Goal: Information Seeking & Learning: Learn about a topic

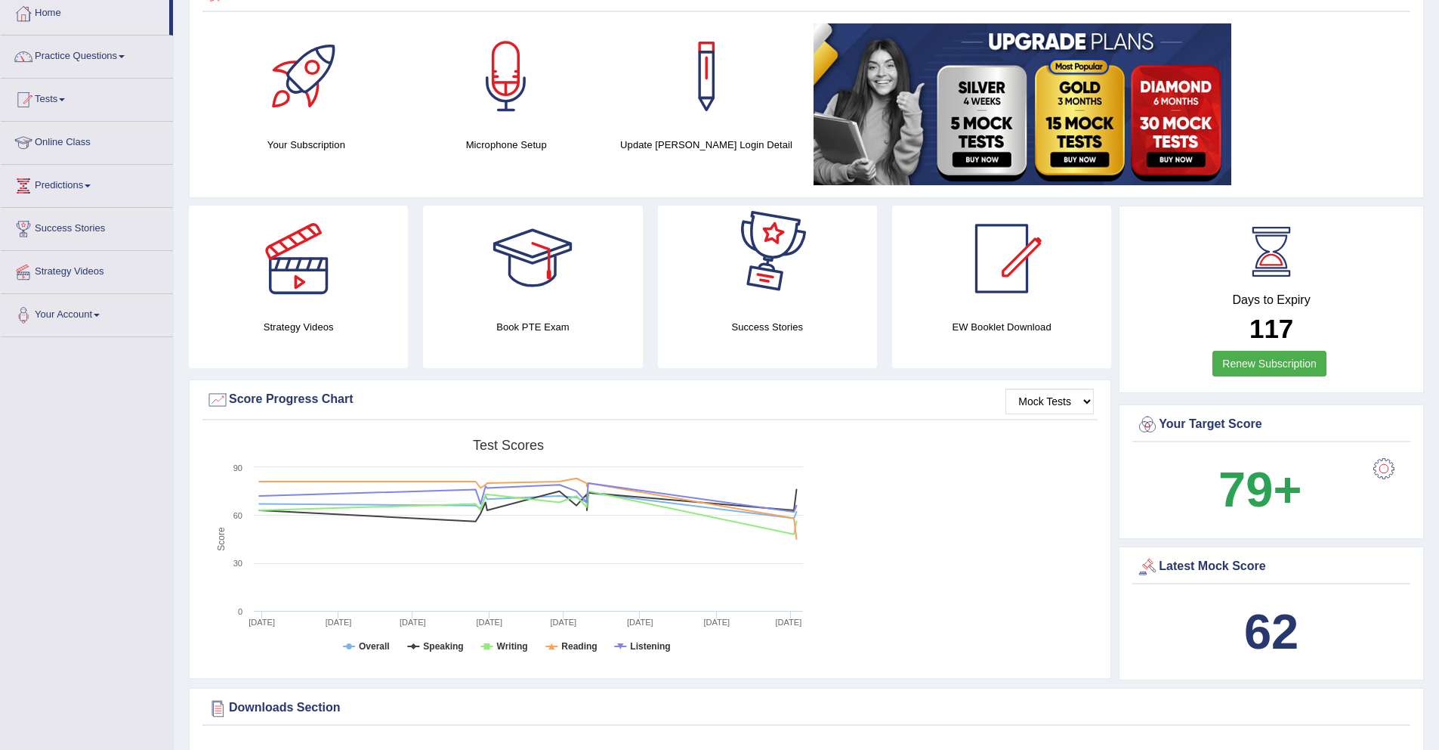
scroll to position [73, 0]
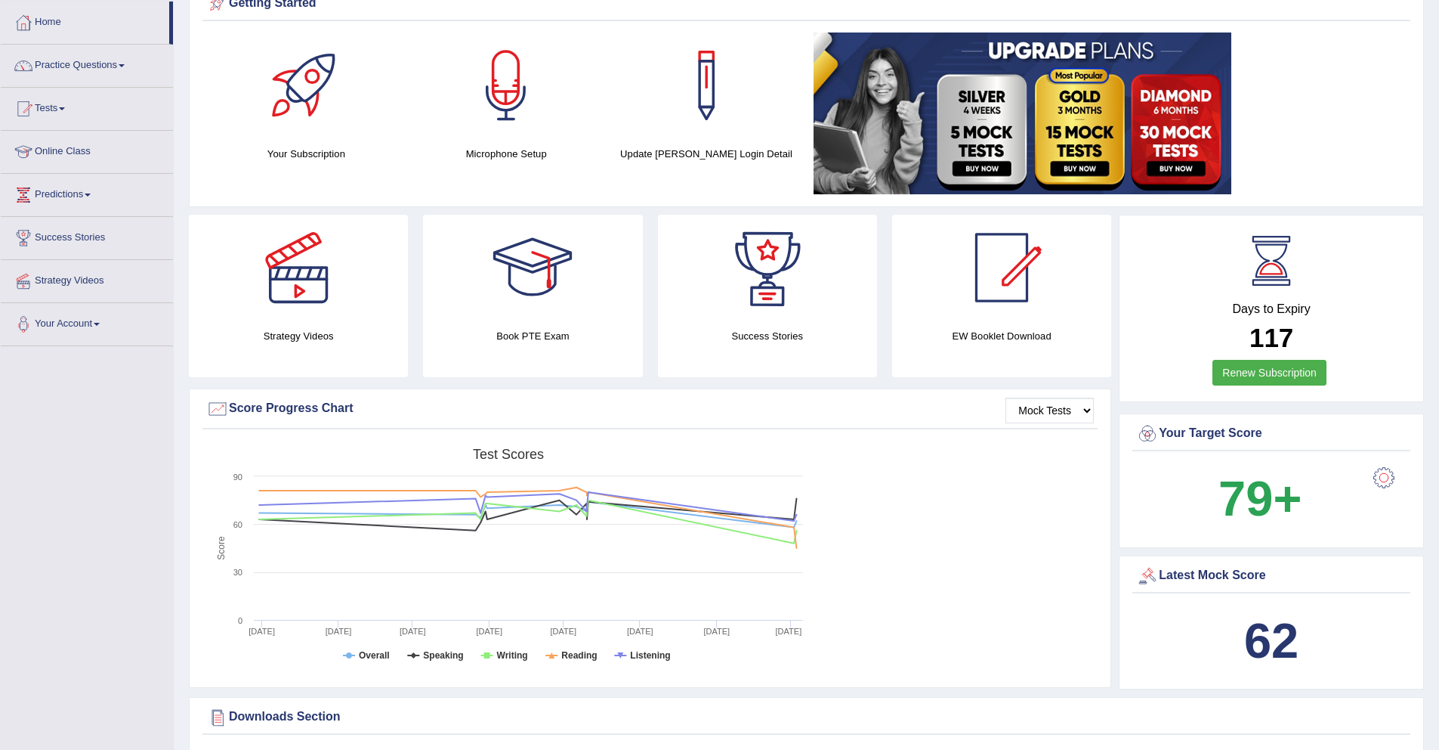
click at [1297, 645] on b "62" at bounding box center [1271, 640] width 54 height 55
click at [1249, 633] on b "62" at bounding box center [1271, 640] width 54 height 55
click at [1231, 568] on div "Latest Mock Score" at bounding box center [1271, 575] width 271 height 23
click at [1194, 578] on div "Latest Mock Score" at bounding box center [1271, 575] width 271 height 23
click at [1130, 577] on div "Latest Mock Score 62" at bounding box center [1271, 622] width 305 height 134
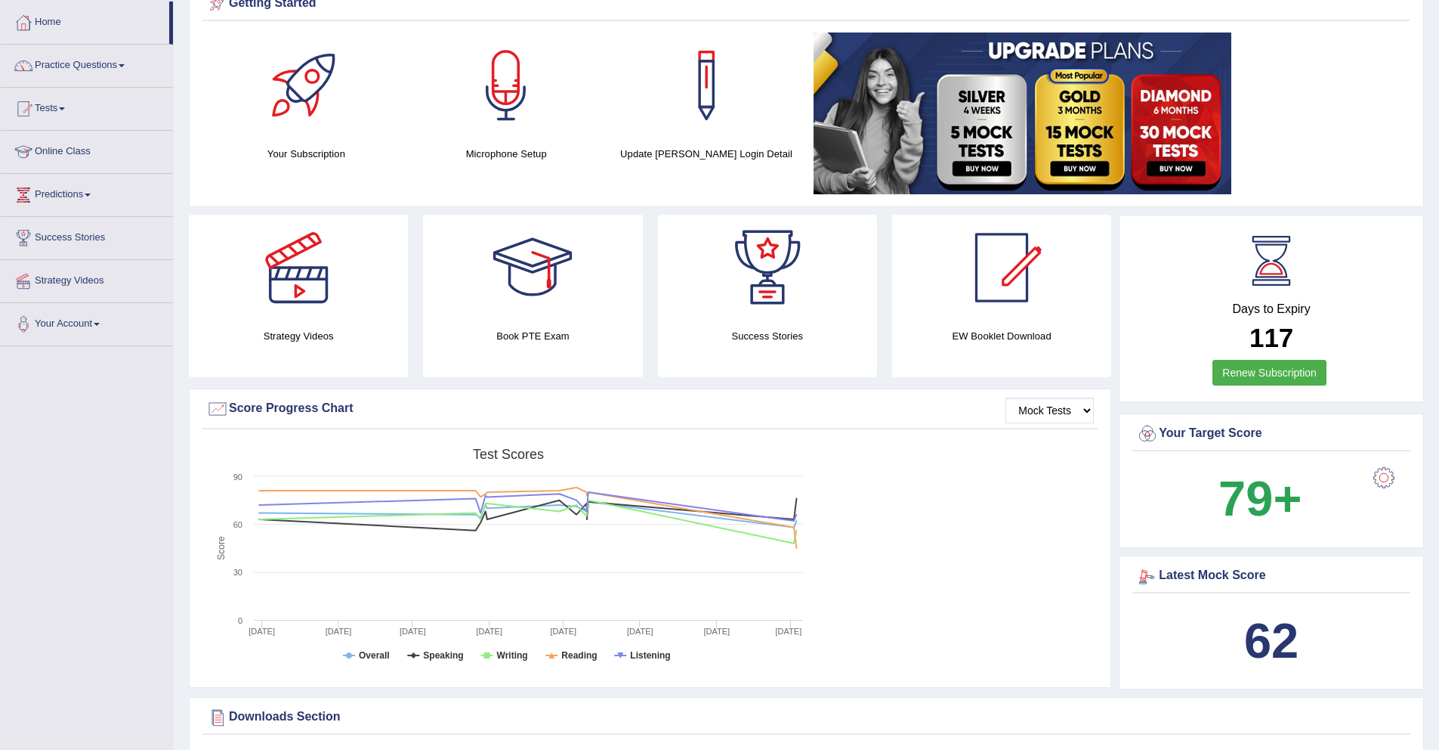
click at [1152, 575] on div at bounding box center [1147, 575] width 23 height 23
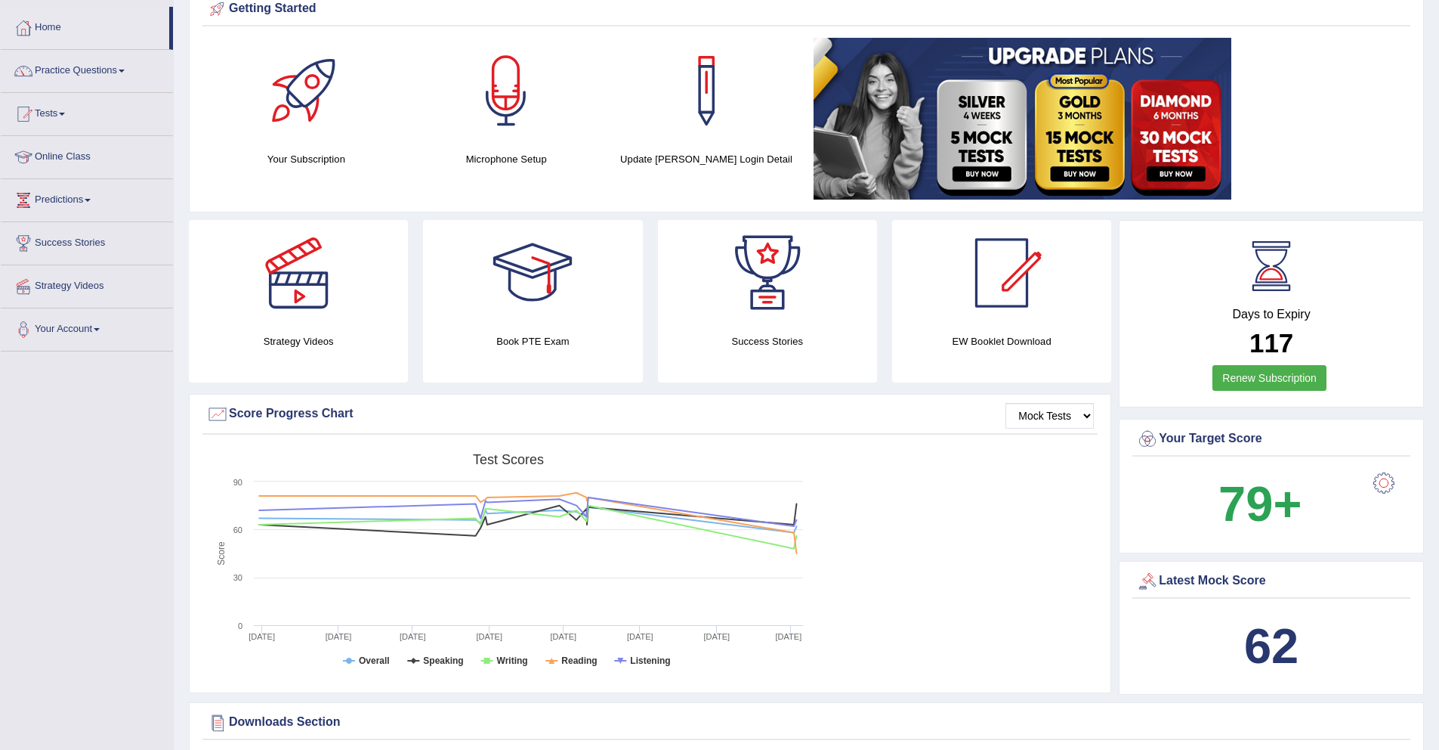
scroll to position [0, 0]
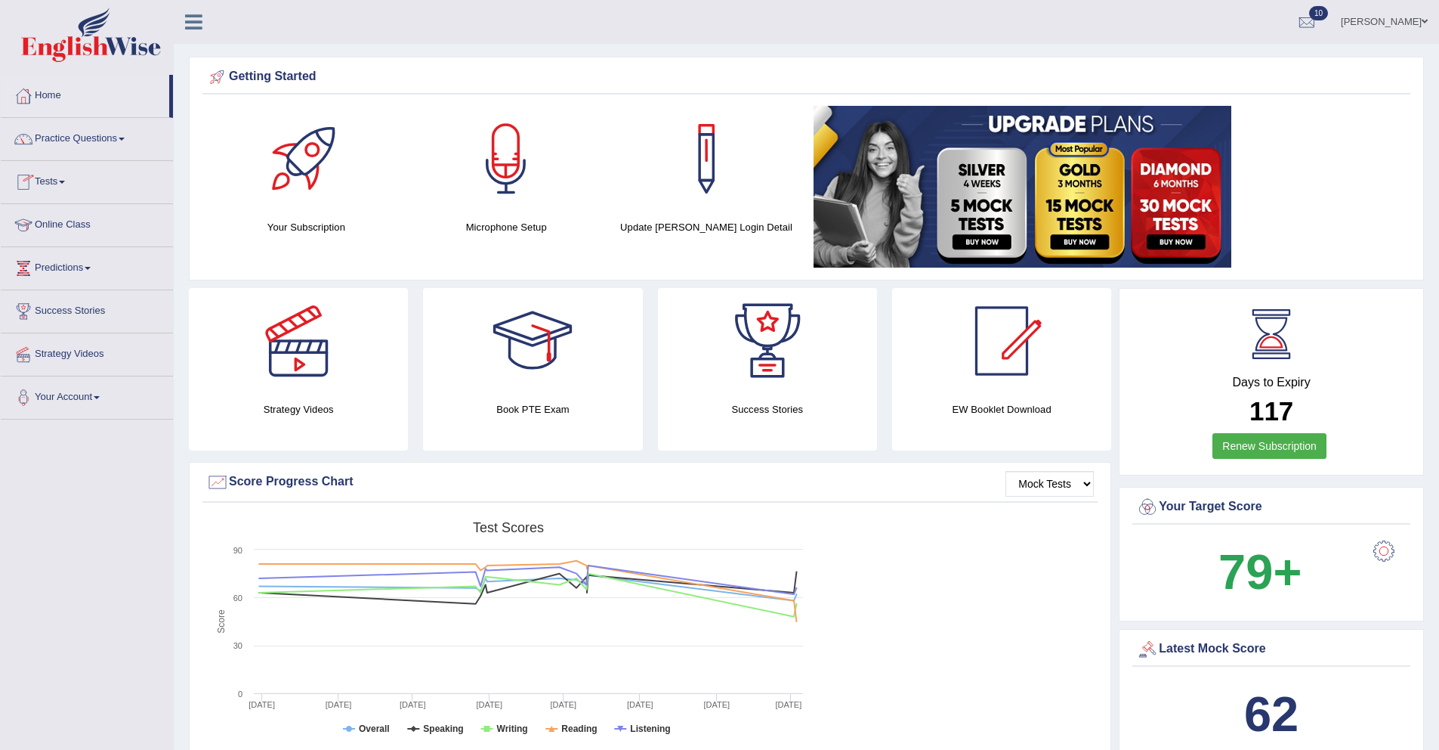
click at [57, 181] on link "Tests" at bounding box center [87, 180] width 172 height 38
click at [58, 269] on link "History" at bounding box center [98, 270] width 141 height 27
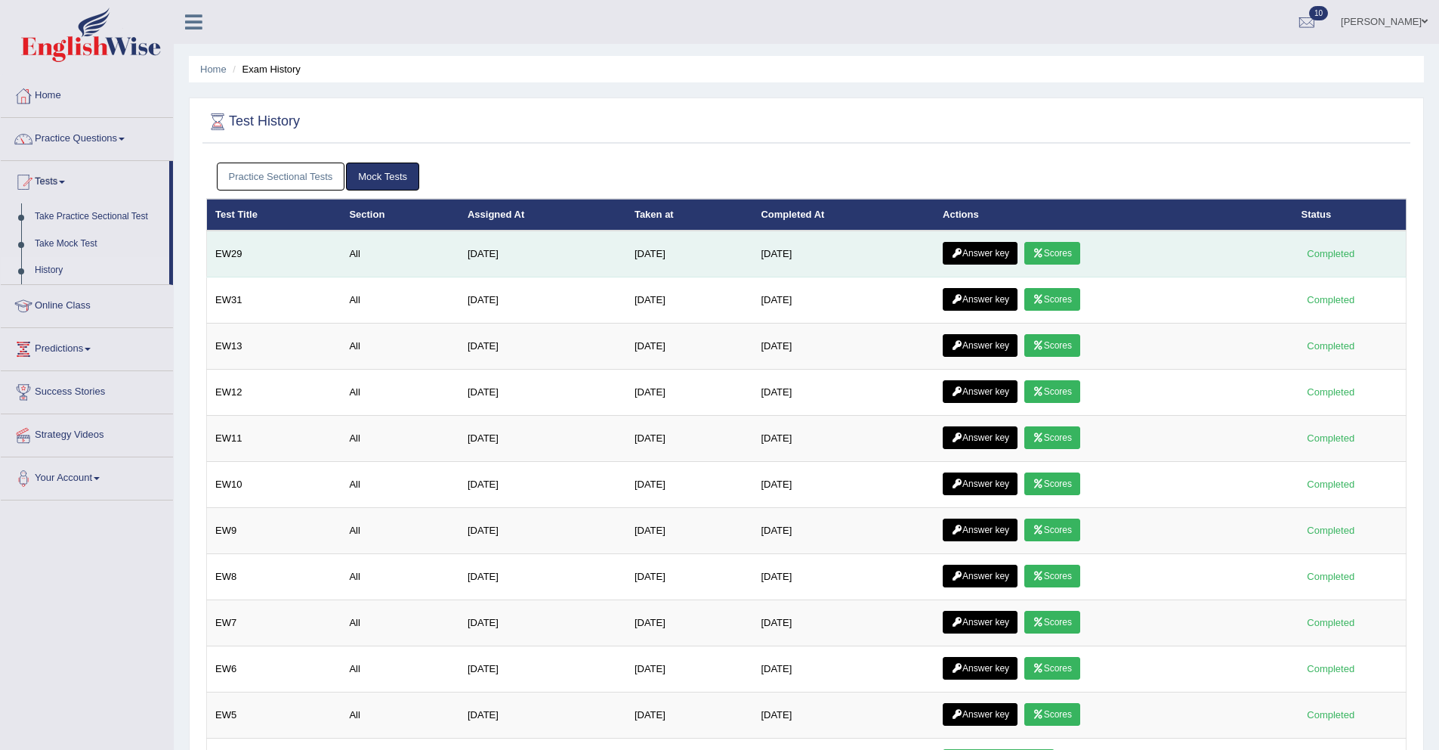
click at [1079, 254] on link "Scores" at bounding box center [1053, 253] width 56 height 23
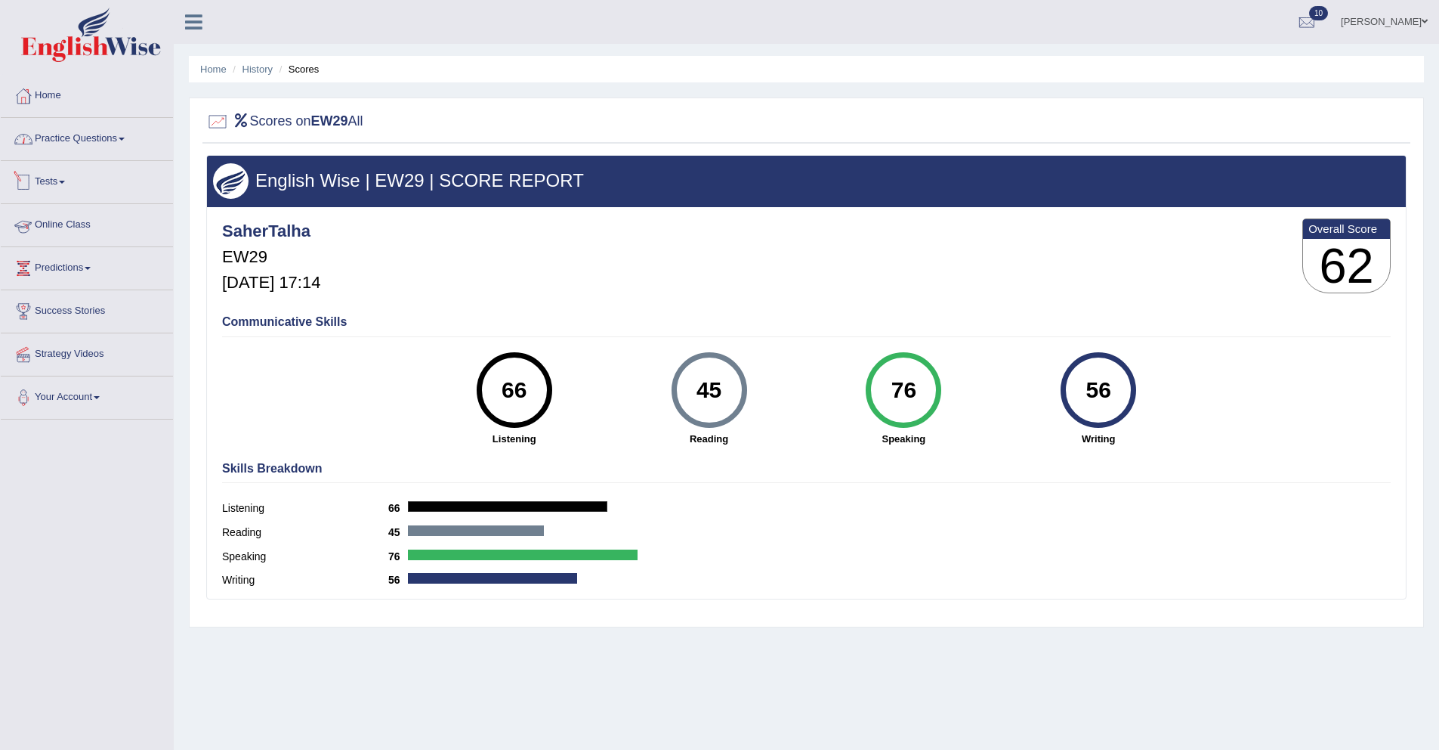
click at [85, 147] on link "Practice Questions" at bounding box center [87, 137] width 172 height 38
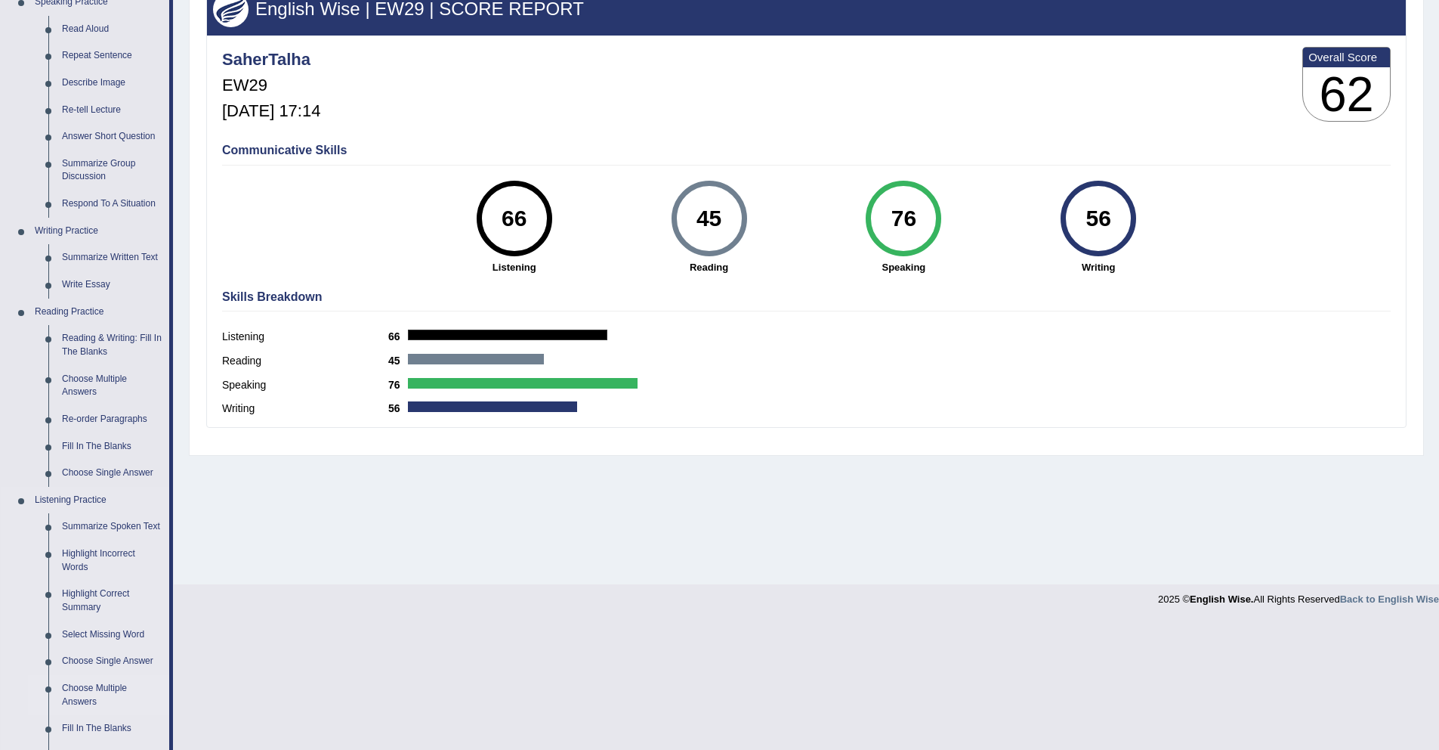
scroll to position [152, 0]
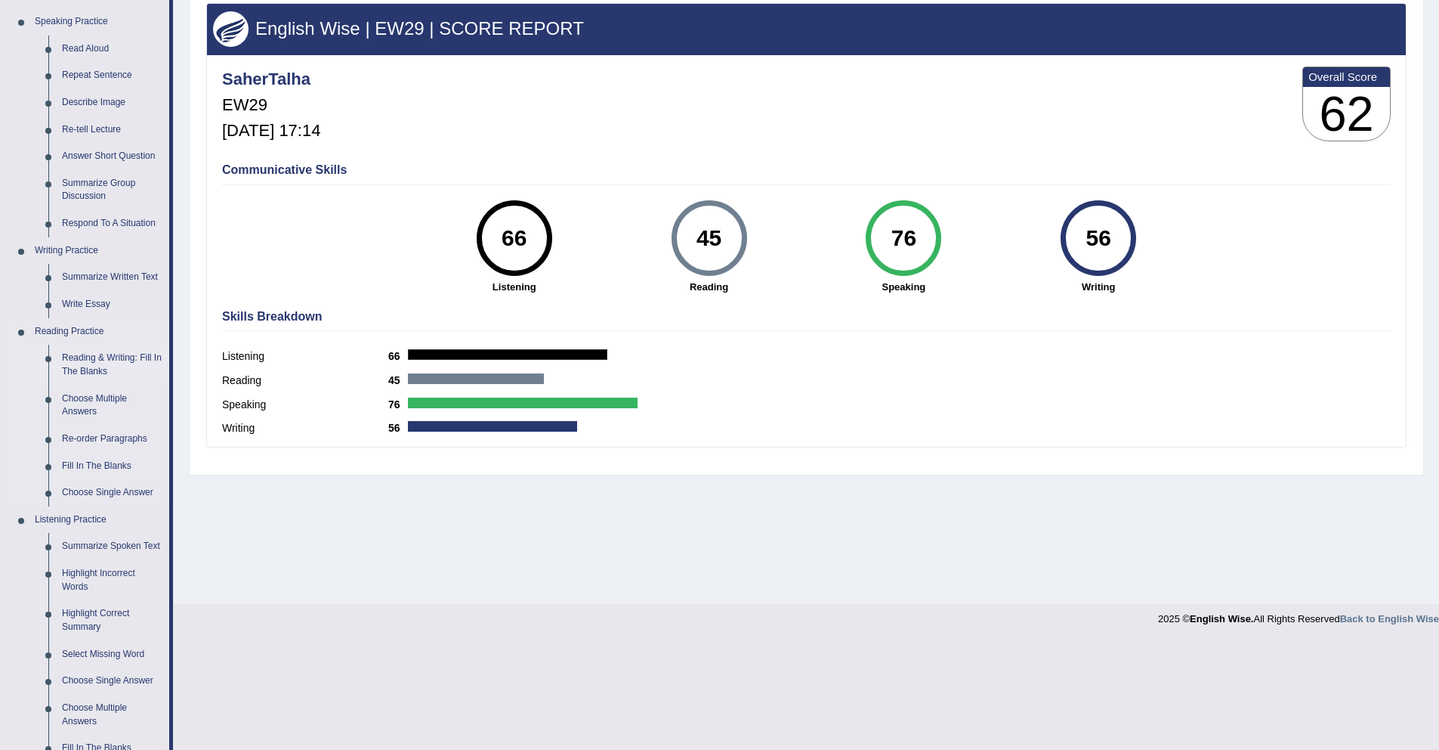
click at [108, 367] on link "Reading & Writing: Fill In The Blanks" at bounding box center [112, 365] width 114 height 40
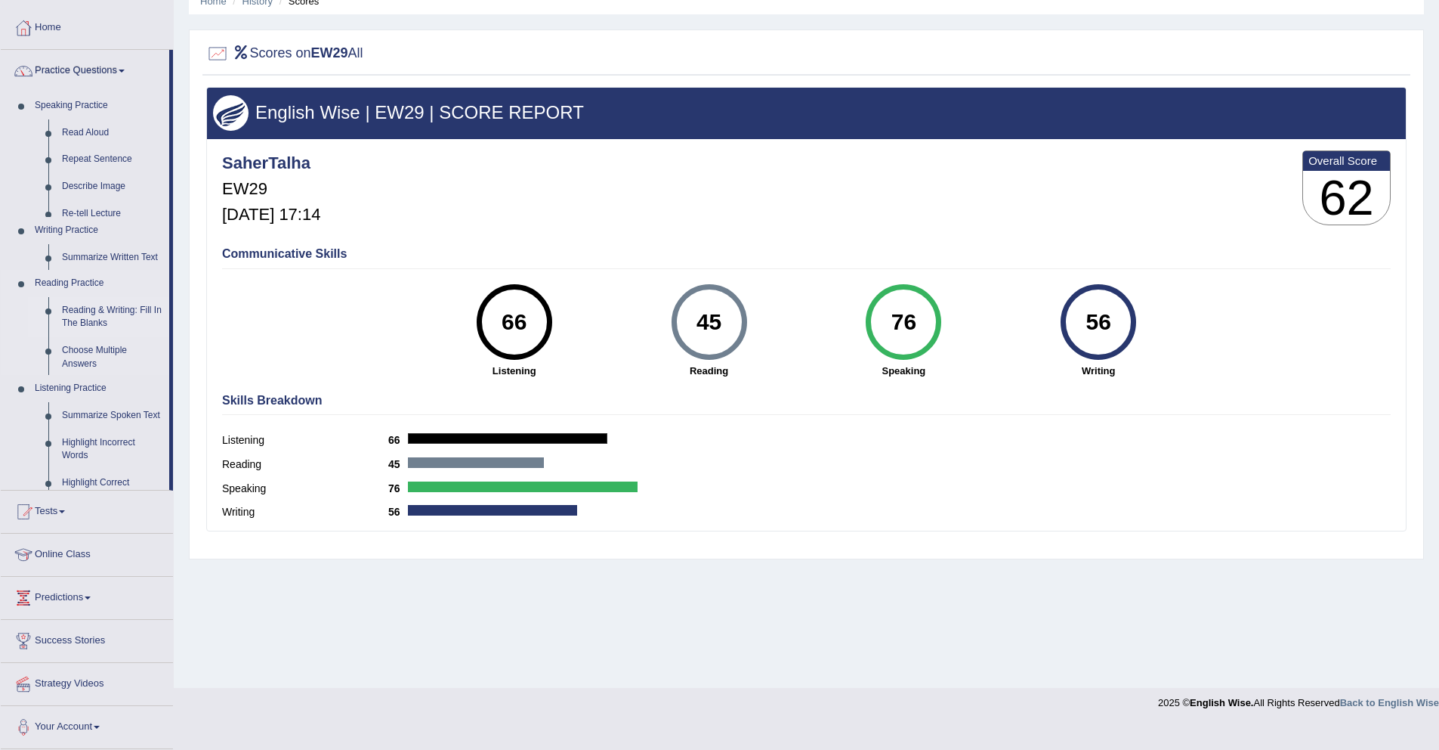
scroll to position [44, 0]
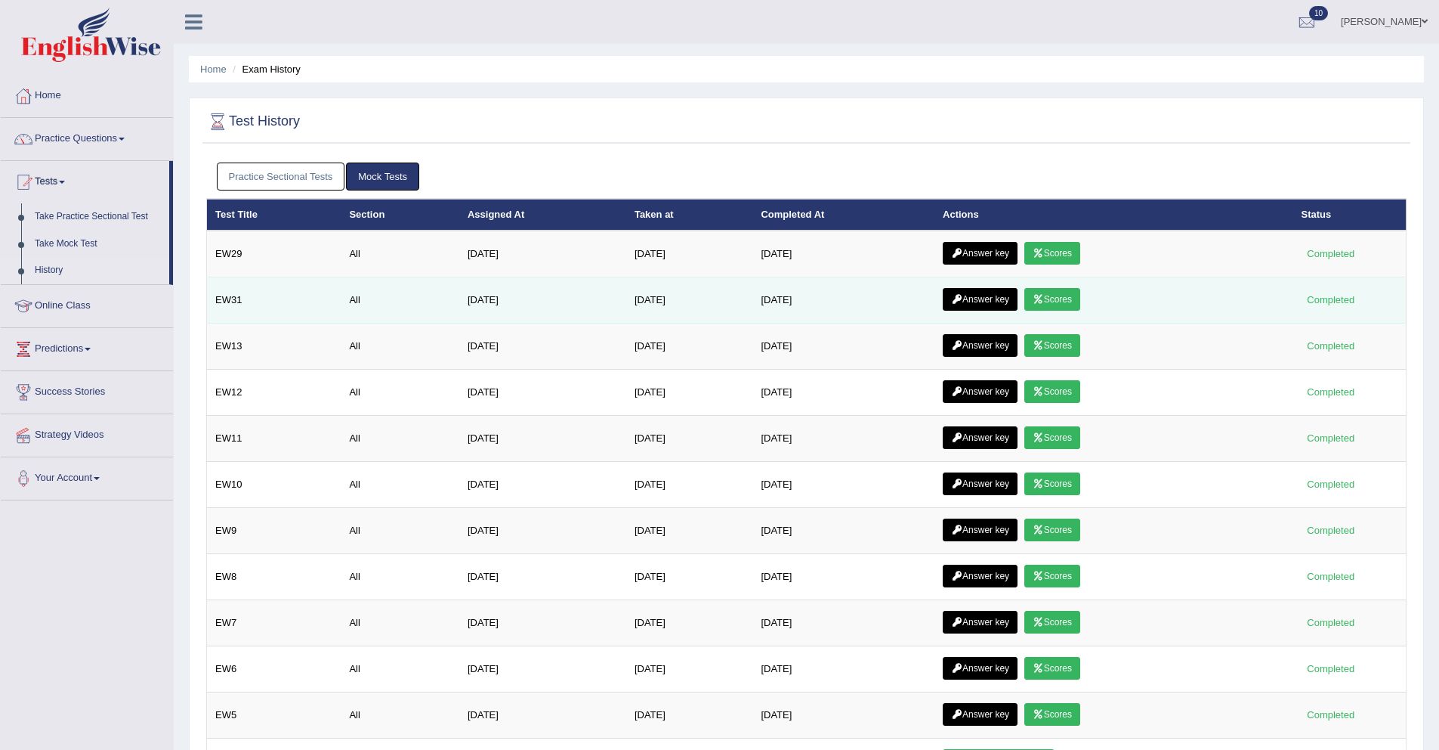
click at [1044, 298] on icon at bounding box center [1038, 299] width 11 height 9
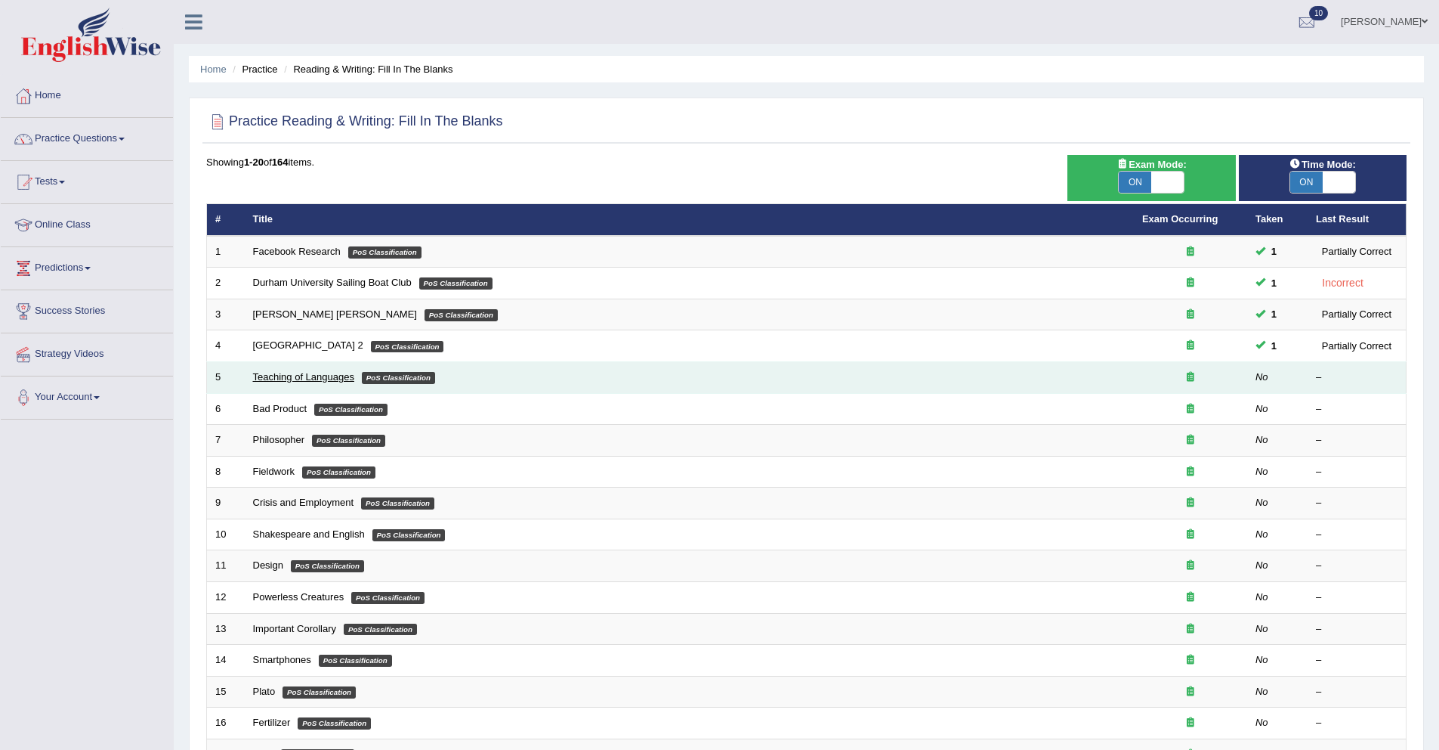
click at [308, 378] on link "Teaching of Languages" at bounding box center [303, 376] width 101 height 11
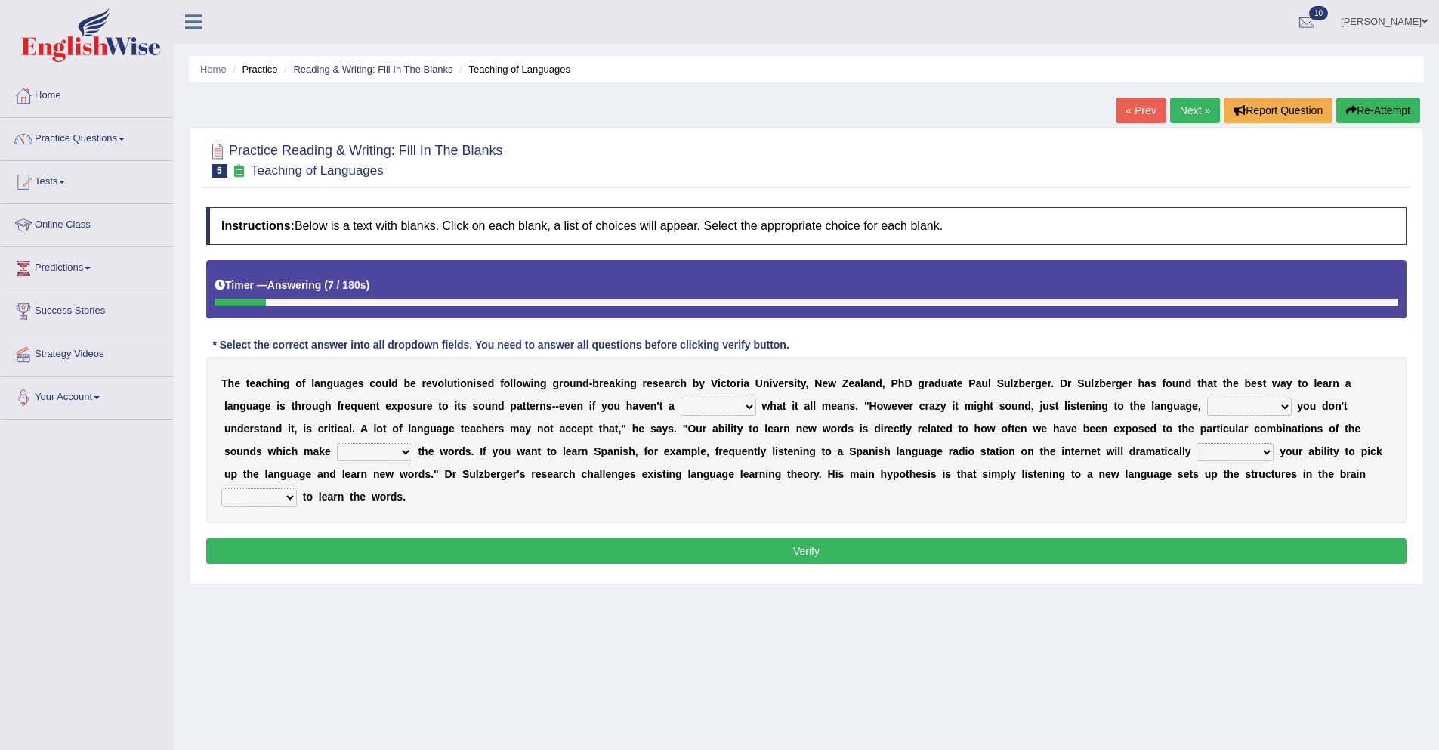
click at [1350, 112] on icon "button" at bounding box center [1352, 110] width 11 height 11
click at [725, 410] on select "dew claw clue due" at bounding box center [719, 406] width 76 height 18
select select "clue"
click at [681, 397] on select "dew claw clue due" at bounding box center [719, 406] width 76 height 18
click at [727, 403] on select "dew claw clue due" at bounding box center [719, 406] width 76 height 18
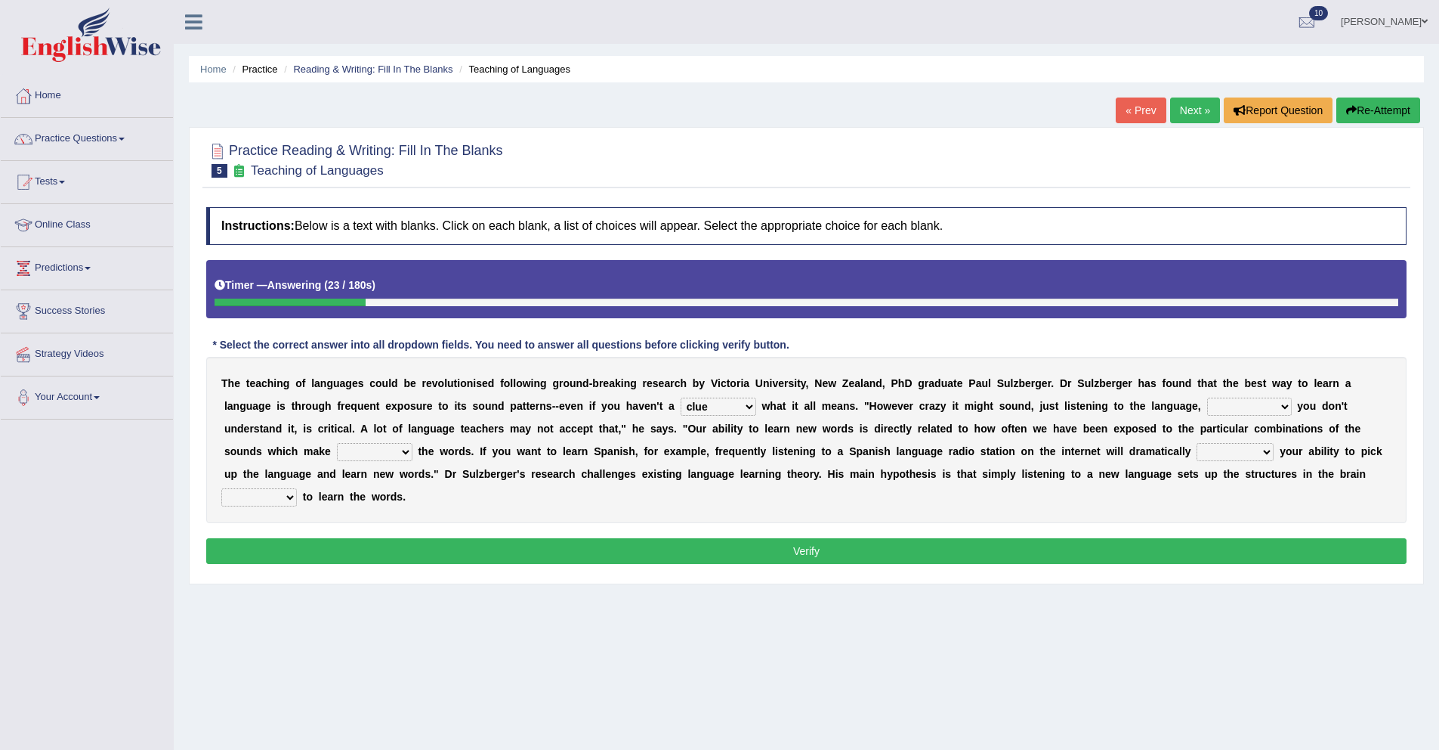
click at [681, 397] on select "dew claw clue due" at bounding box center [719, 406] width 76 height 18
click at [1254, 406] on select "but also all together even though if so" at bounding box center [1249, 406] width 85 height 18
select select "even though"
click at [1207, 397] on select "but also all together even though if so" at bounding box center [1249, 406] width 85 height 18
click at [371, 456] on select "down up of on" at bounding box center [375, 452] width 76 height 18
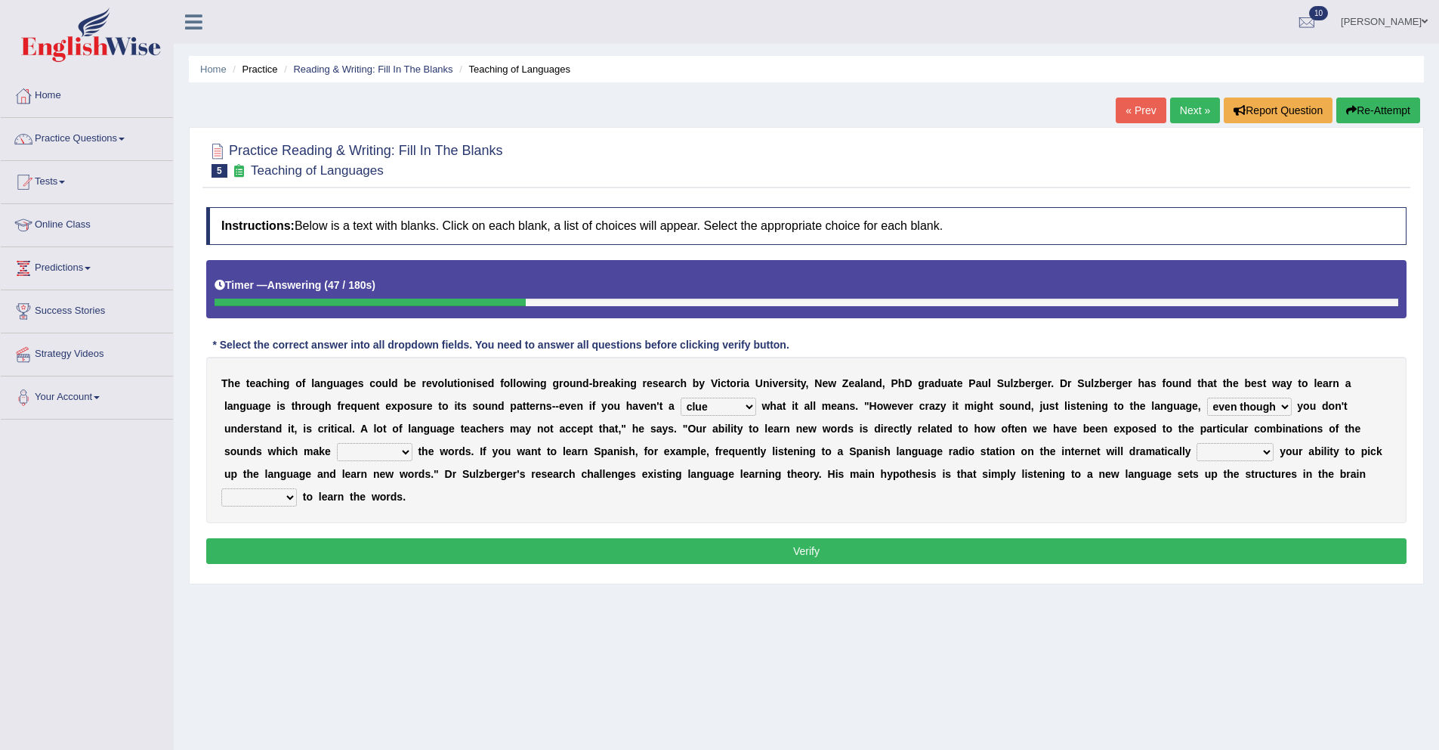
select select "up"
click at [337, 443] on select "down up of on" at bounding box center [375, 452] width 76 height 18
click at [373, 455] on select "down up of on" at bounding box center [375, 452] width 76 height 18
click at [1225, 451] on select "evaluate exaggerate describe boost" at bounding box center [1235, 452] width 77 height 18
select select "boost"
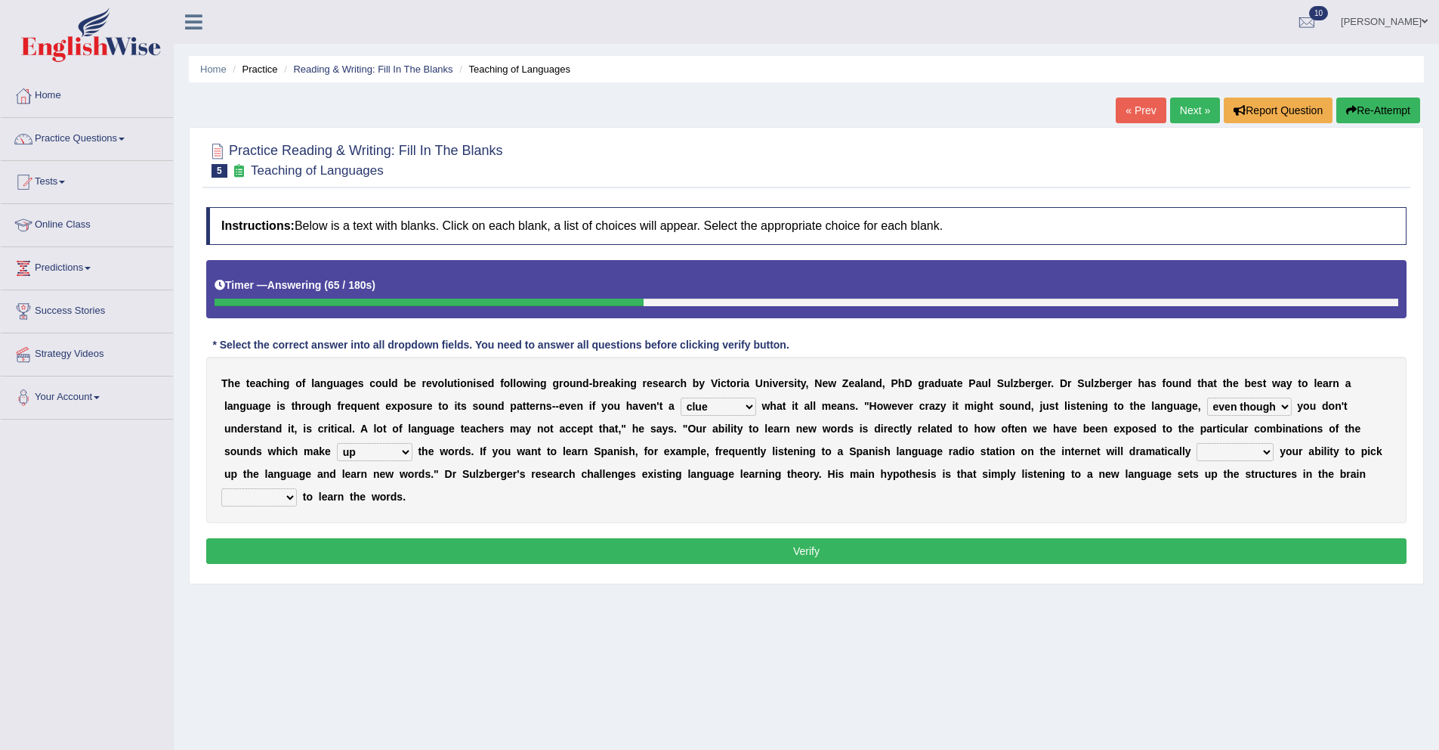
click at [1197, 443] on select "evaluate exaggerate describe boost" at bounding box center [1235, 452] width 77 height 18
click at [270, 501] on select "requiring required directed to require" at bounding box center [259, 497] width 76 height 18
select select "required"
click at [221, 488] on select "requiring required directed to require" at bounding box center [259, 497] width 76 height 18
click at [625, 554] on button "Verify" at bounding box center [806, 551] width 1201 height 26
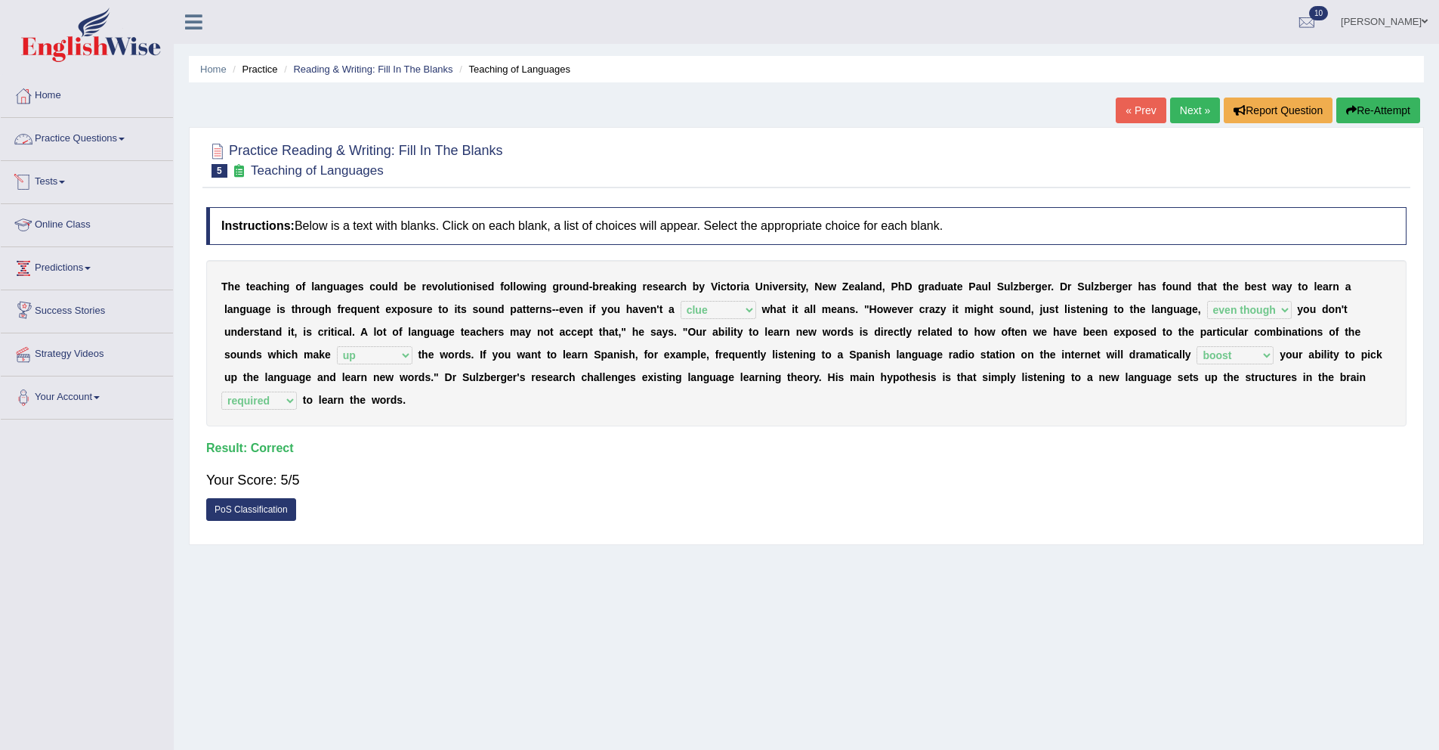
click at [104, 140] on link "Practice Questions" at bounding box center [87, 137] width 172 height 38
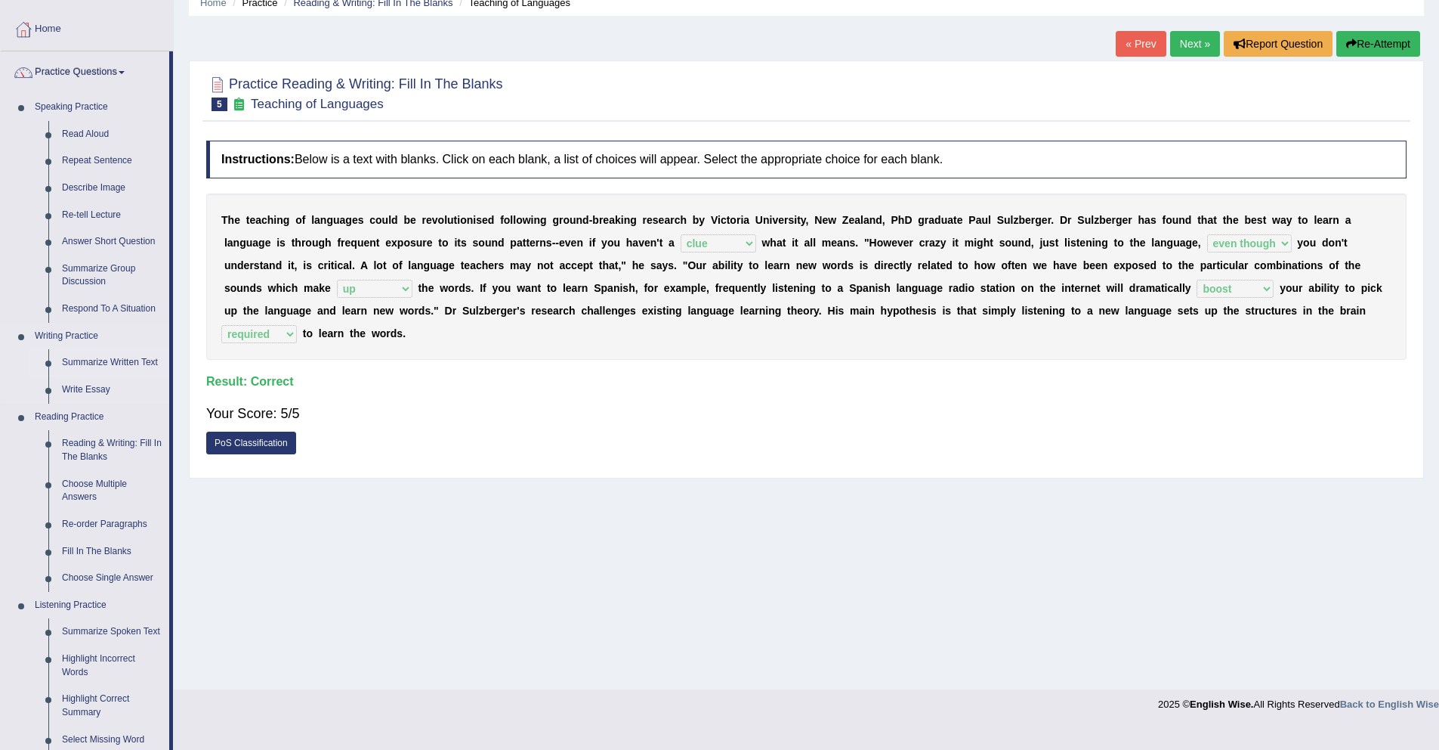
scroll to position [86, 0]
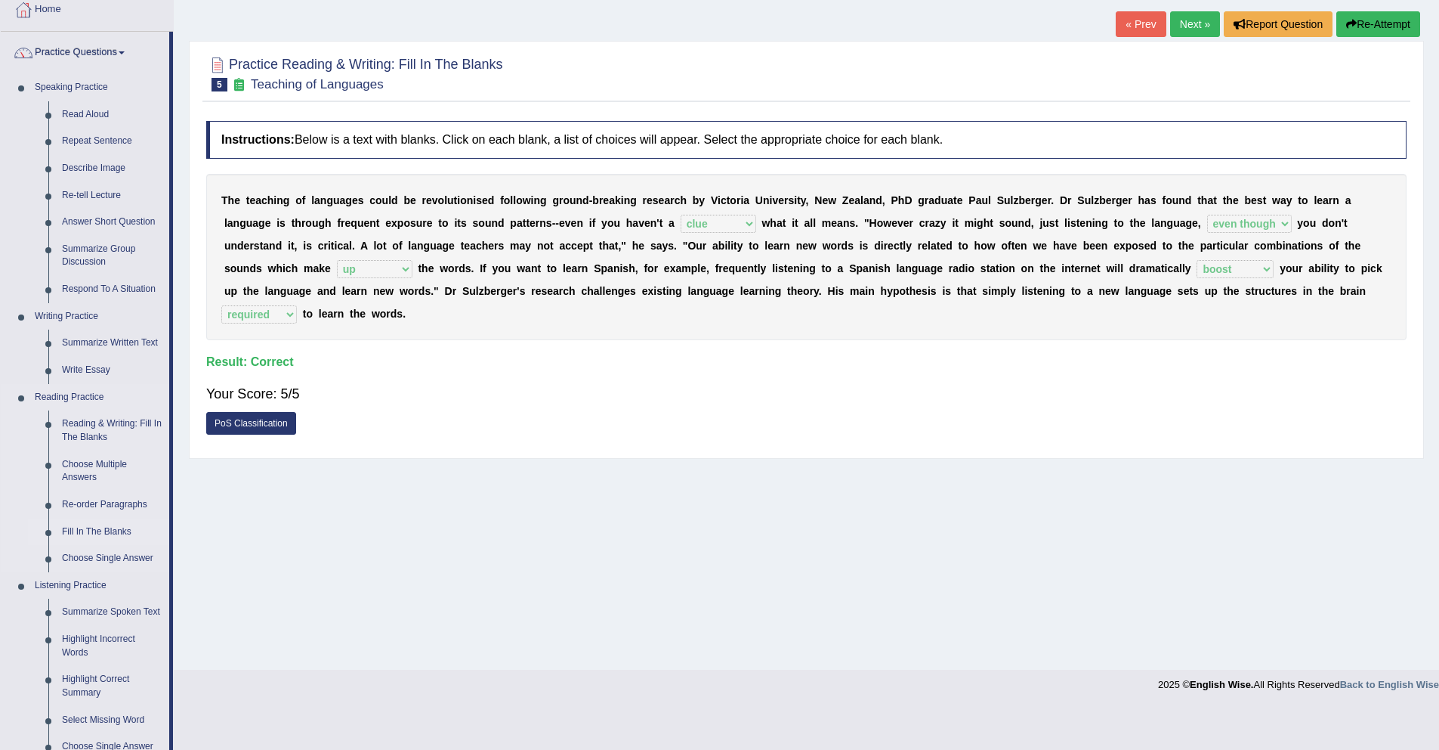
click at [118, 528] on link "Fill In The Blanks" at bounding box center [112, 531] width 114 height 27
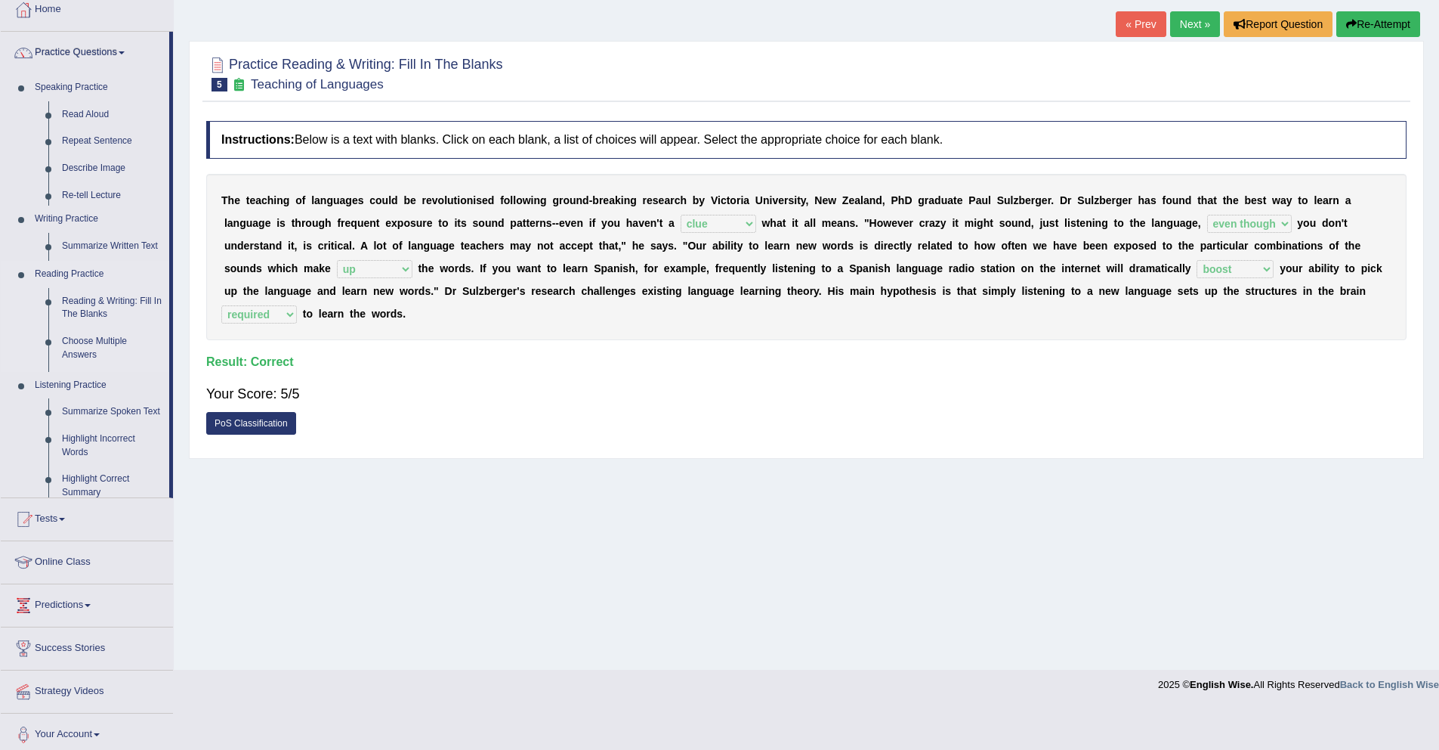
scroll to position [44, 0]
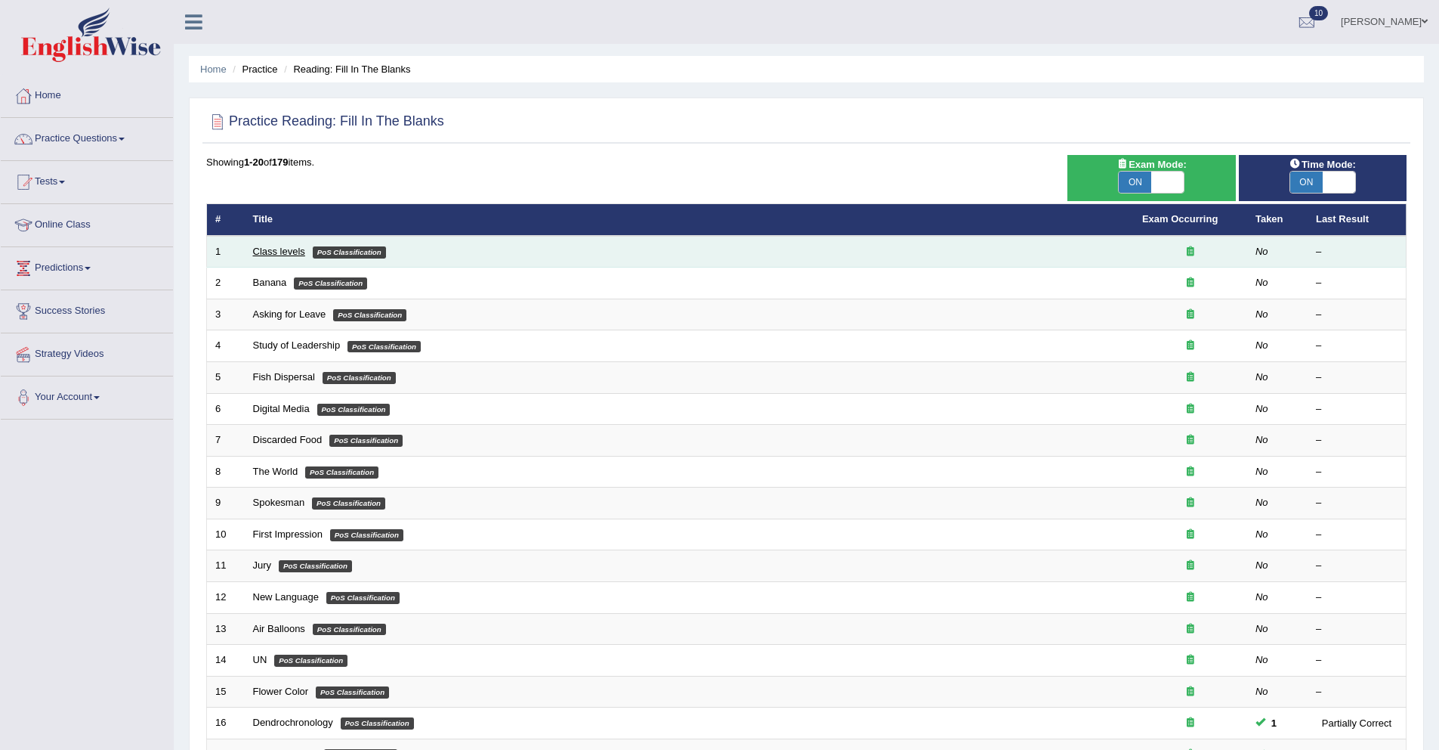
click at [295, 249] on link "Class levels" at bounding box center [279, 251] width 52 height 11
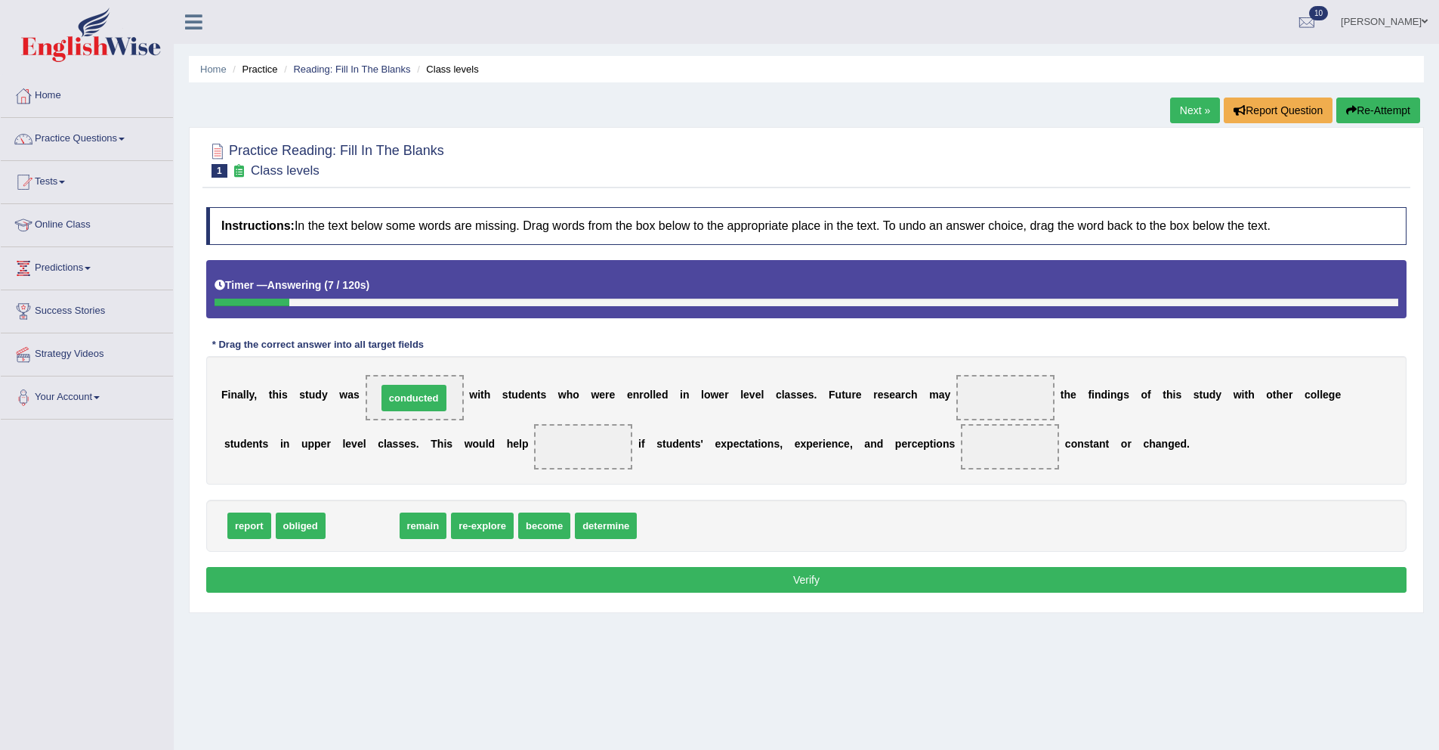
drag, startPoint x: 371, startPoint y: 533, endPoint x: 422, endPoint y: 404, distance: 138.3
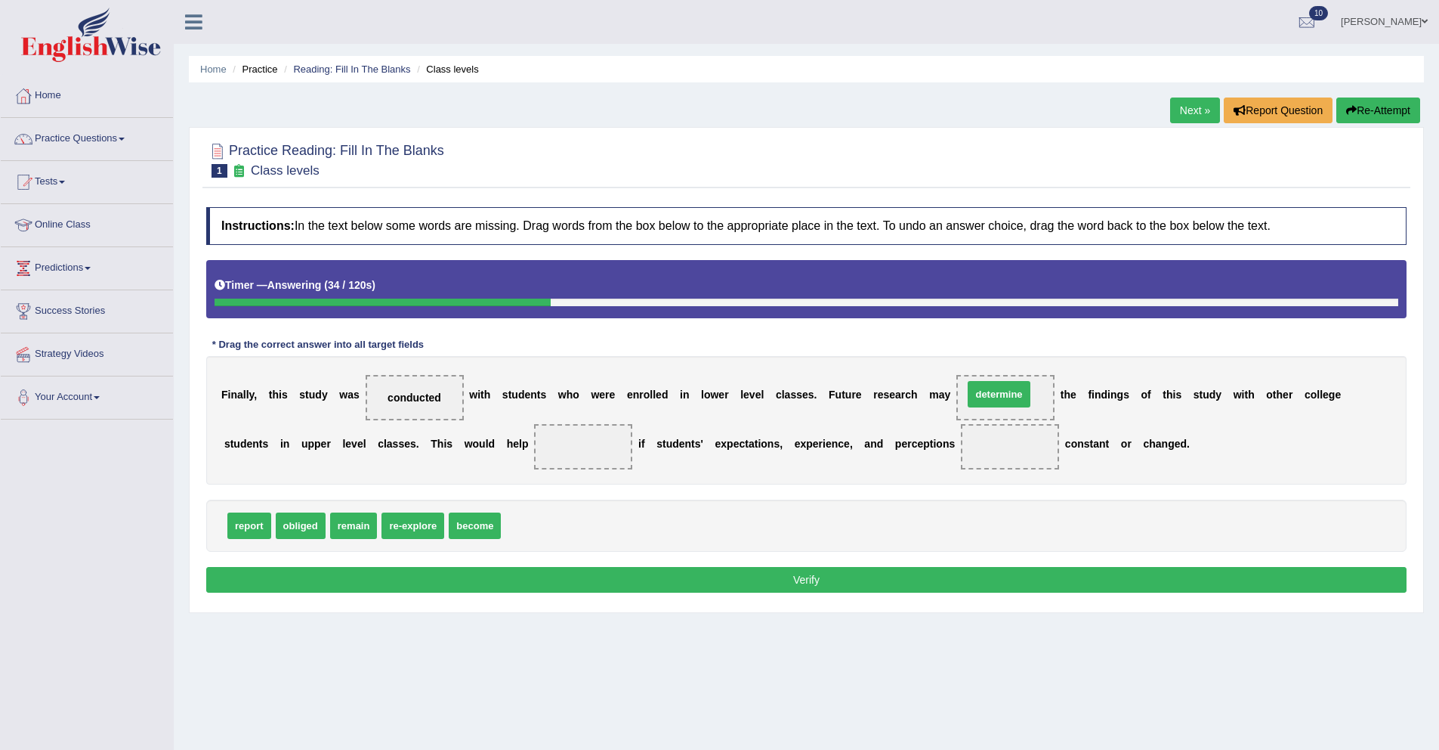
drag, startPoint x: 540, startPoint y: 522, endPoint x: 962, endPoint y: 404, distance: 437.8
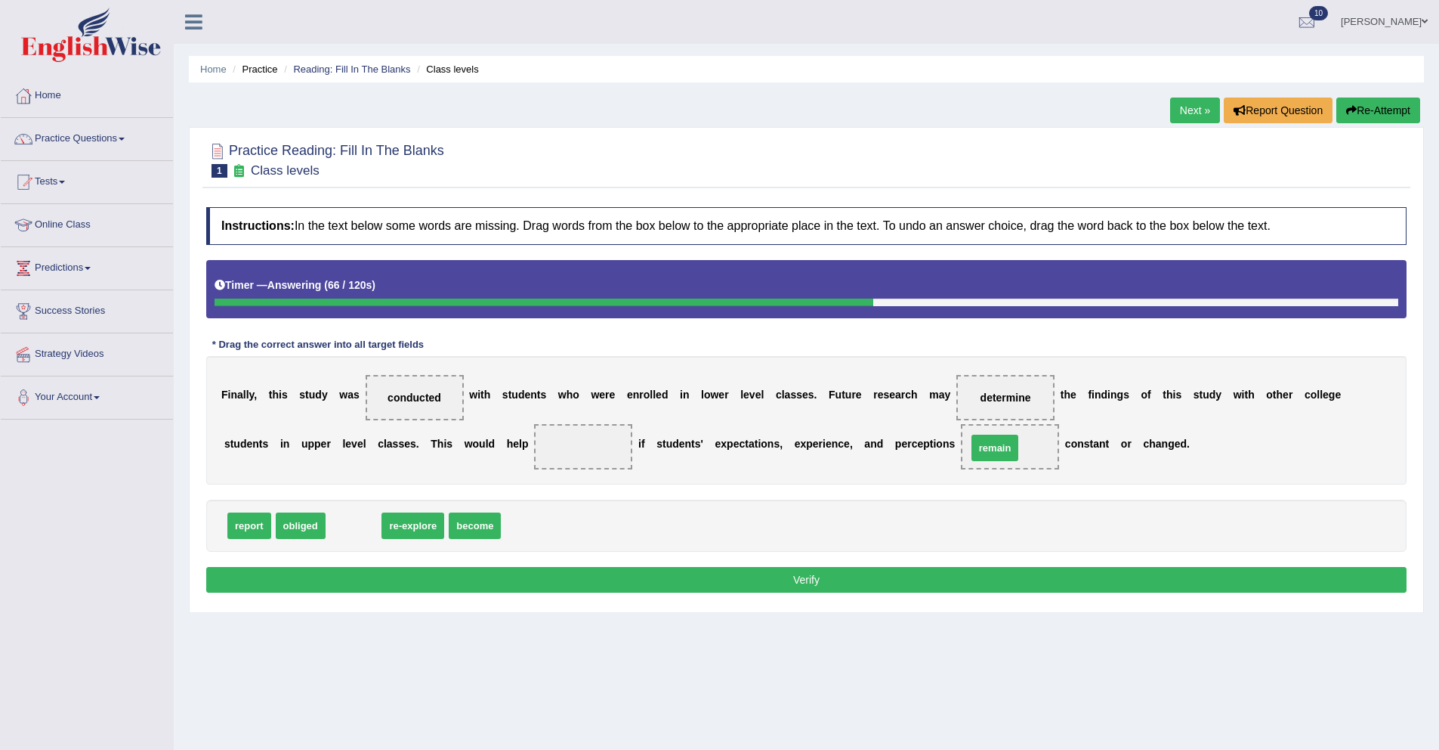
drag, startPoint x: 366, startPoint y: 528, endPoint x: 1009, endPoint y: 450, distance: 647.0
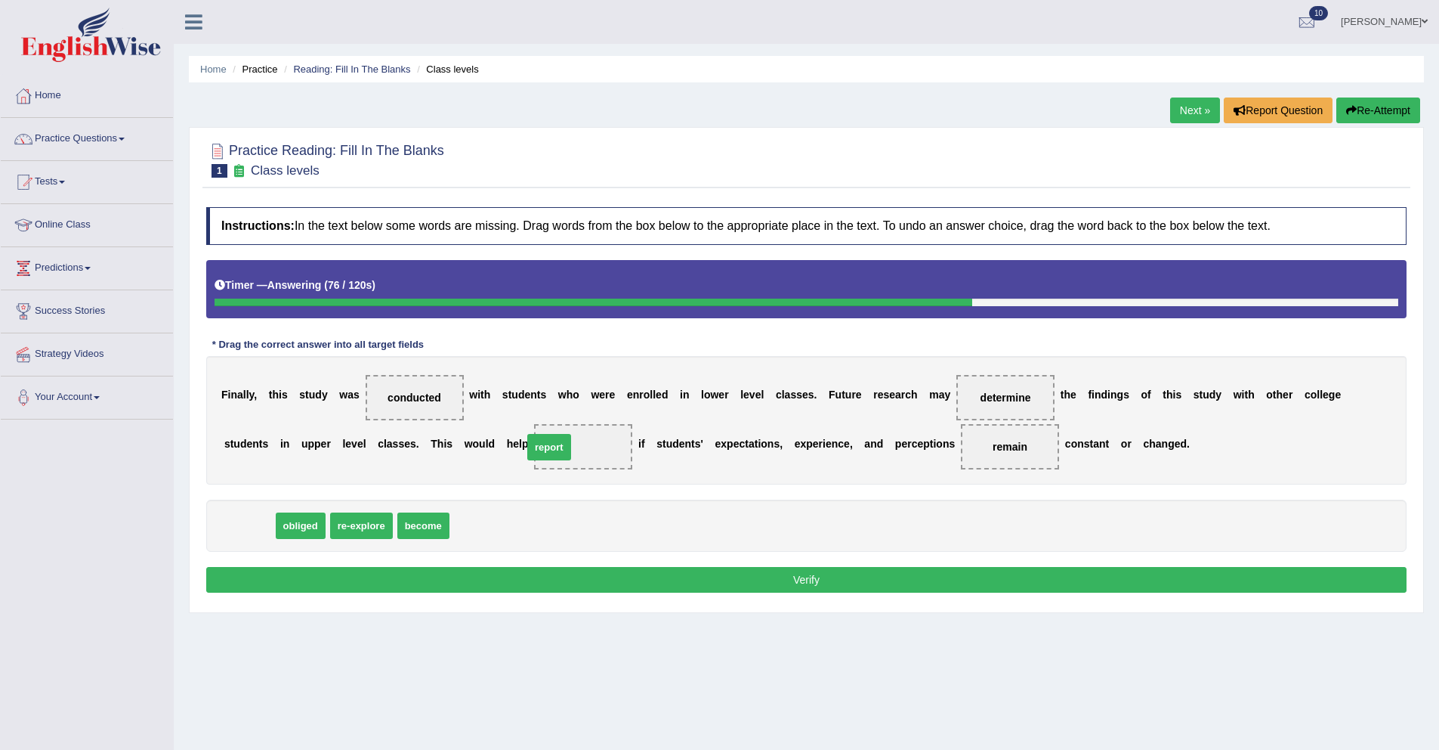
drag, startPoint x: 262, startPoint y: 529, endPoint x: 564, endPoint y: 451, distance: 311.4
click at [606, 577] on button "Verify" at bounding box center [806, 580] width 1201 height 26
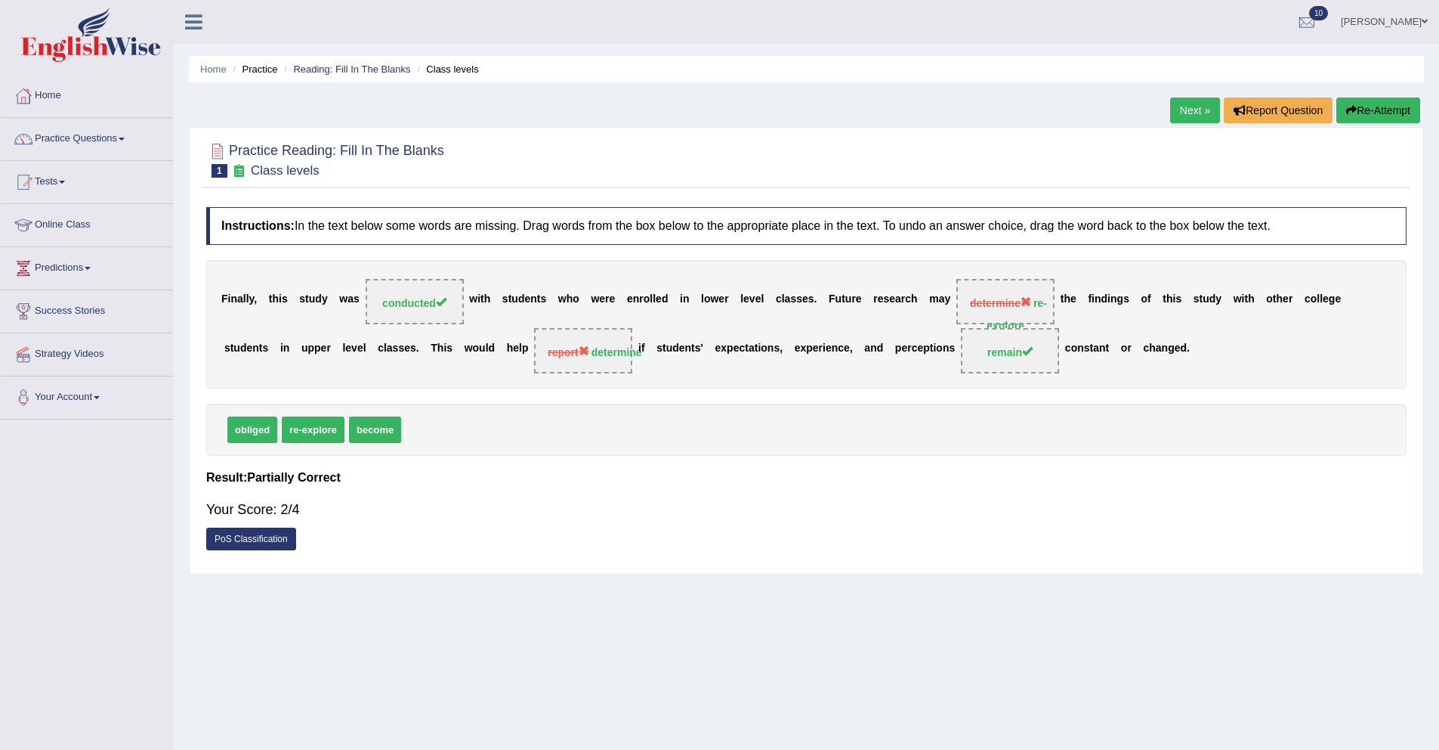
click at [1191, 107] on link "Next »" at bounding box center [1195, 110] width 50 height 26
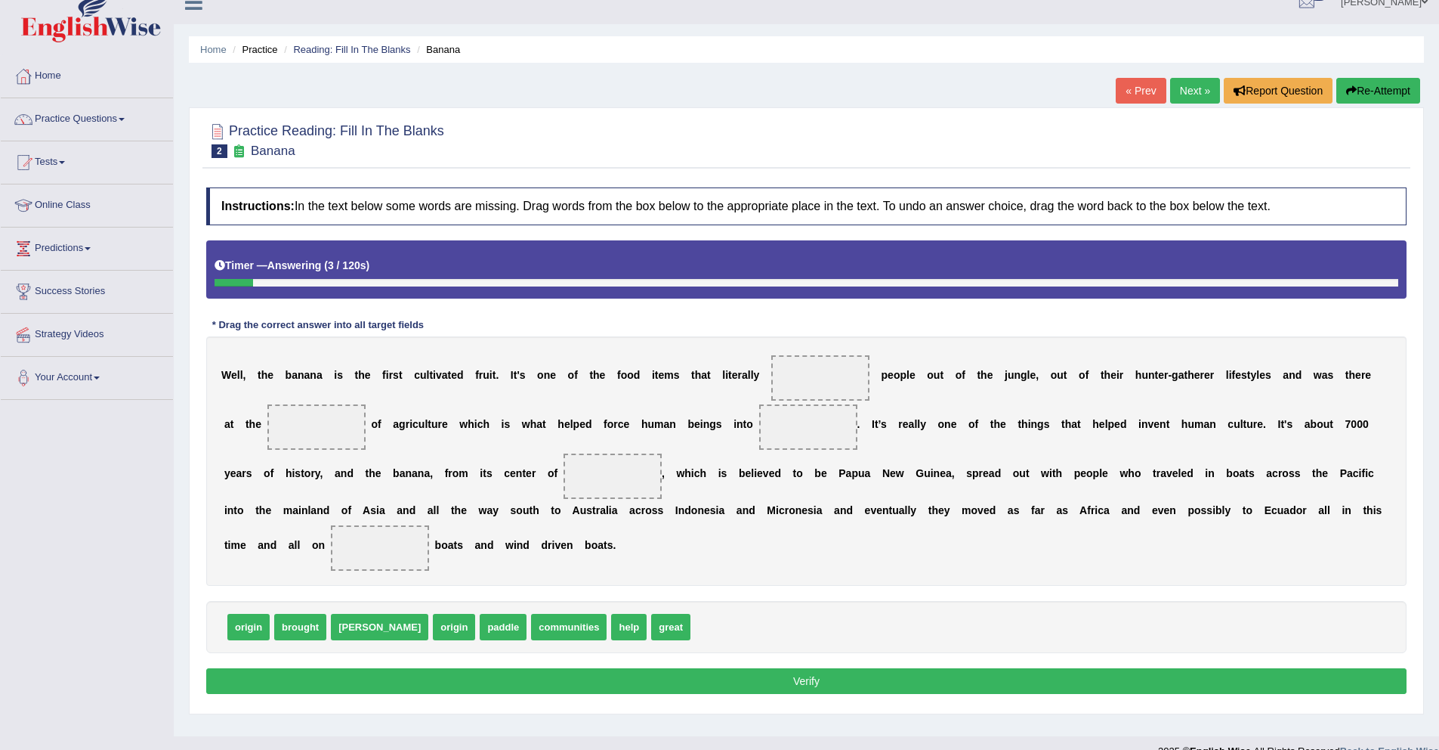
scroll to position [29, 0]
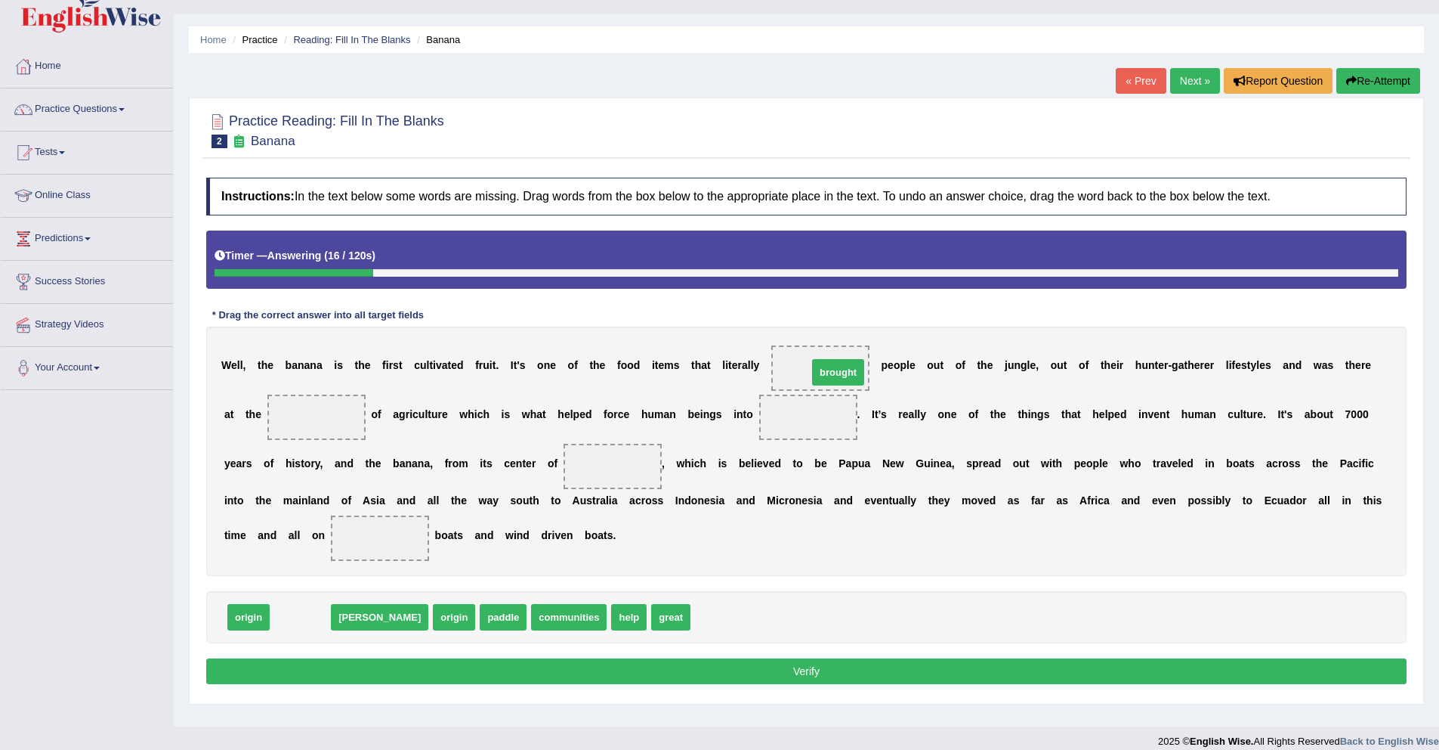
drag, startPoint x: 308, startPoint y: 620, endPoint x: 836, endPoint y: 375, distance: 582.2
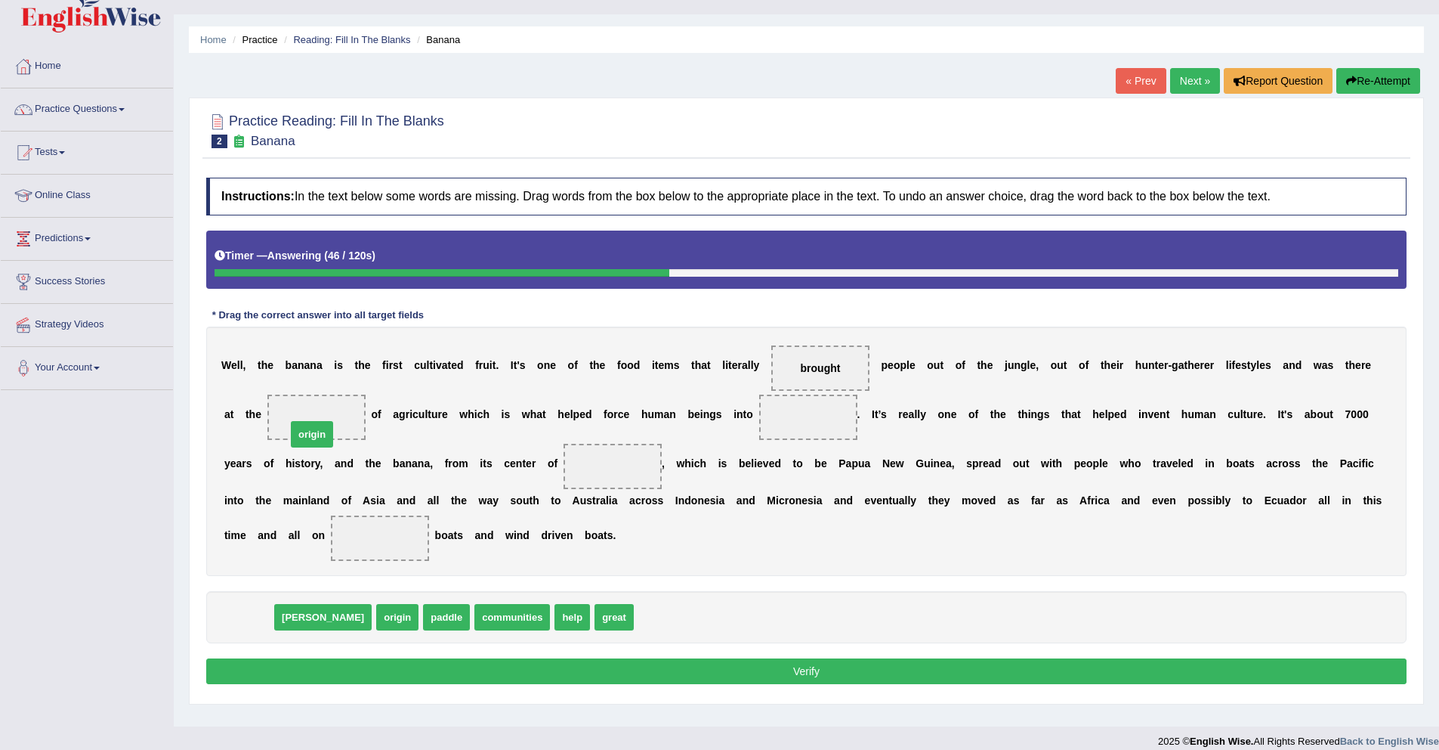
drag, startPoint x: 255, startPoint y: 619, endPoint x: 318, endPoint y: 426, distance: 202.6
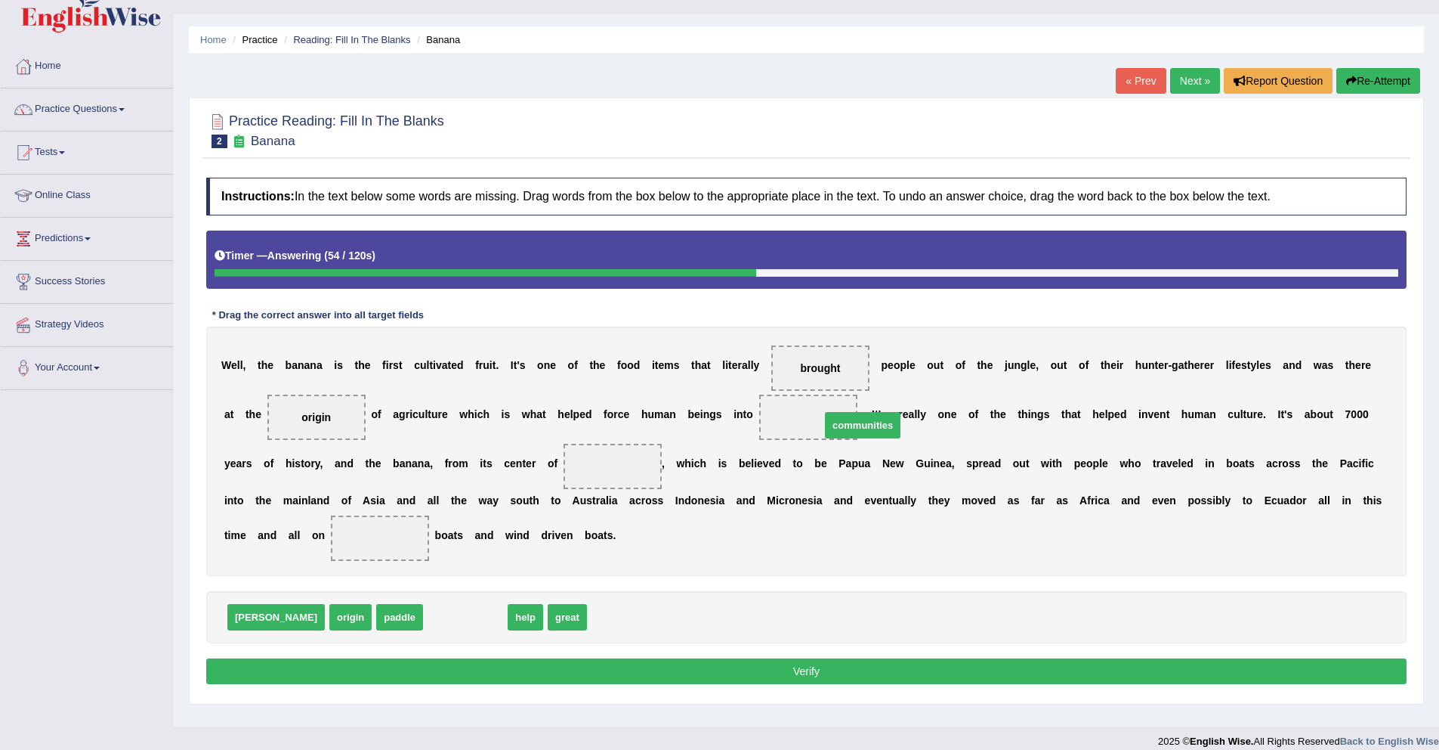
drag, startPoint x: 397, startPoint y: 622, endPoint x: 795, endPoint y: 430, distance: 441.4
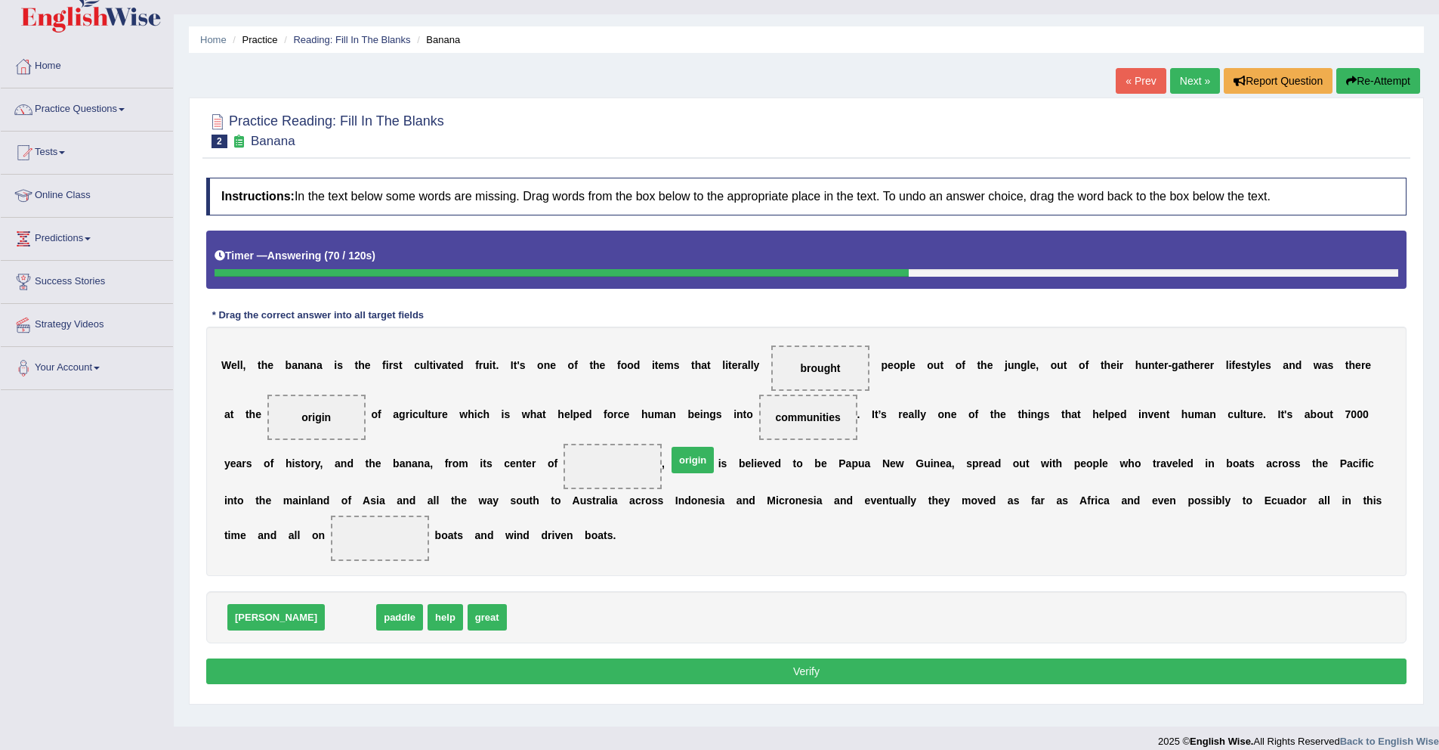
drag, startPoint x: 293, startPoint y: 617, endPoint x: 635, endPoint y: 459, distance: 376.7
drag, startPoint x: 286, startPoint y: 617, endPoint x: 369, endPoint y: 539, distance: 114.4
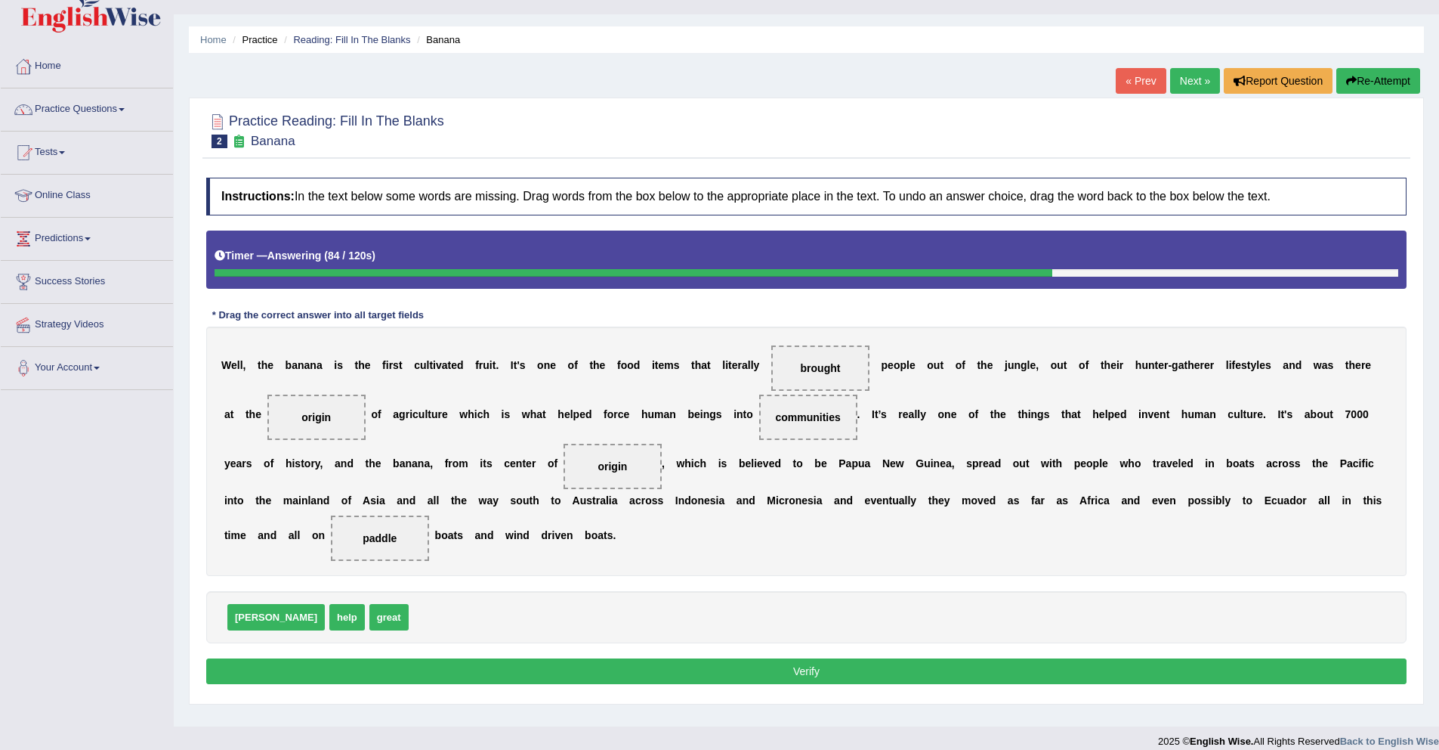
click at [554, 663] on button "Verify" at bounding box center [806, 671] width 1201 height 26
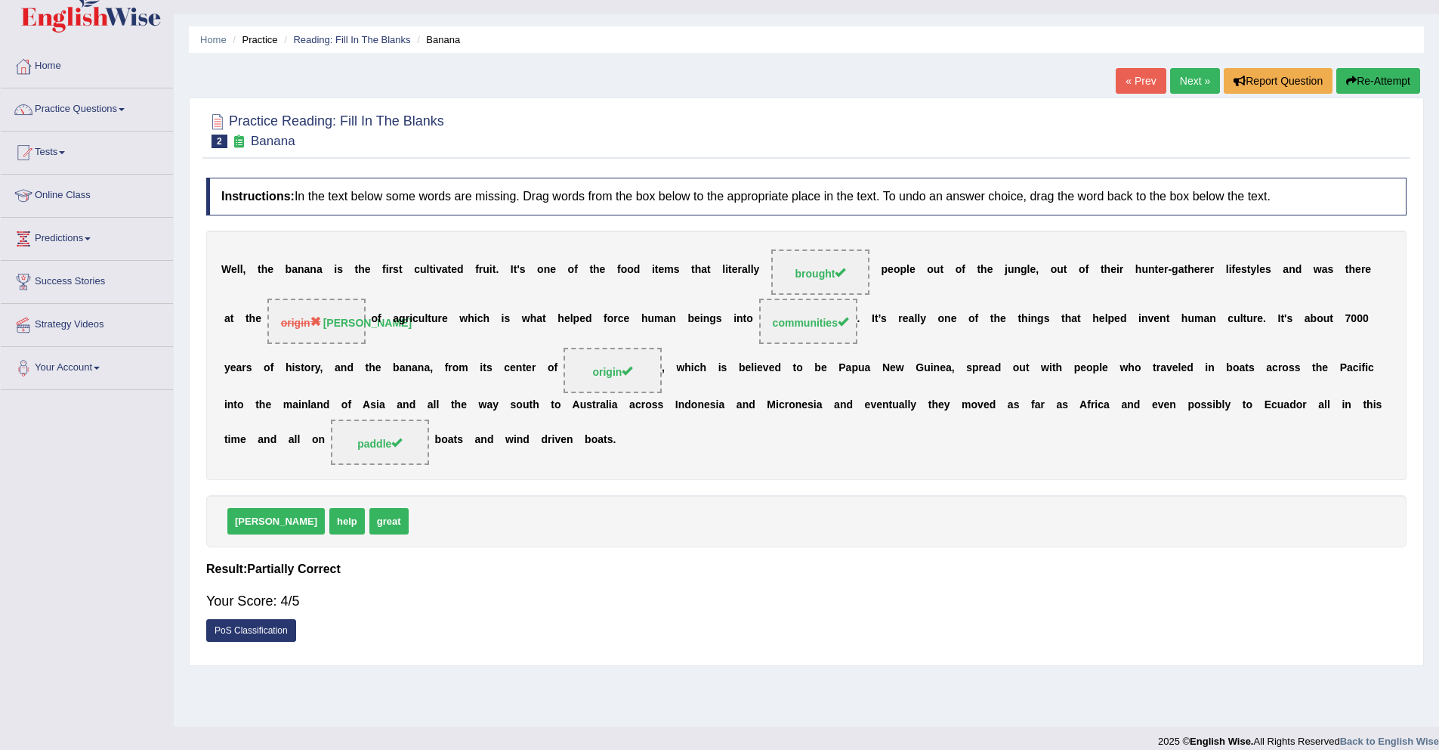
click at [1195, 84] on link "Next »" at bounding box center [1195, 81] width 50 height 26
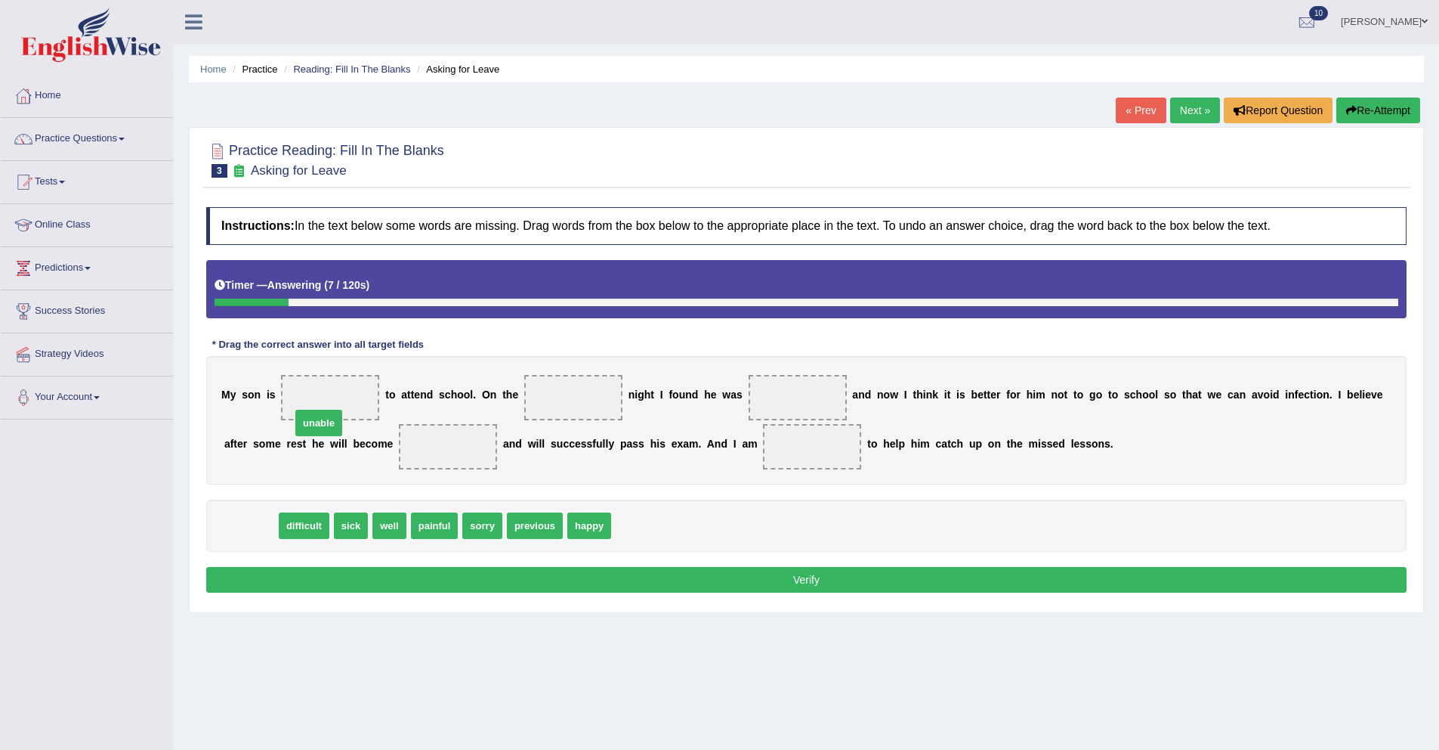
drag, startPoint x: 258, startPoint y: 533, endPoint x: 353, endPoint y: 400, distance: 163.1
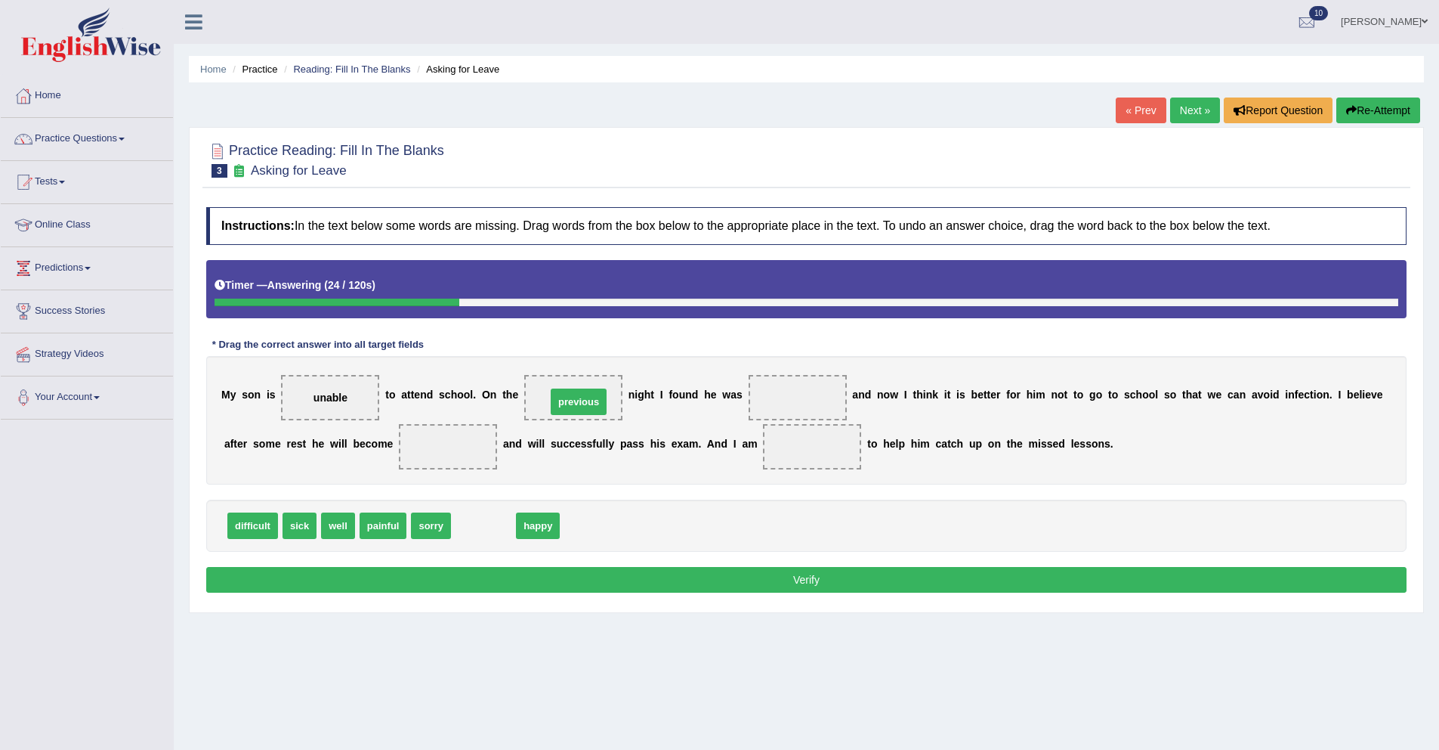
drag, startPoint x: 478, startPoint y: 529, endPoint x: 574, endPoint y: 404, distance: 157.3
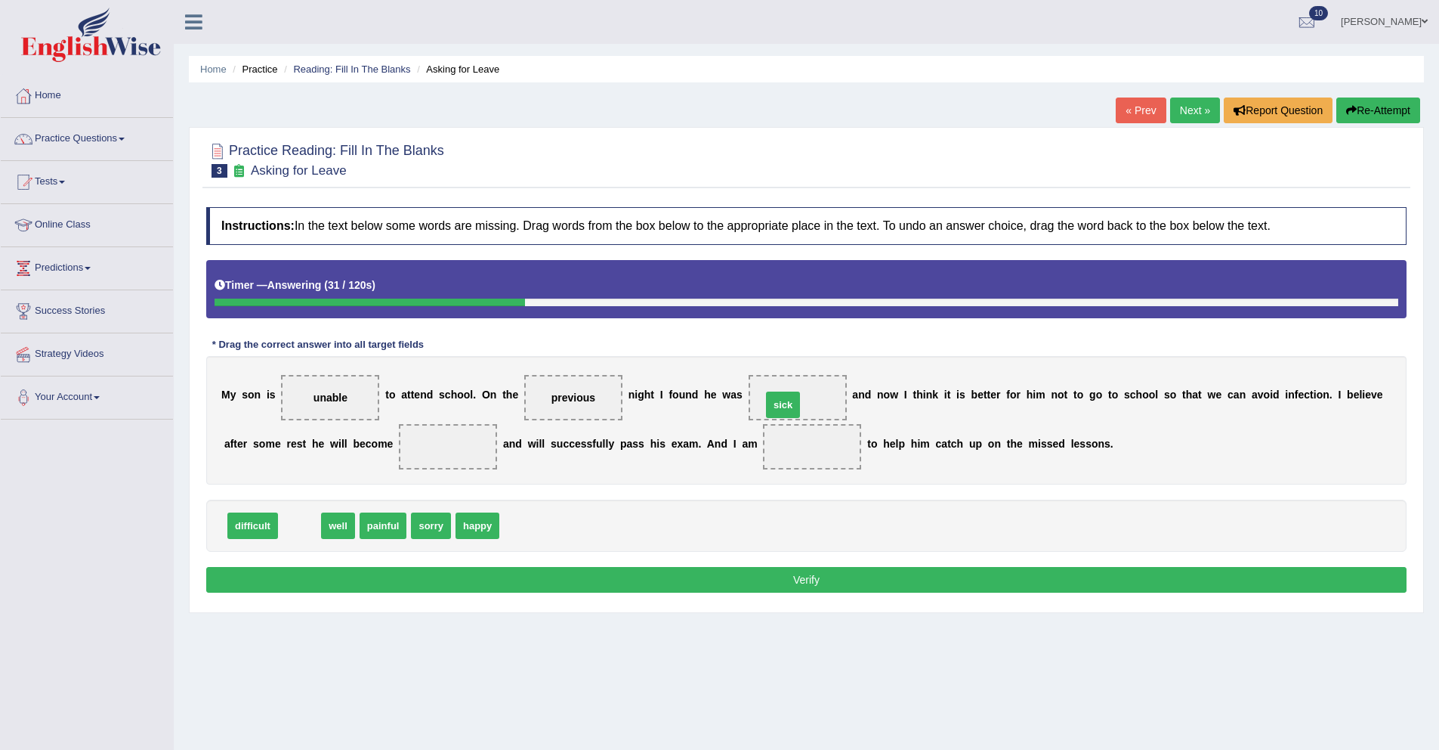
drag, startPoint x: 302, startPoint y: 528, endPoint x: 785, endPoint y: 407, distance: 497.7
drag, startPoint x: 297, startPoint y: 530, endPoint x: 436, endPoint y: 456, distance: 157.5
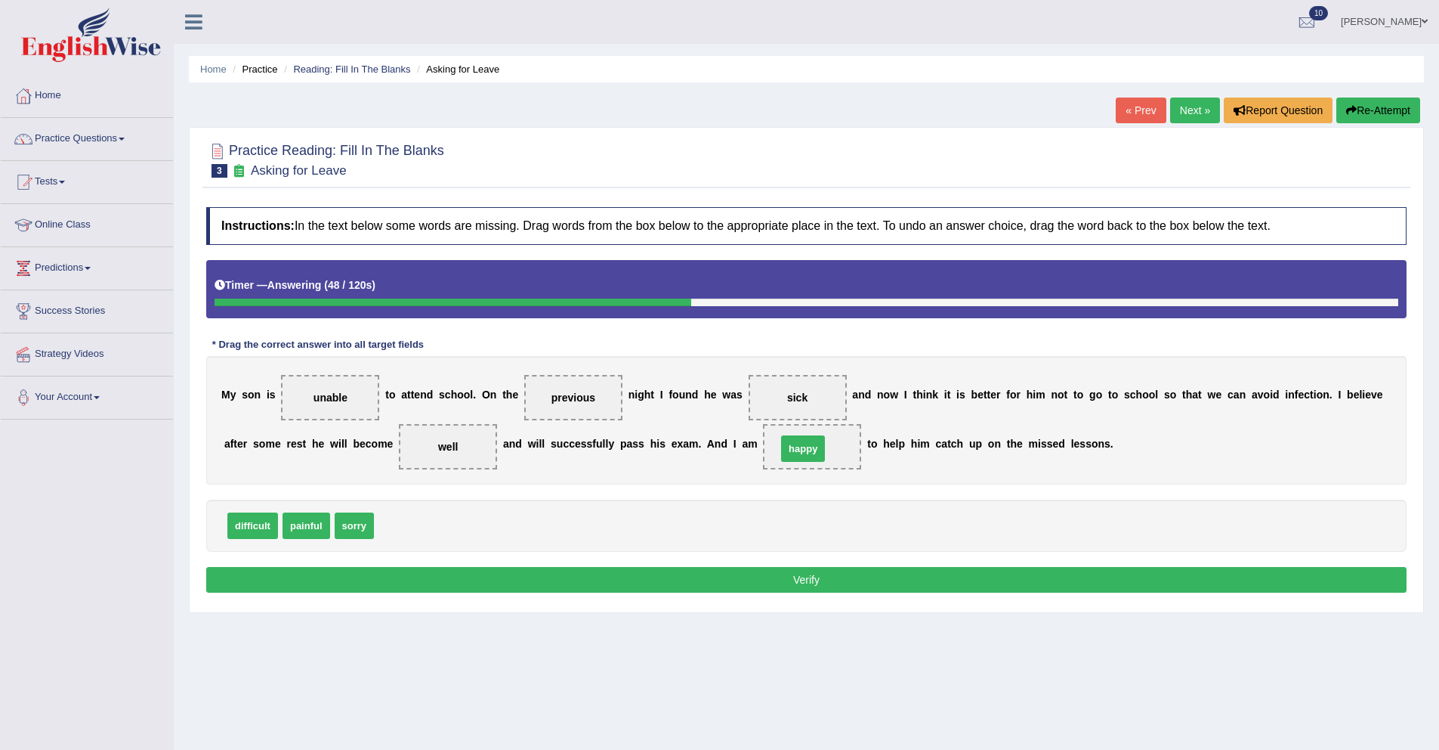
drag, startPoint x: 400, startPoint y: 527, endPoint x: 803, endPoint y: 450, distance: 410.1
click at [620, 572] on button "Verify" at bounding box center [806, 580] width 1201 height 26
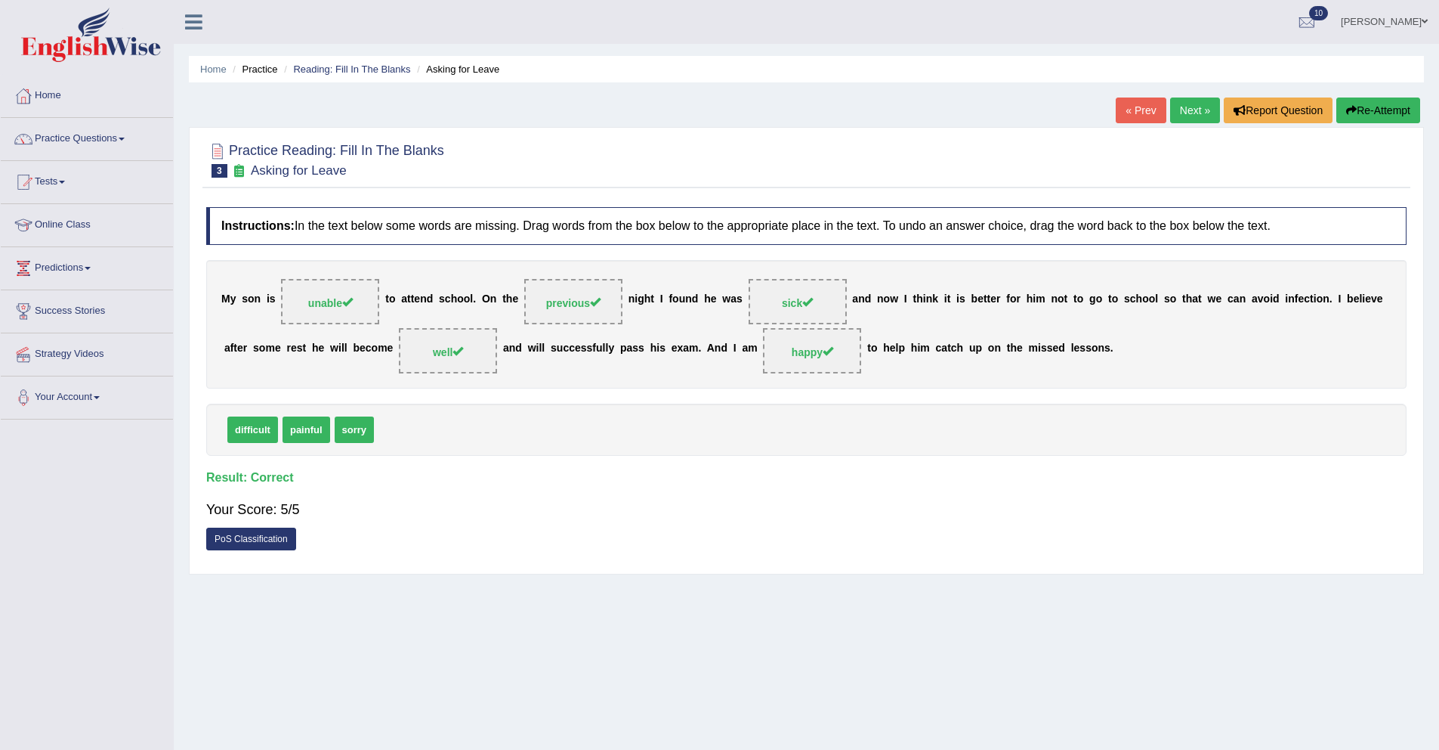
click at [1176, 115] on link "Next »" at bounding box center [1195, 110] width 50 height 26
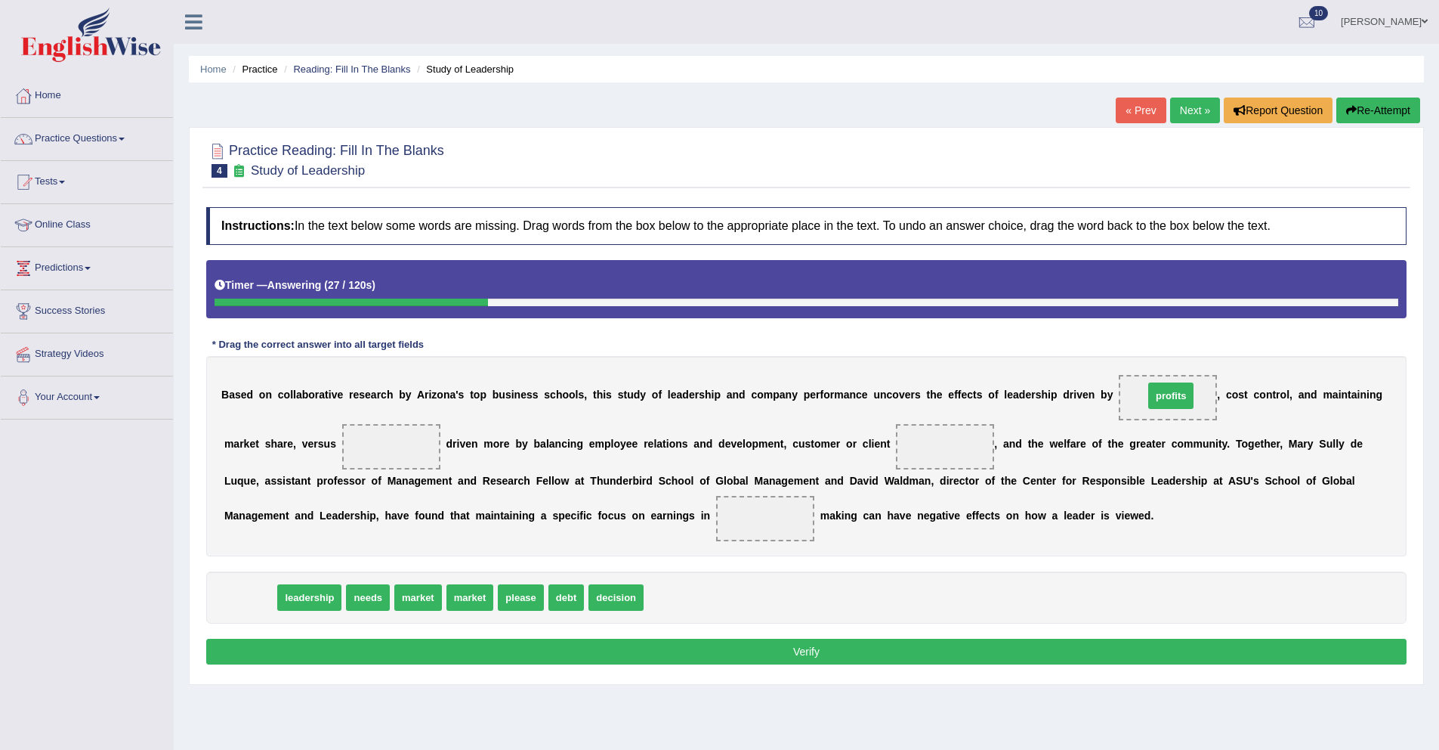
drag, startPoint x: 252, startPoint y: 601, endPoint x: 1173, endPoint y: 399, distance: 942.9
drag, startPoint x: 269, startPoint y: 598, endPoint x: 407, endPoint y: 461, distance: 194.5
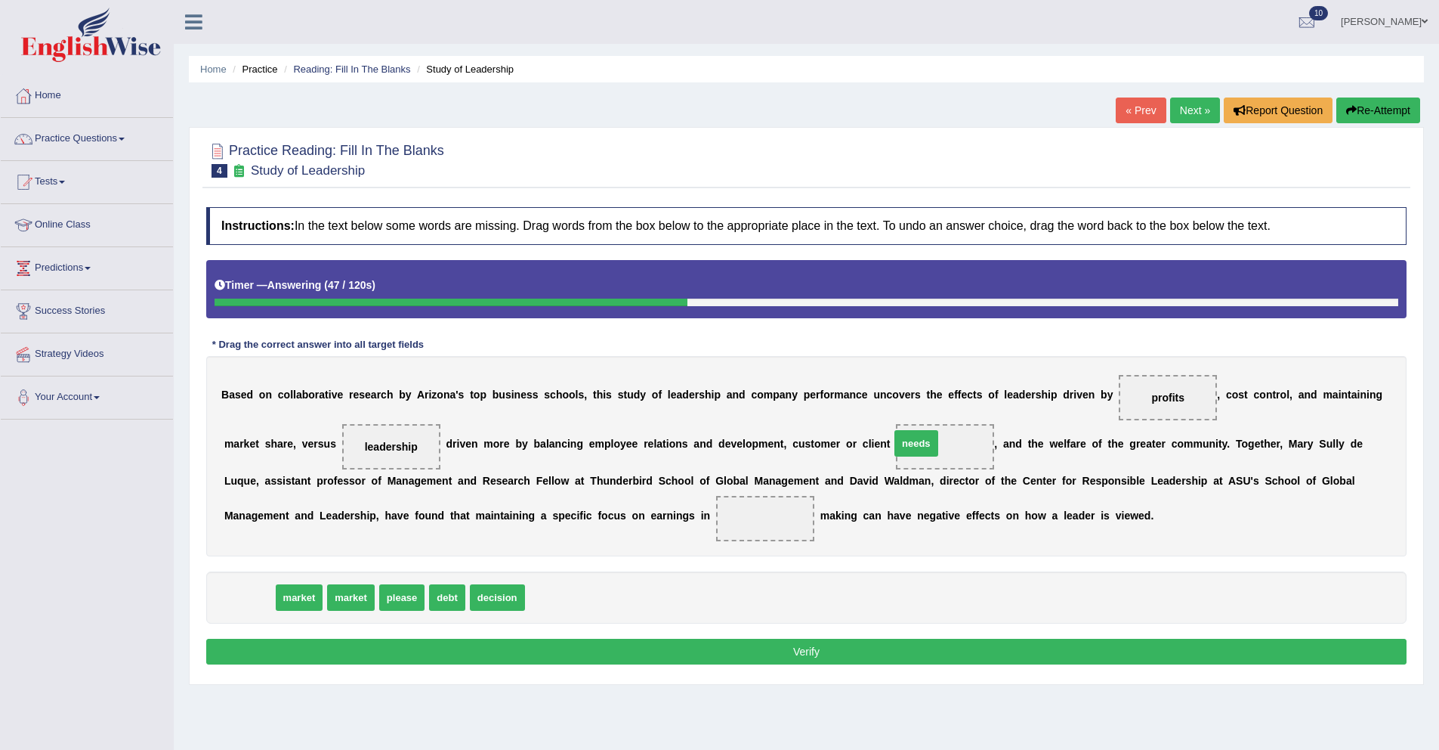
drag, startPoint x: 250, startPoint y: 602, endPoint x: 917, endPoint y: 448, distance: 684.8
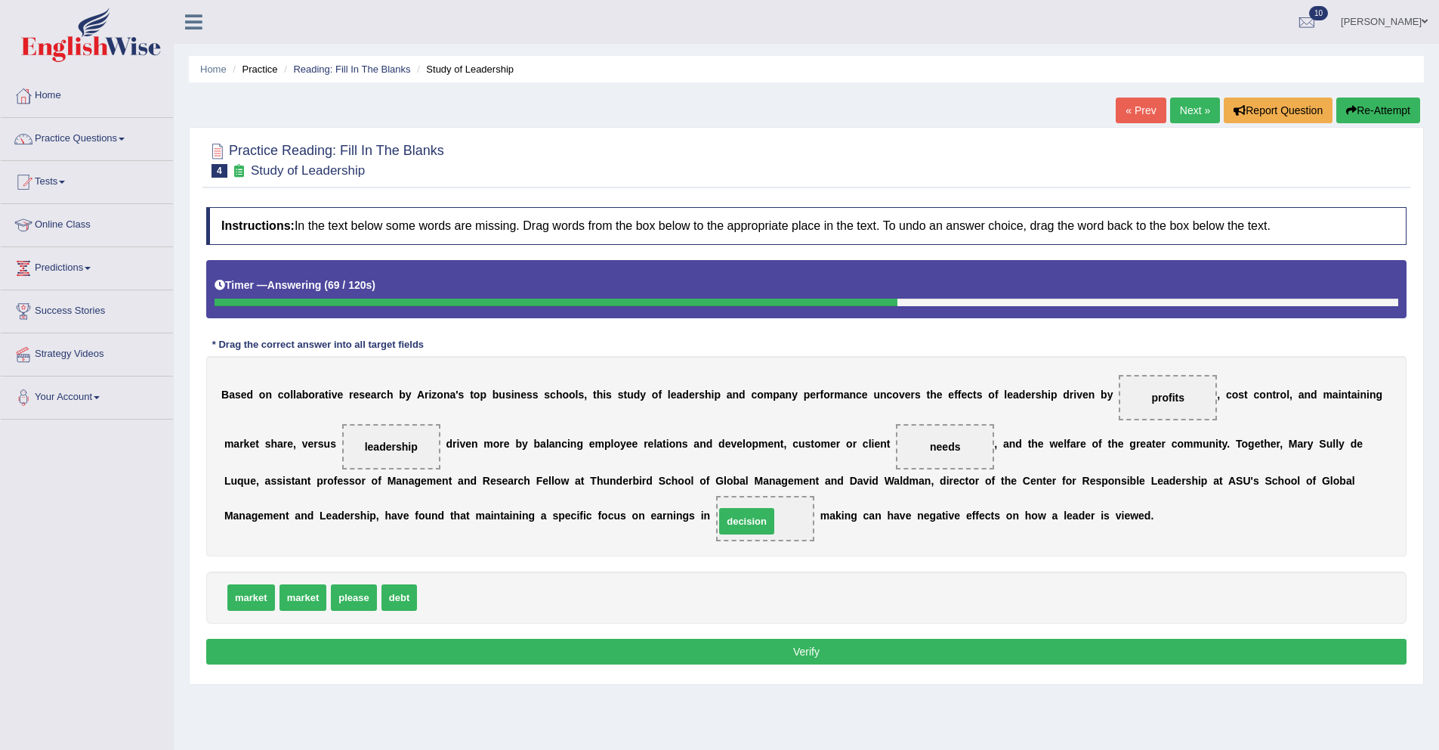
drag, startPoint x: 447, startPoint y: 598, endPoint x: 745, endPoint y: 522, distance: 307.3
click at [877, 645] on button "Verify" at bounding box center [806, 651] width 1201 height 26
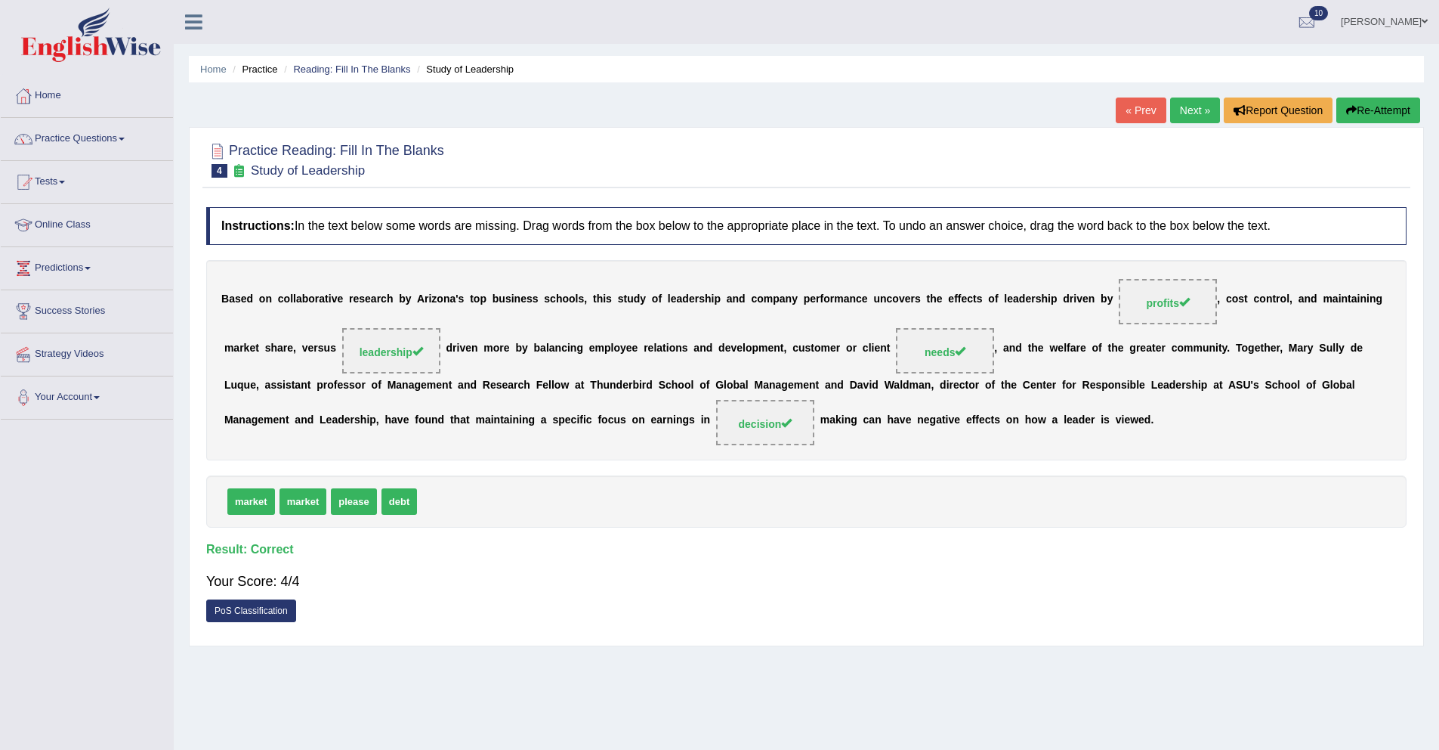
click at [1189, 113] on link "Next »" at bounding box center [1195, 110] width 50 height 26
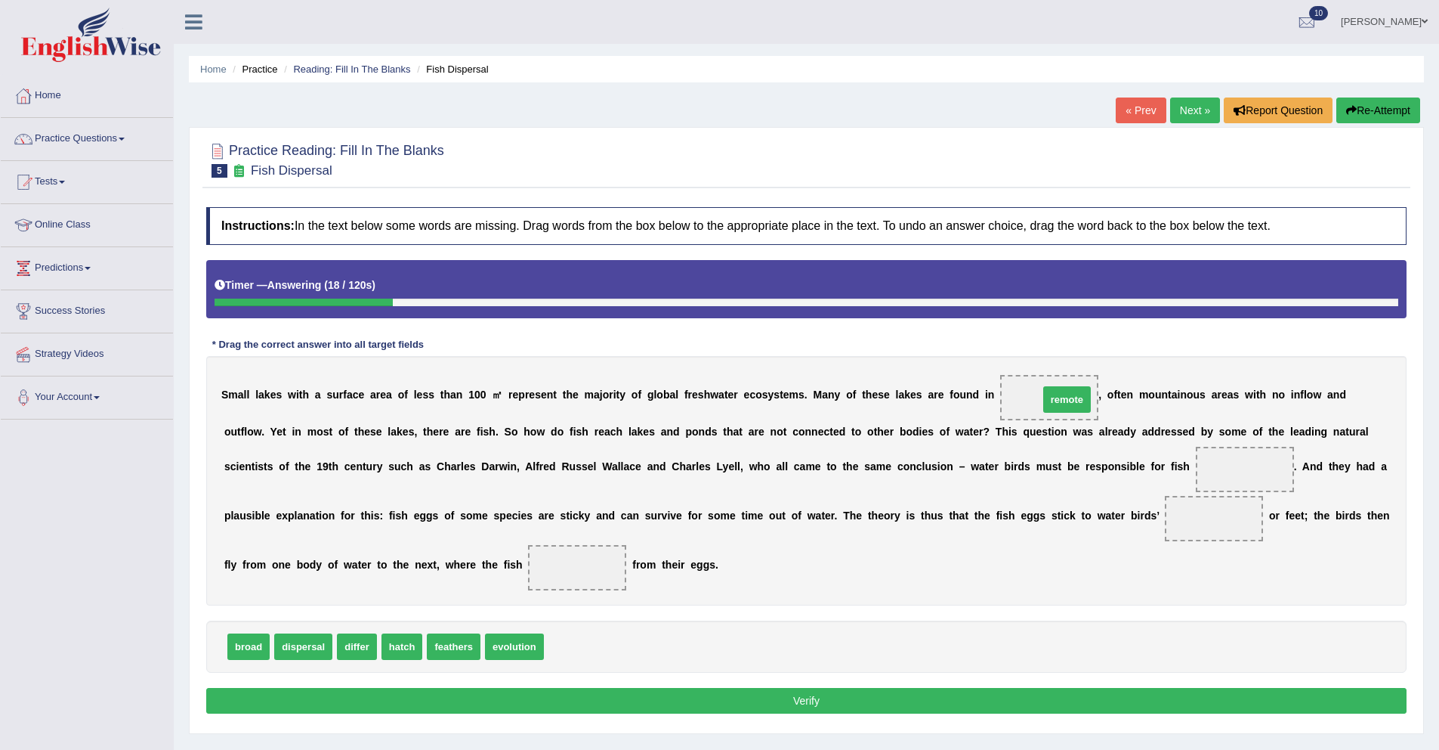
drag, startPoint x: 569, startPoint y: 647, endPoint x: 1064, endPoint y: 400, distance: 553.2
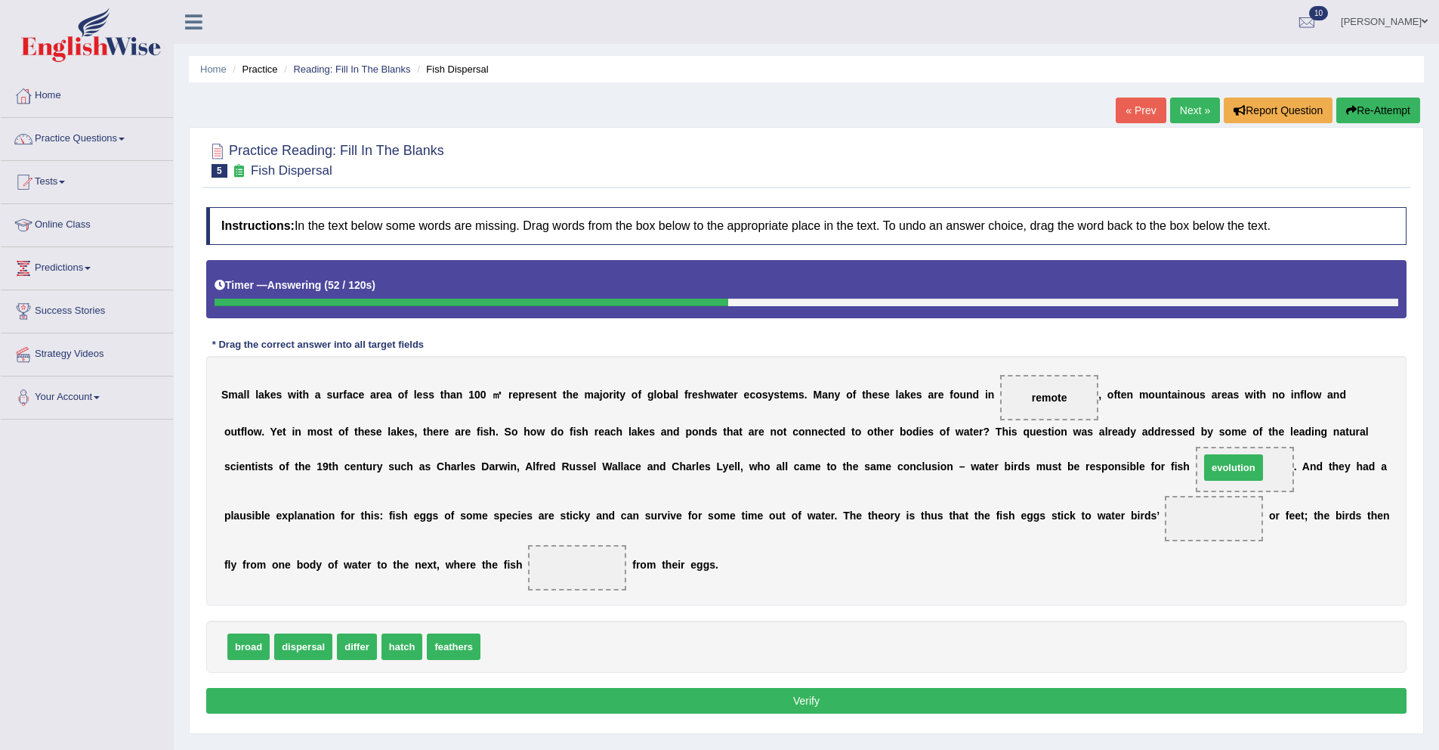
drag, startPoint x: 517, startPoint y: 650, endPoint x: 1236, endPoint y: 471, distance: 741.3
drag, startPoint x: 452, startPoint y: 647, endPoint x: 1207, endPoint y: 521, distance: 766.0
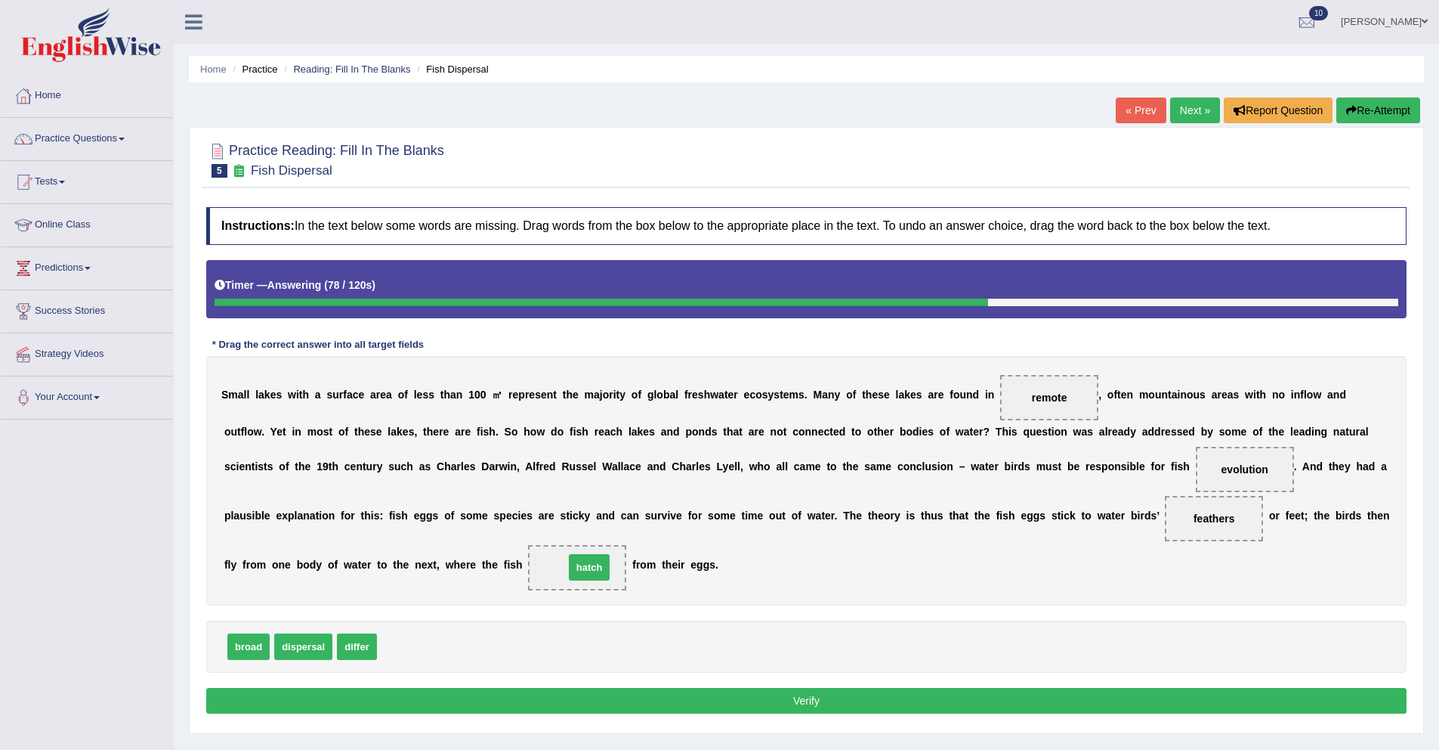
drag, startPoint x: 407, startPoint y: 645, endPoint x: 594, endPoint y: 566, distance: 203.5
click at [577, 702] on button "Verify" at bounding box center [806, 701] width 1201 height 26
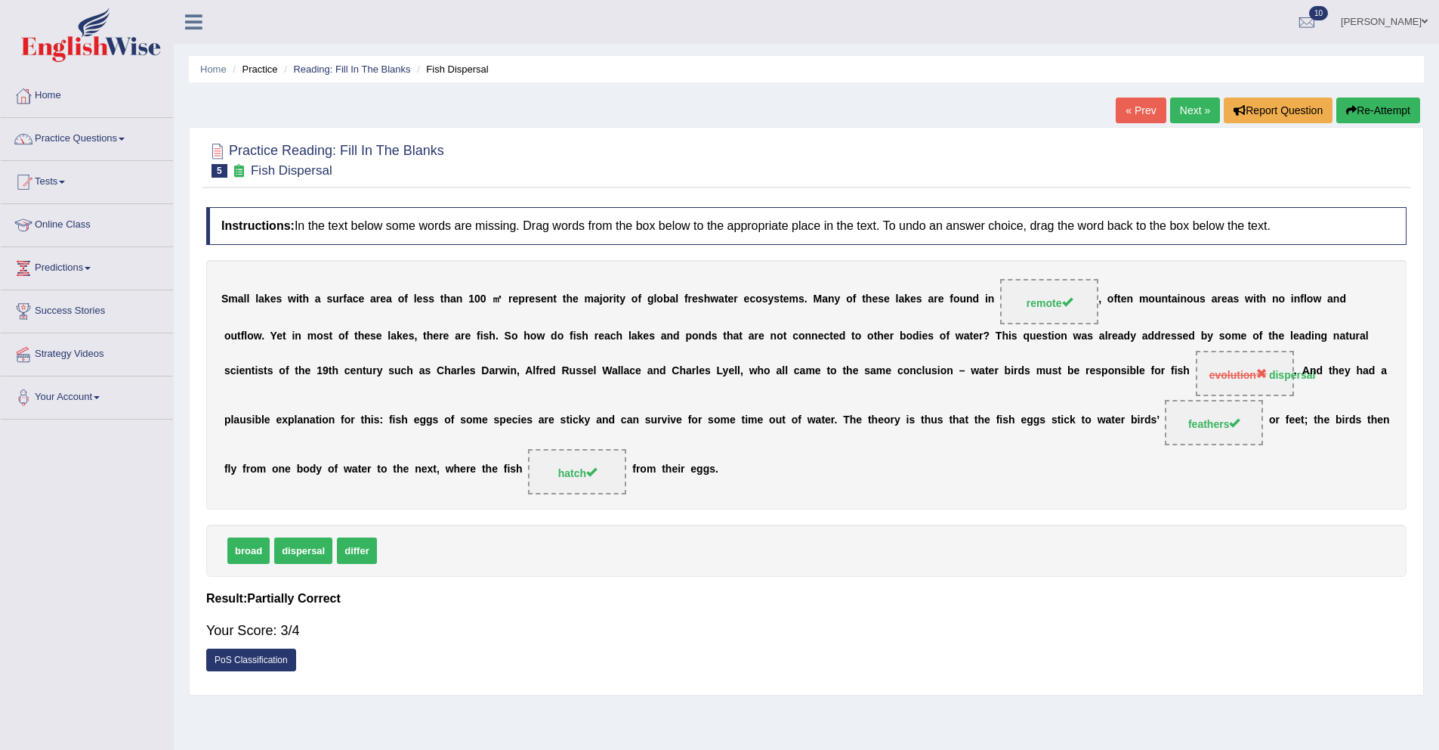
click at [270, 172] on small "Fish Dispersal" at bounding box center [292, 170] width 82 height 14
click at [240, 174] on icon at bounding box center [239, 170] width 16 height 13
click at [274, 175] on small "Fish Dispersal" at bounding box center [292, 170] width 82 height 14
click at [1187, 112] on link "Next »" at bounding box center [1195, 110] width 50 height 26
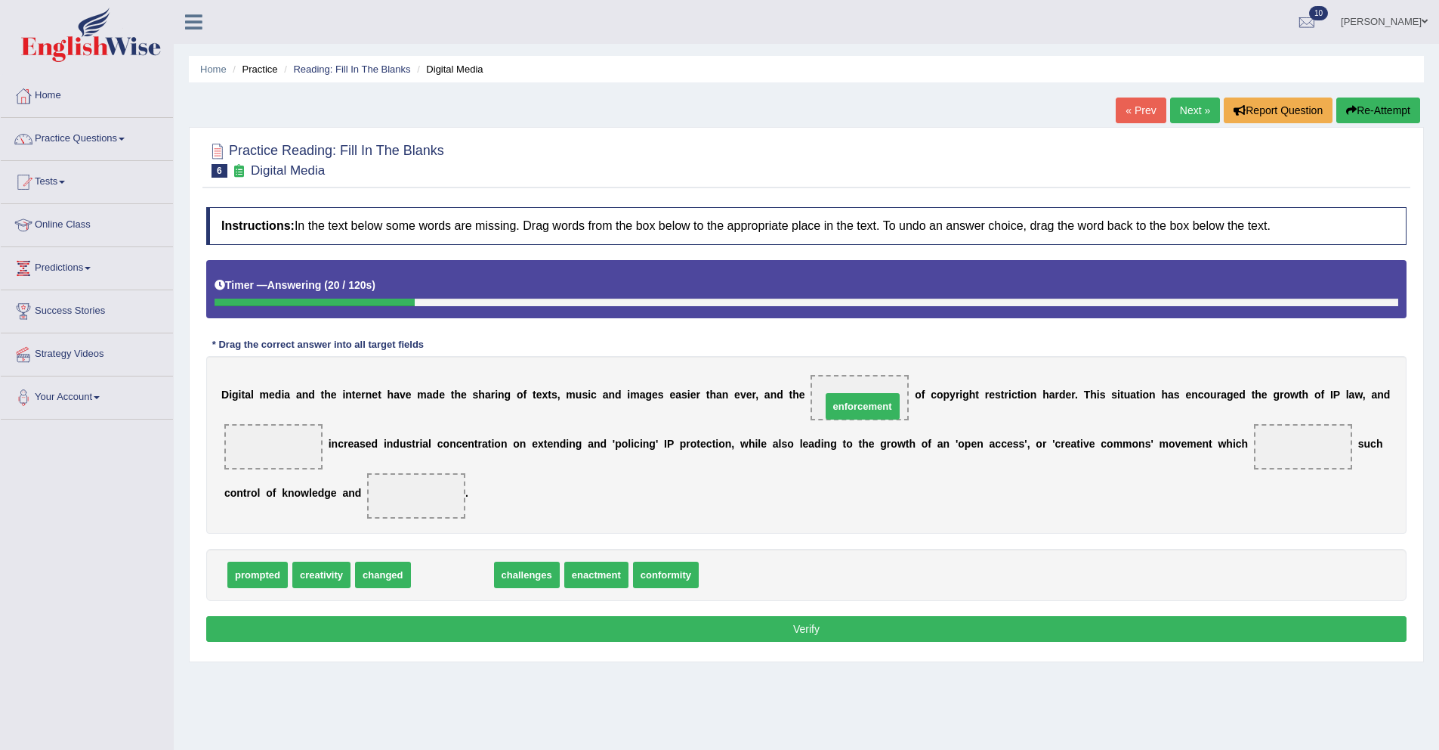
drag, startPoint x: 474, startPoint y: 578, endPoint x: 883, endPoint y: 407, distance: 444.0
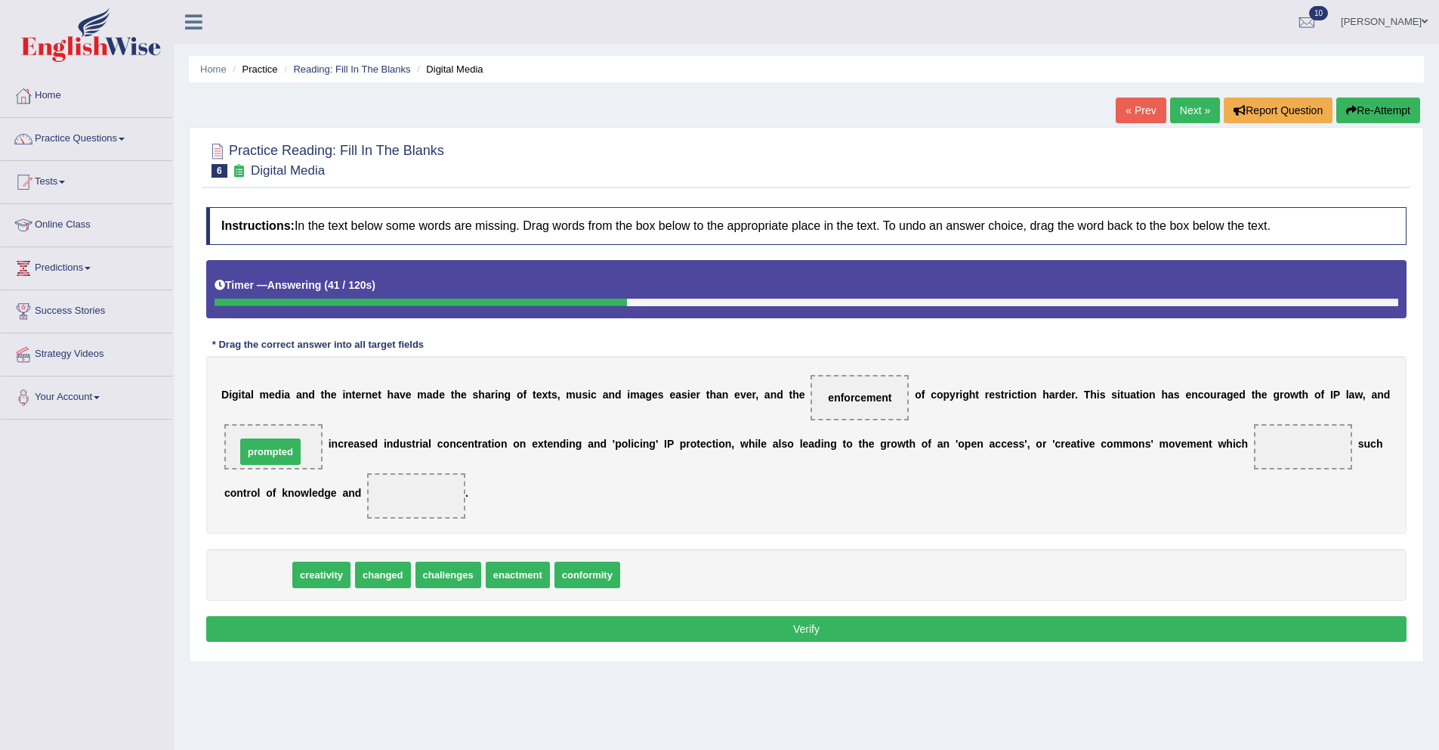
drag, startPoint x: 275, startPoint y: 578, endPoint x: 288, endPoint y: 455, distance: 123.8
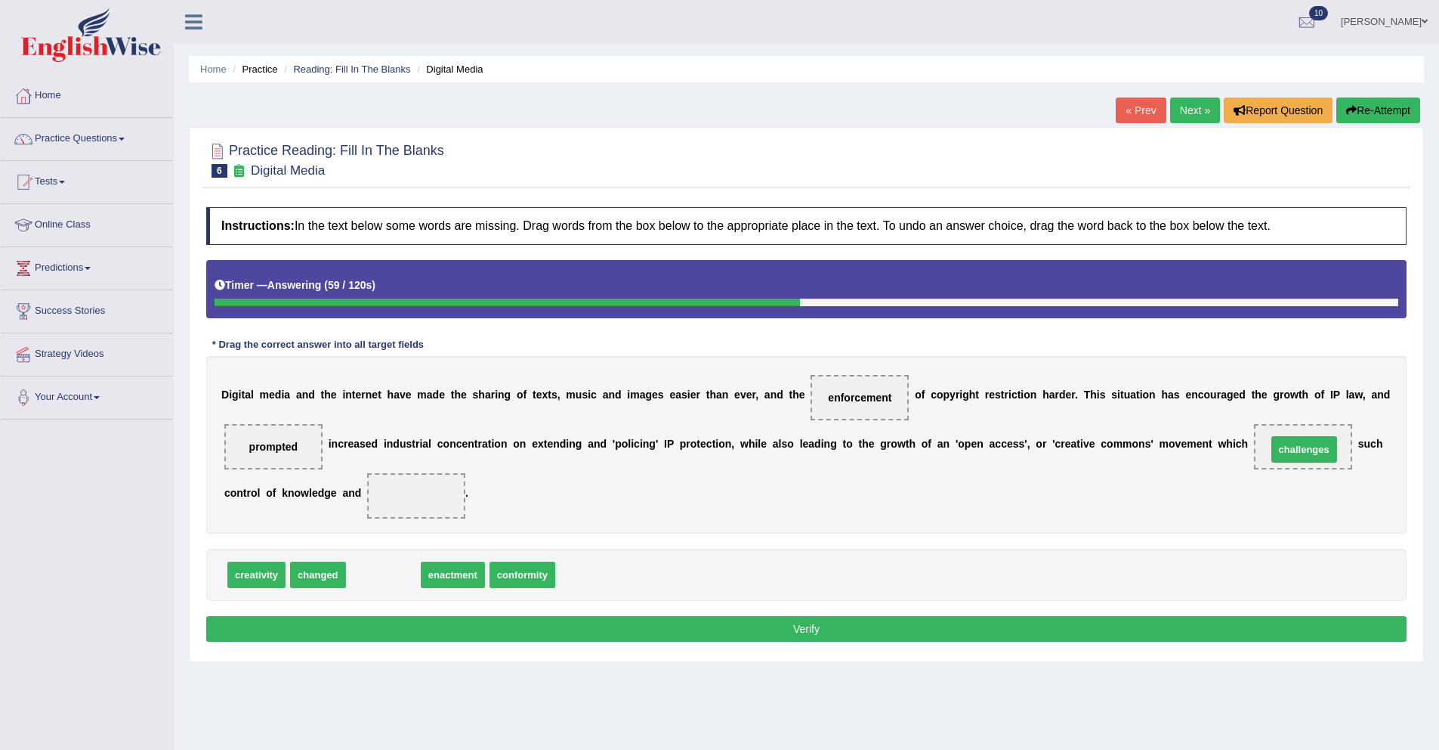
drag, startPoint x: 380, startPoint y: 579, endPoint x: 1301, endPoint y: 453, distance: 929.6
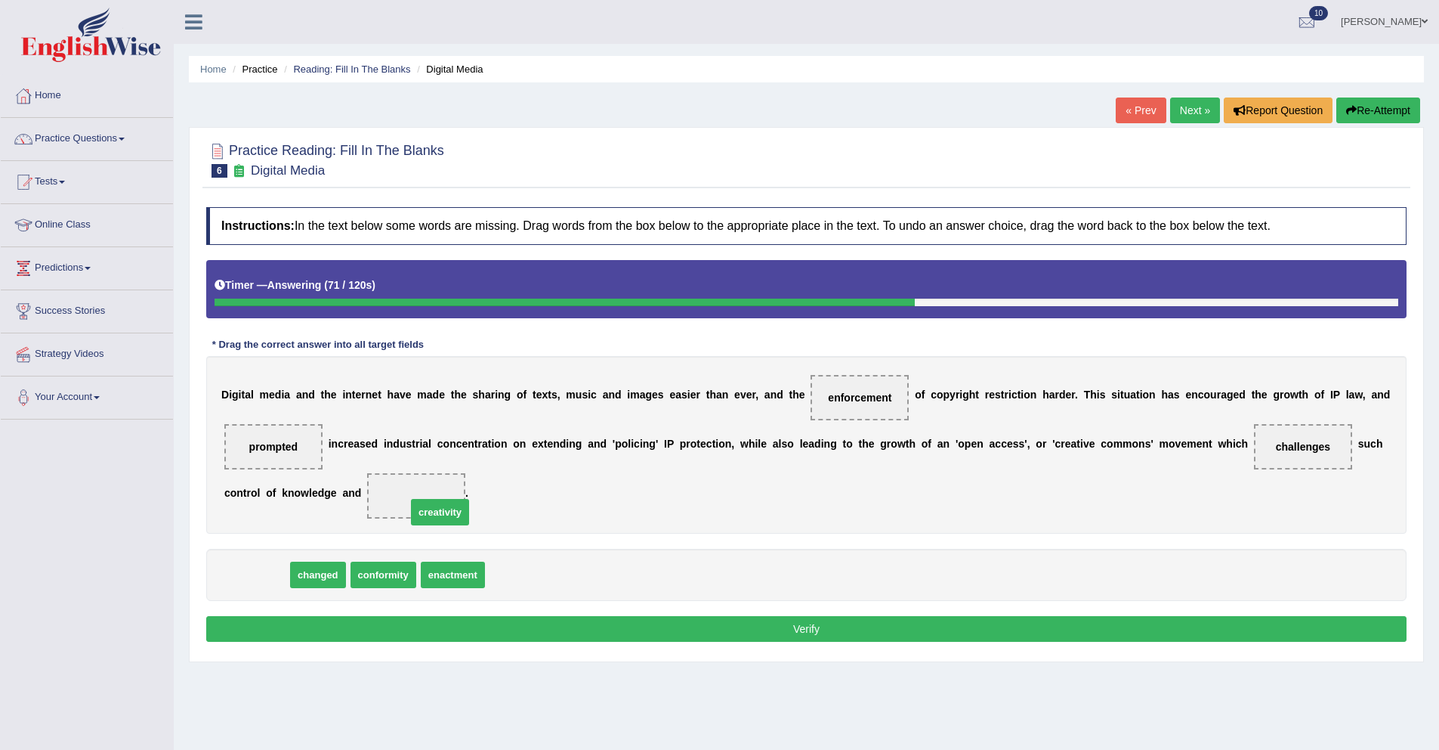
drag, startPoint x: 388, startPoint y: 533, endPoint x: 458, endPoint y: 512, distance: 73.4
click at [497, 626] on button "Verify" at bounding box center [806, 629] width 1201 height 26
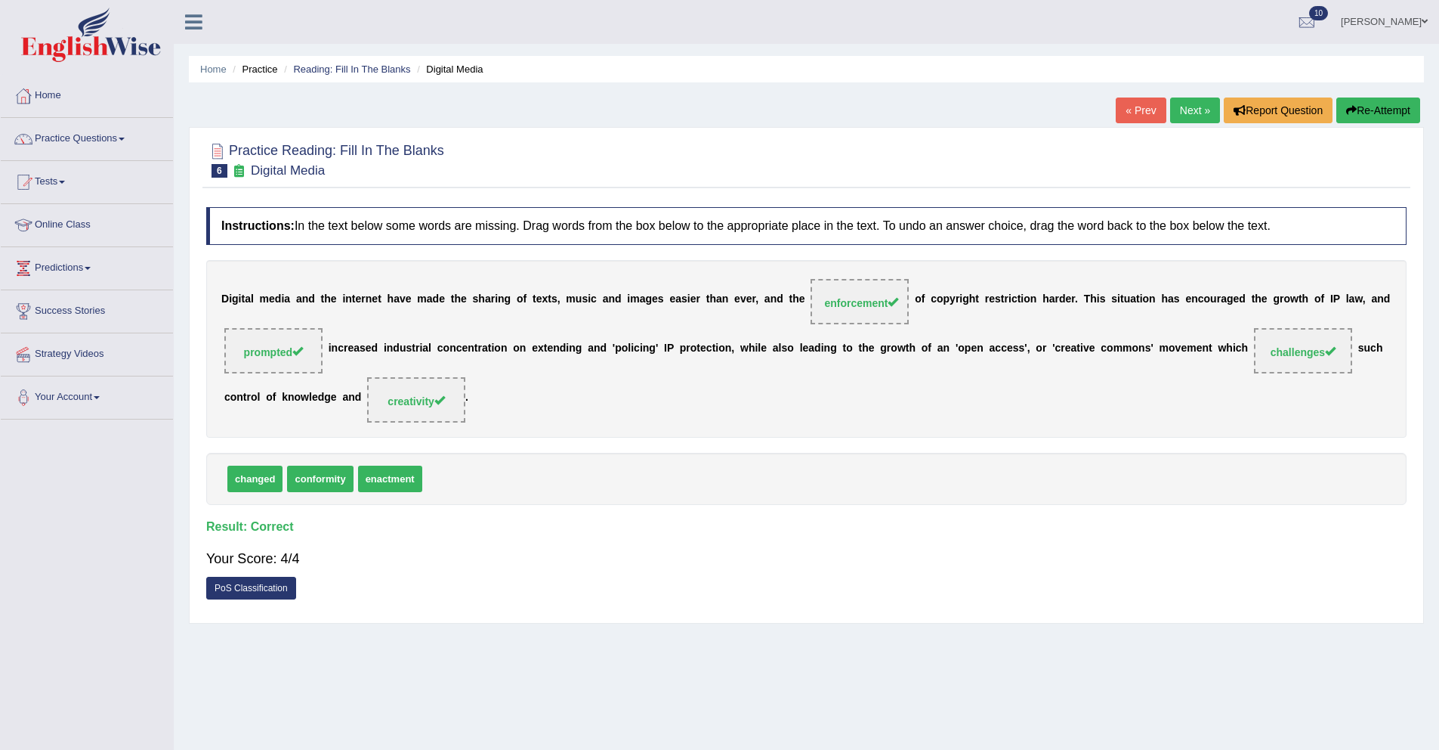
click at [1186, 113] on link "Next »" at bounding box center [1195, 110] width 50 height 26
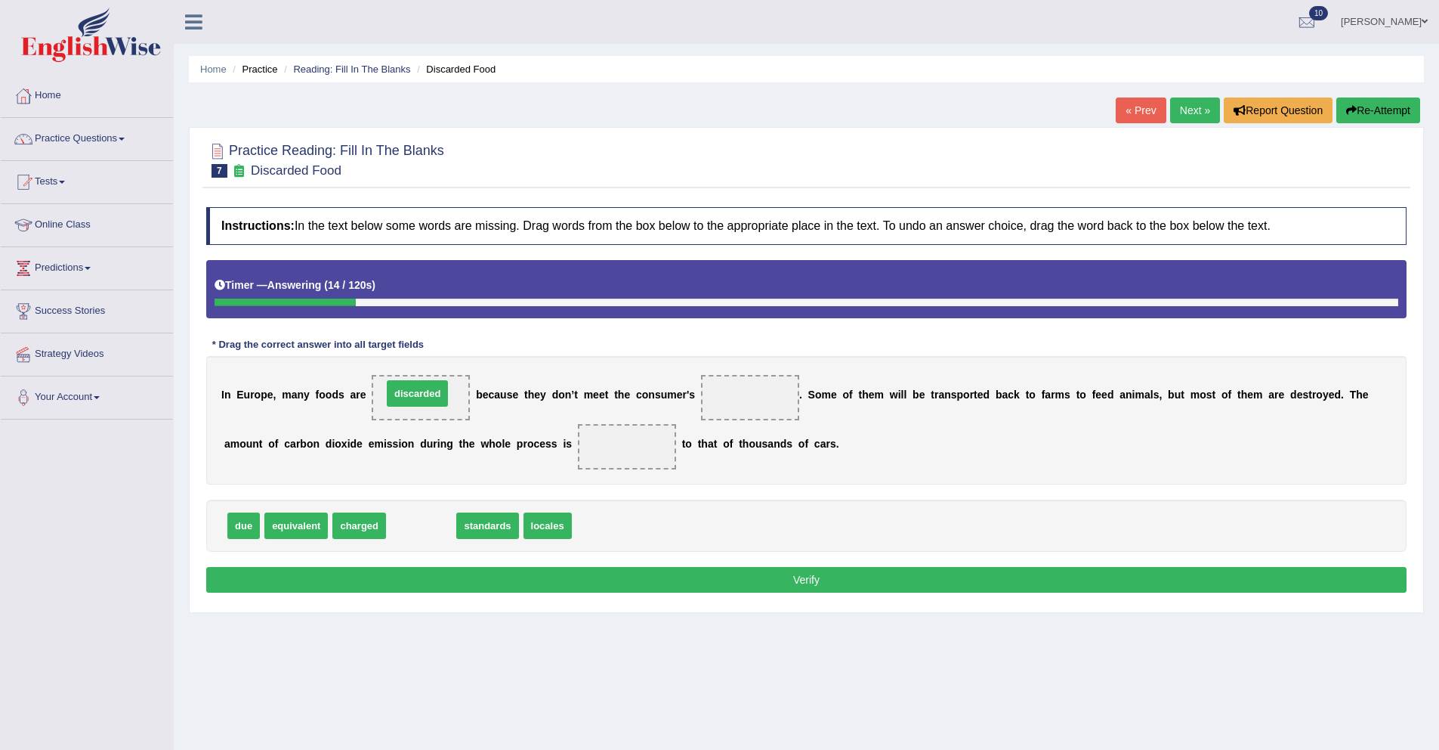
drag, startPoint x: 425, startPoint y: 531, endPoint x: 422, endPoint y: 399, distance: 132.3
drag, startPoint x: 416, startPoint y: 527, endPoint x: 725, endPoint y: 401, distance: 333.8
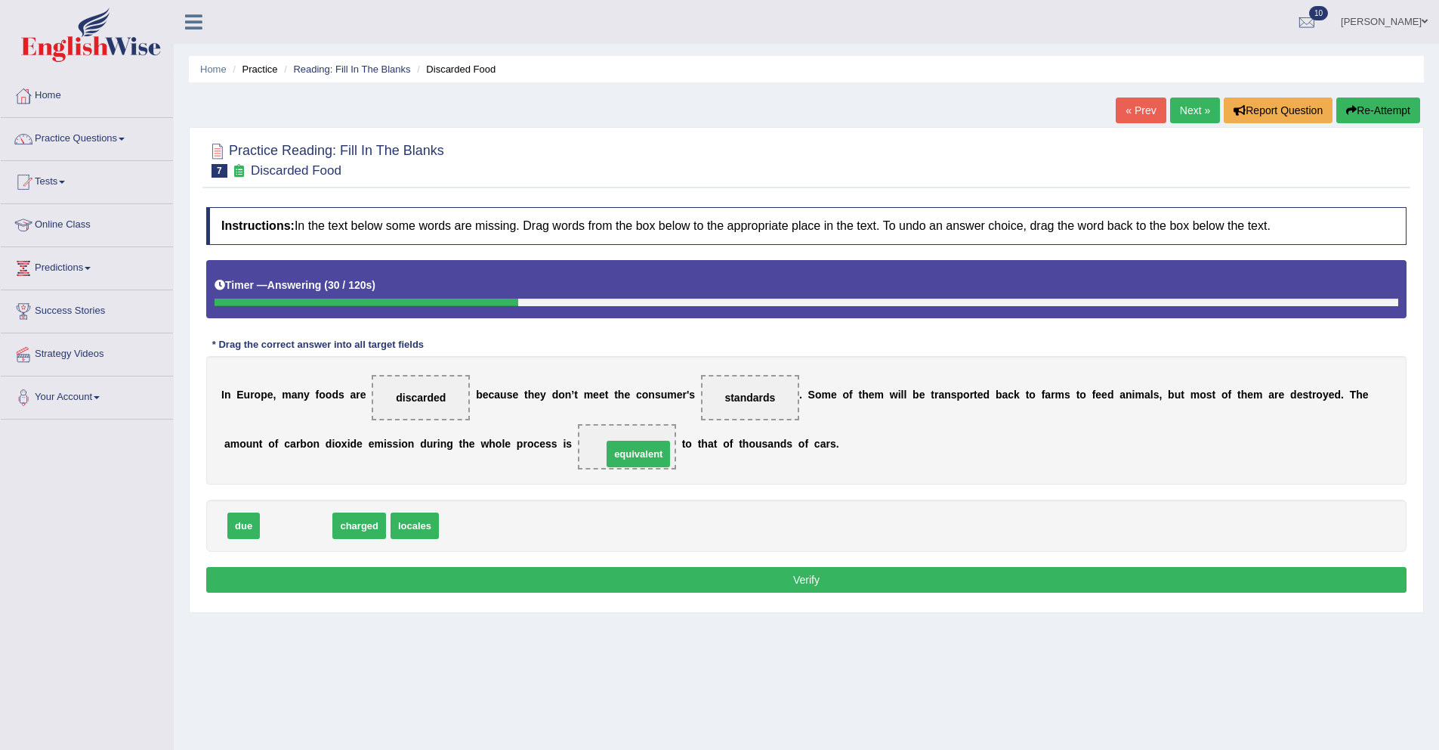
drag, startPoint x: 309, startPoint y: 528, endPoint x: 651, endPoint y: 456, distance: 349.7
click at [596, 575] on button "Verify" at bounding box center [806, 580] width 1201 height 26
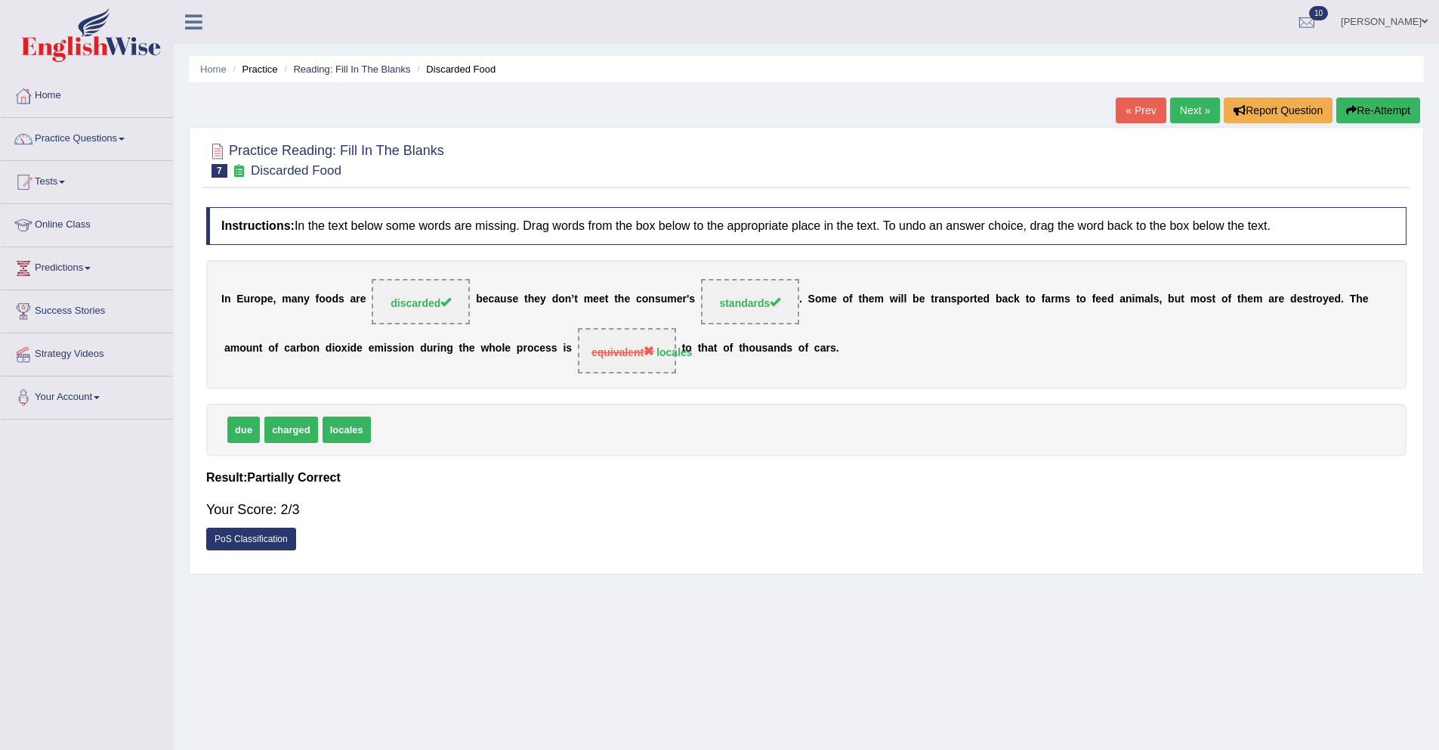
click at [1188, 114] on link "Next »" at bounding box center [1195, 110] width 50 height 26
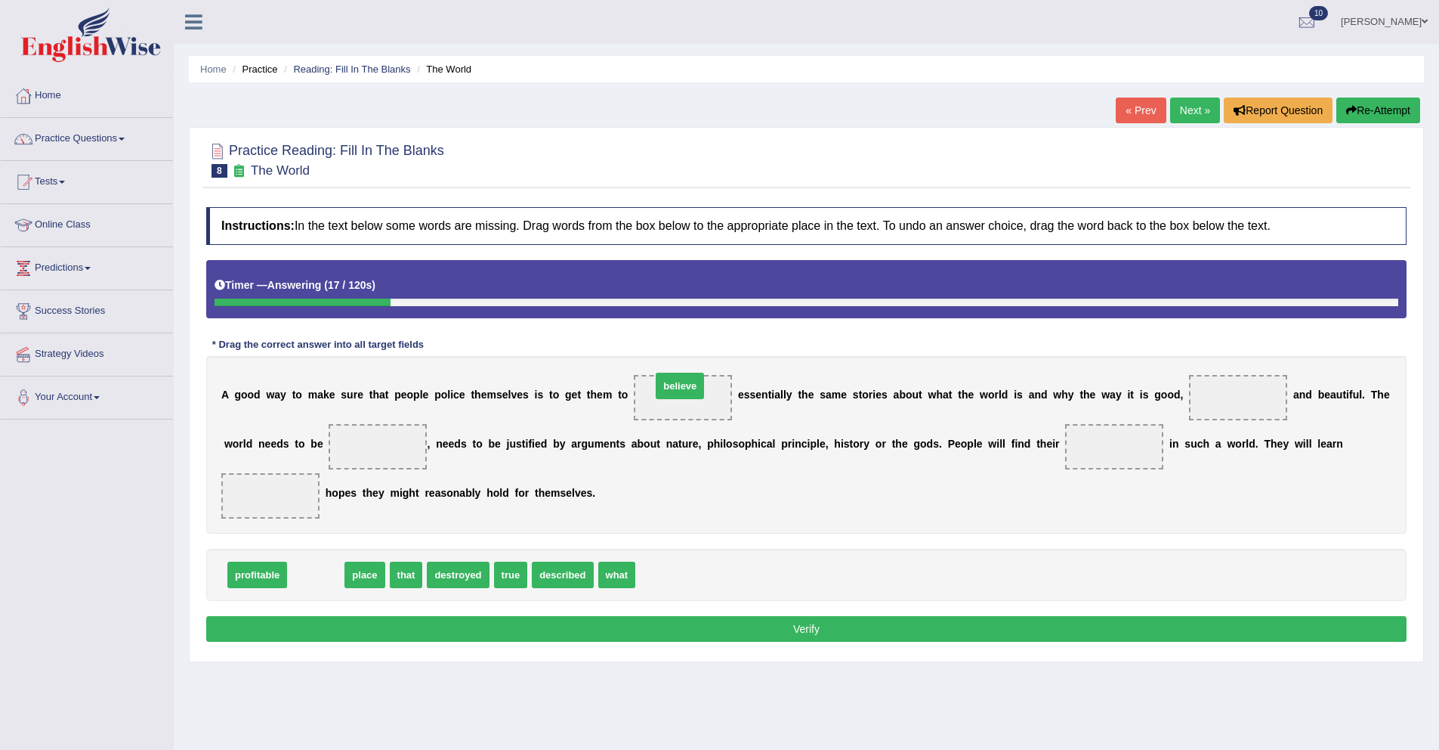
drag, startPoint x: 317, startPoint y: 579, endPoint x: 682, endPoint y: 392, distance: 409.9
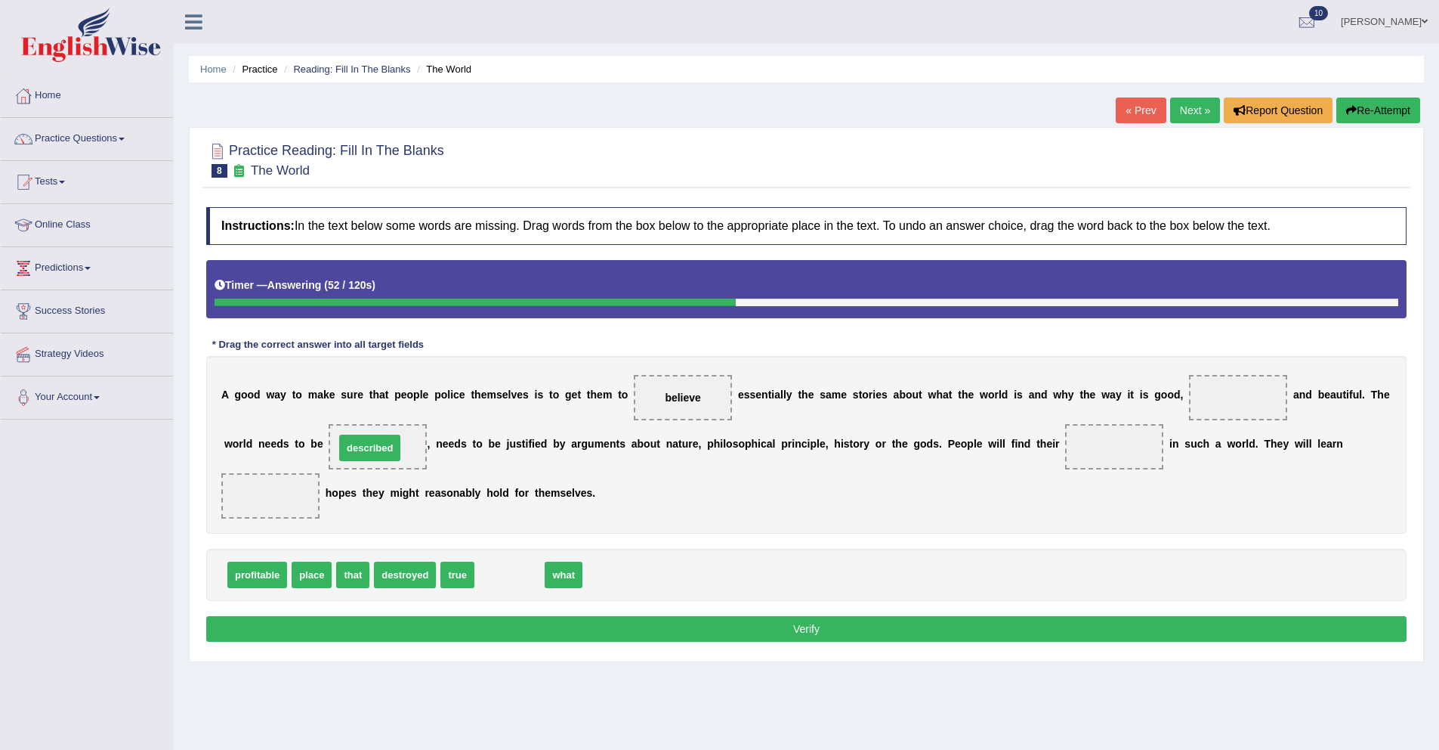
drag, startPoint x: 504, startPoint y: 577, endPoint x: 364, endPoint y: 450, distance: 188.8
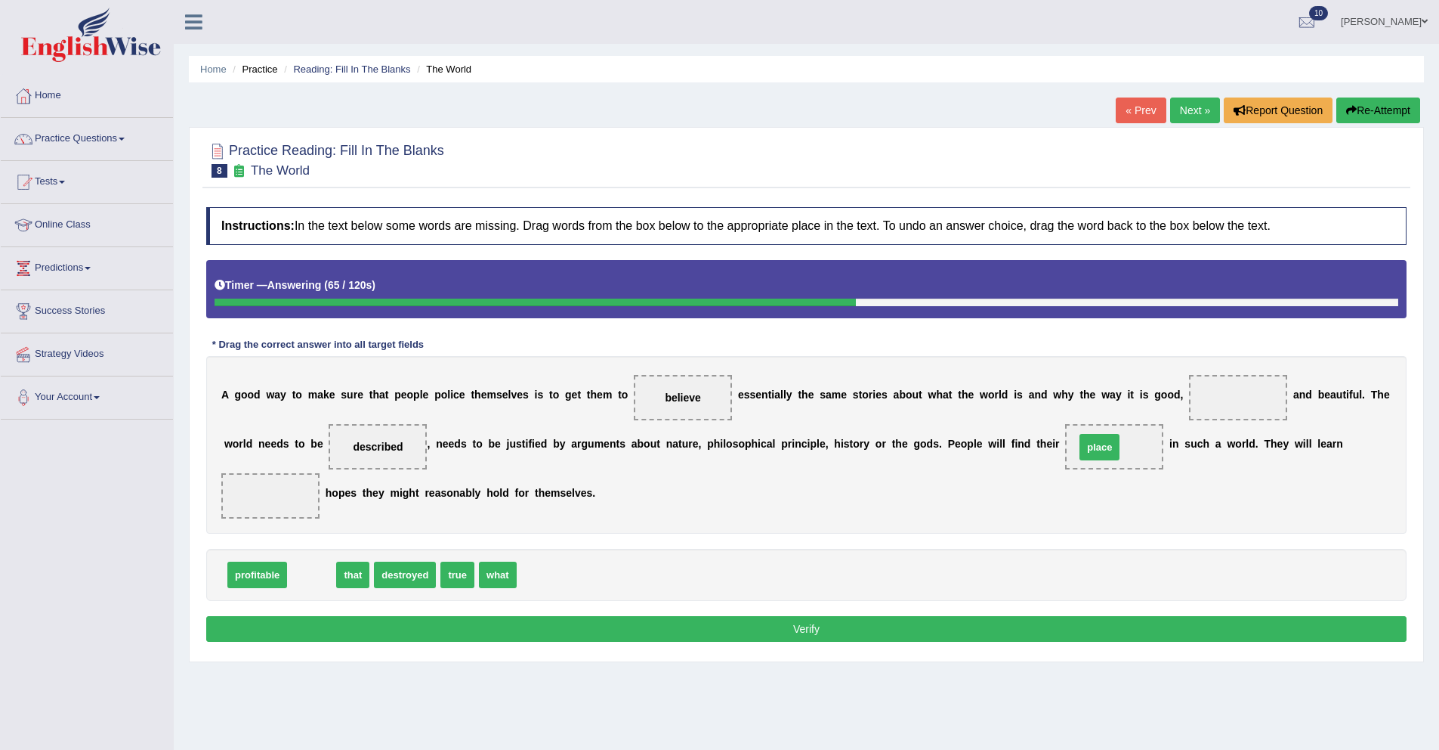
drag, startPoint x: 320, startPoint y: 578, endPoint x: 1108, endPoint y: 450, distance: 798.4
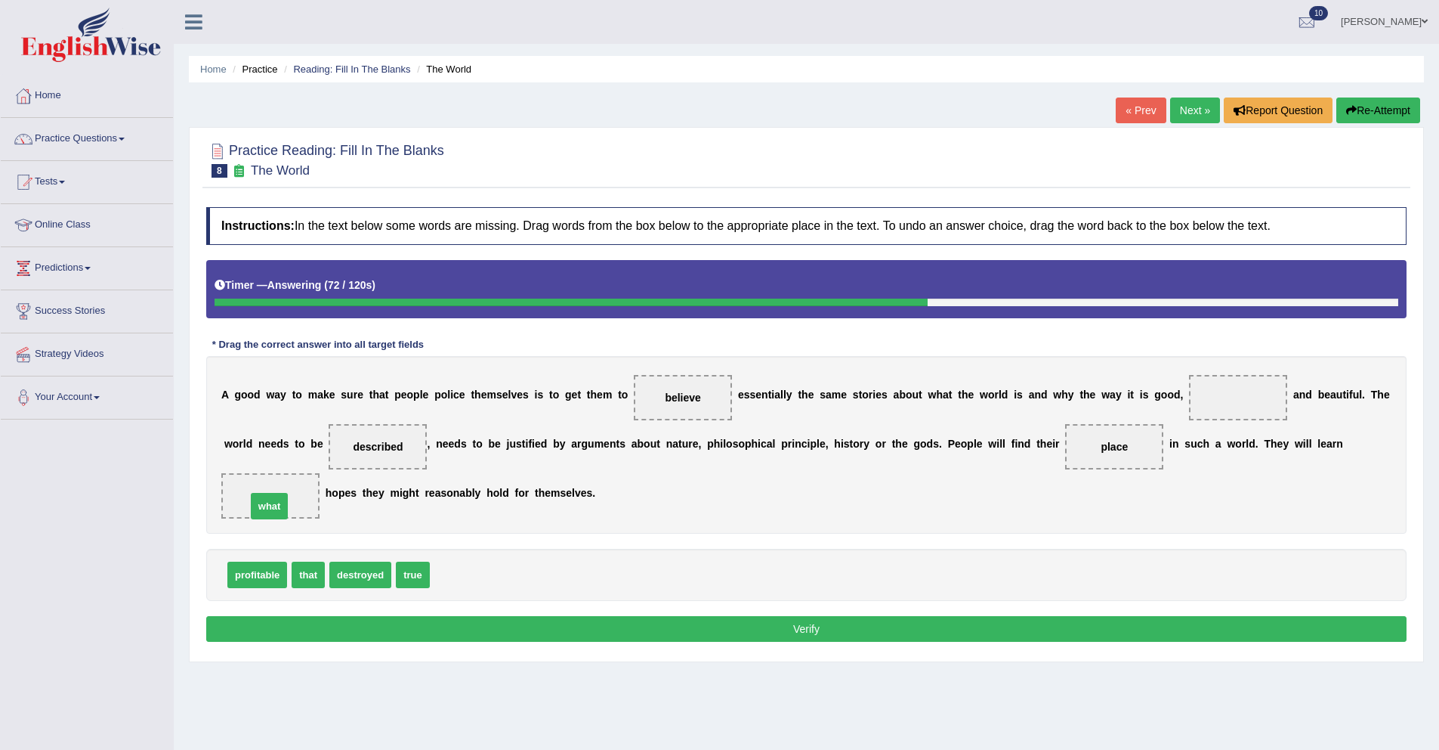
drag, startPoint x: 464, startPoint y: 580, endPoint x: 280, endPoint y: 512, distance: 196.1
drag, startPoint x: 414, startPoint y: 578, endPoint x: 1222, endPoint y: 403, distance: 826.4
click at [573, 631] on button "Verify" at bounding box center [806, 629] width 1201 height 26
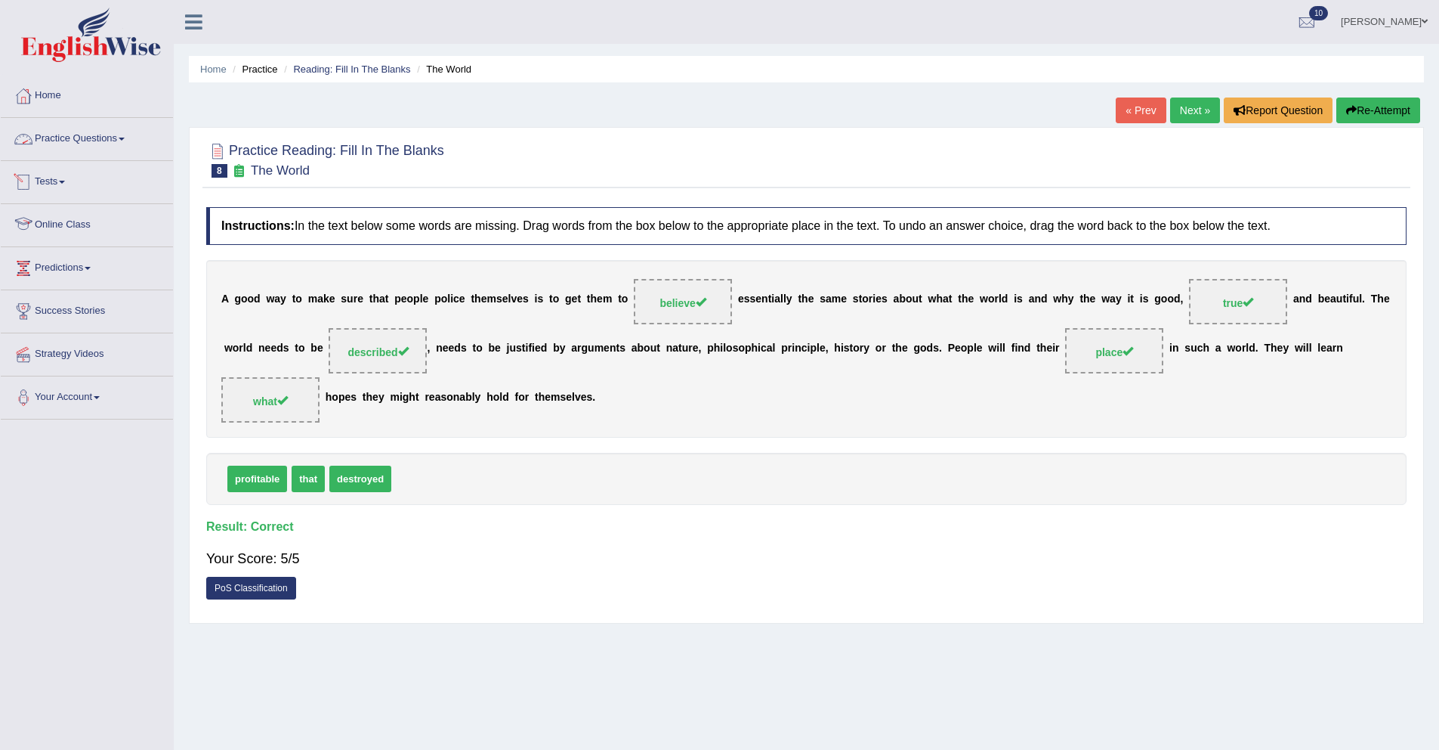
click at [111, 135] on link "Practice Questions" at bounding box center [87, 137] width 172 height 38
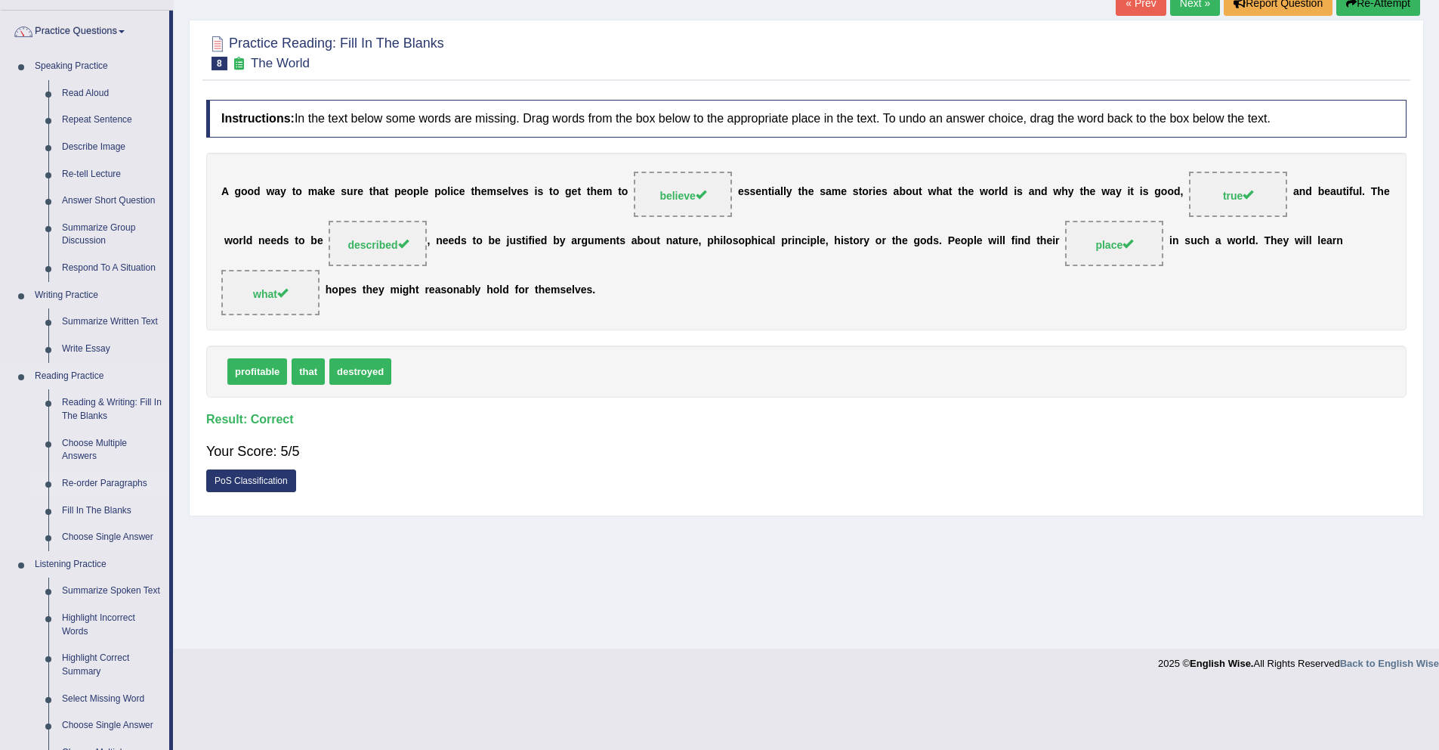
scroll to position [127, 0]
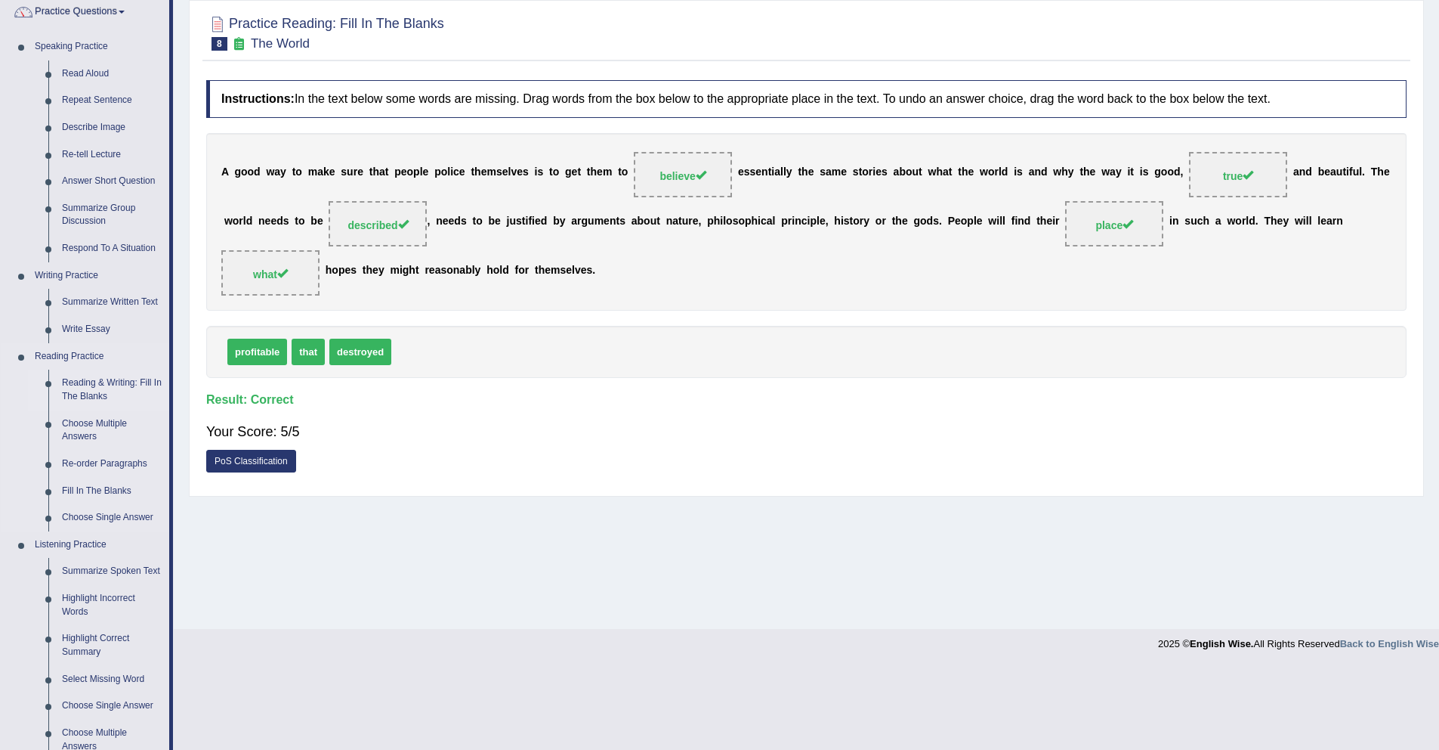
click at [122, 383] on link "Reading & Writing: Fill In The Blanks" at bounding box center [112, 389] width 114 height 40
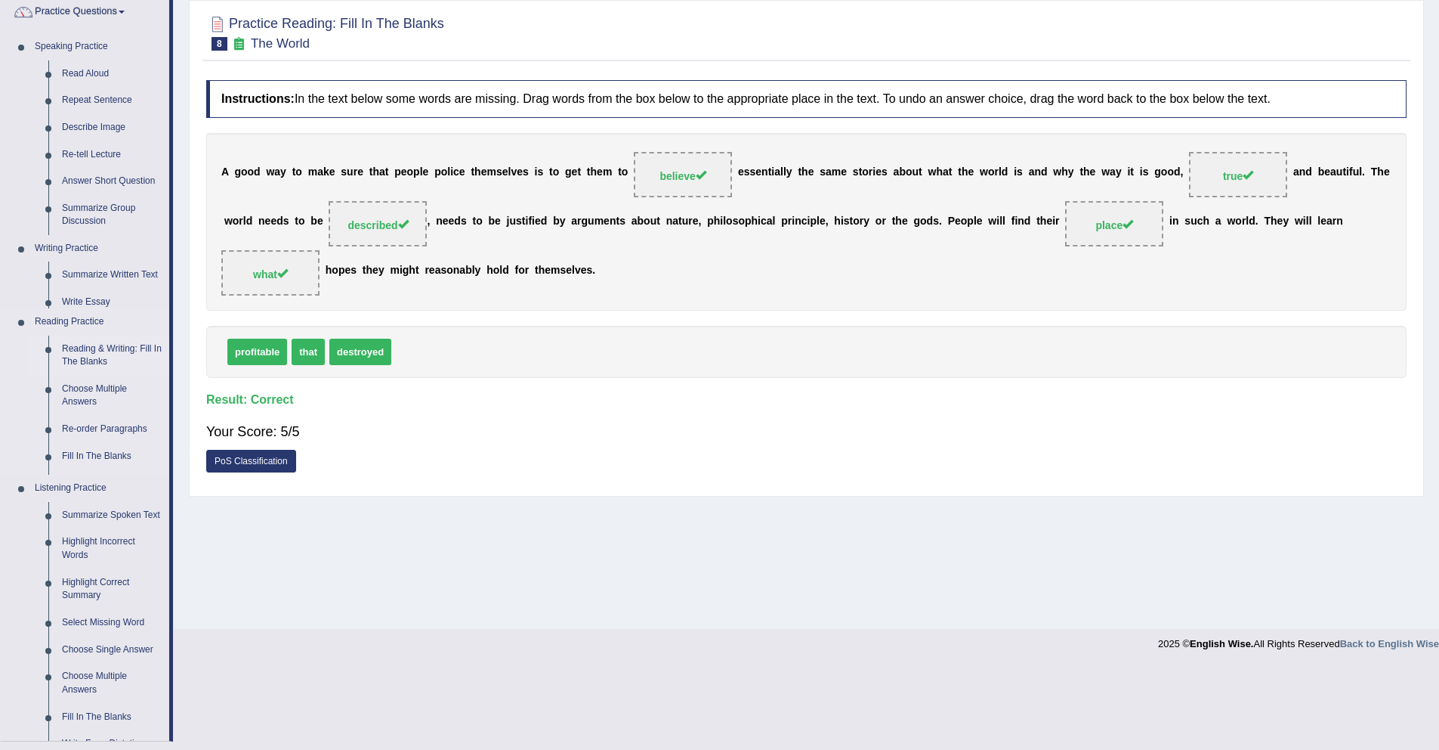
scroll to position [44, 0]
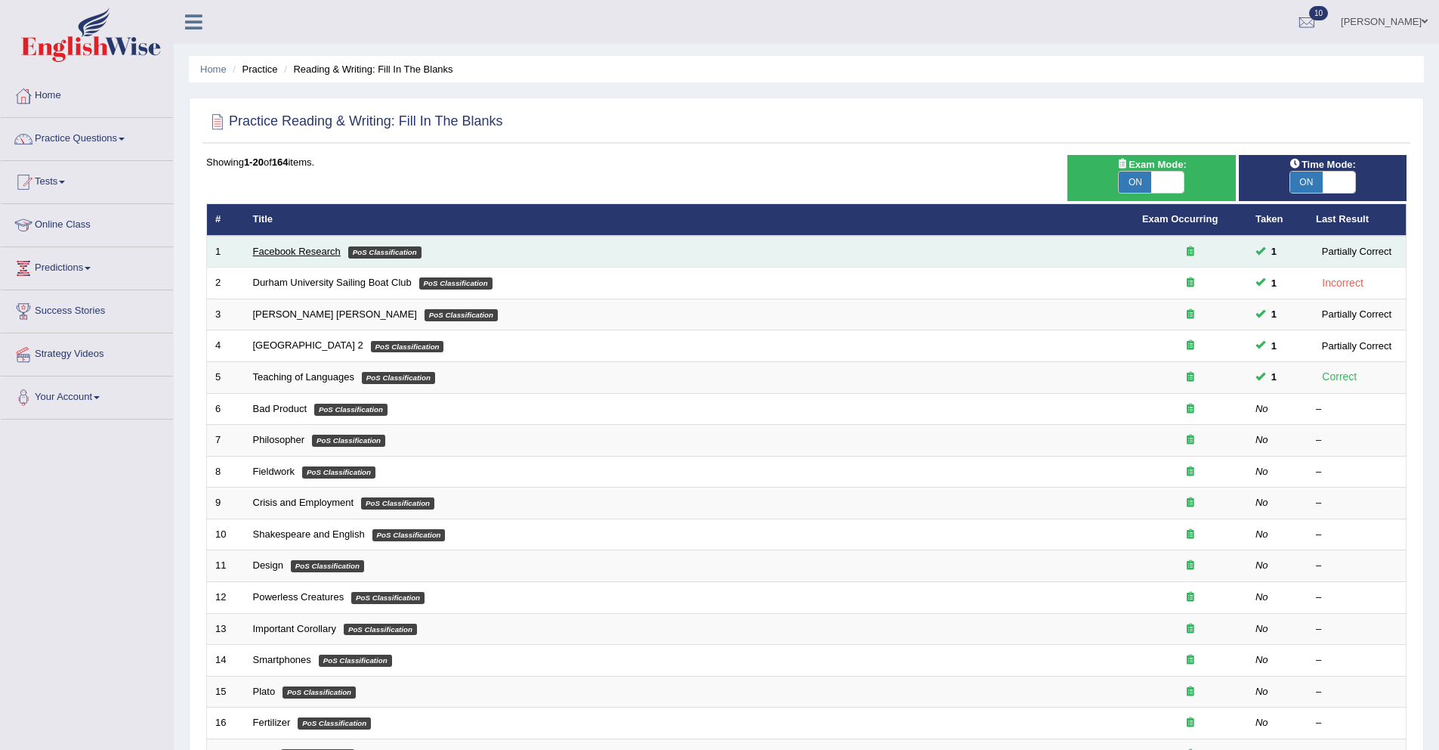
click at [301, 250] on link "Facebook Research" at bounding box center [297, 251] width 88 height 11
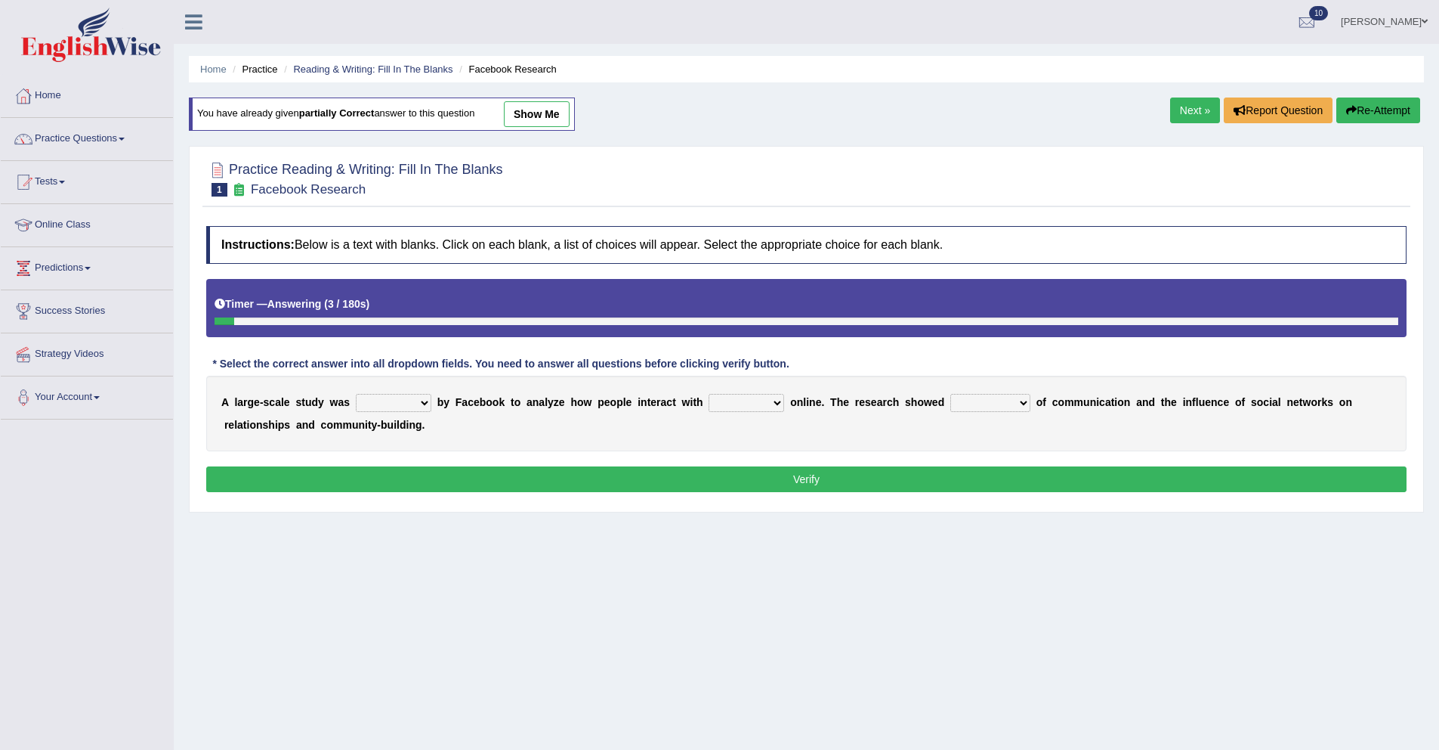
click at [394, 403] on select "surveyed had asked made" at bounding box center [394, 403] width 76 height 18
select select "surveyed"
click at [356, 394] on select "surveyed had asked made" at bounding box center [394, 403] width 76 height 18
click at [745, 402] on select "together all each other another" at bounding box center [747, 403] width 76 height 18
select select "each other"
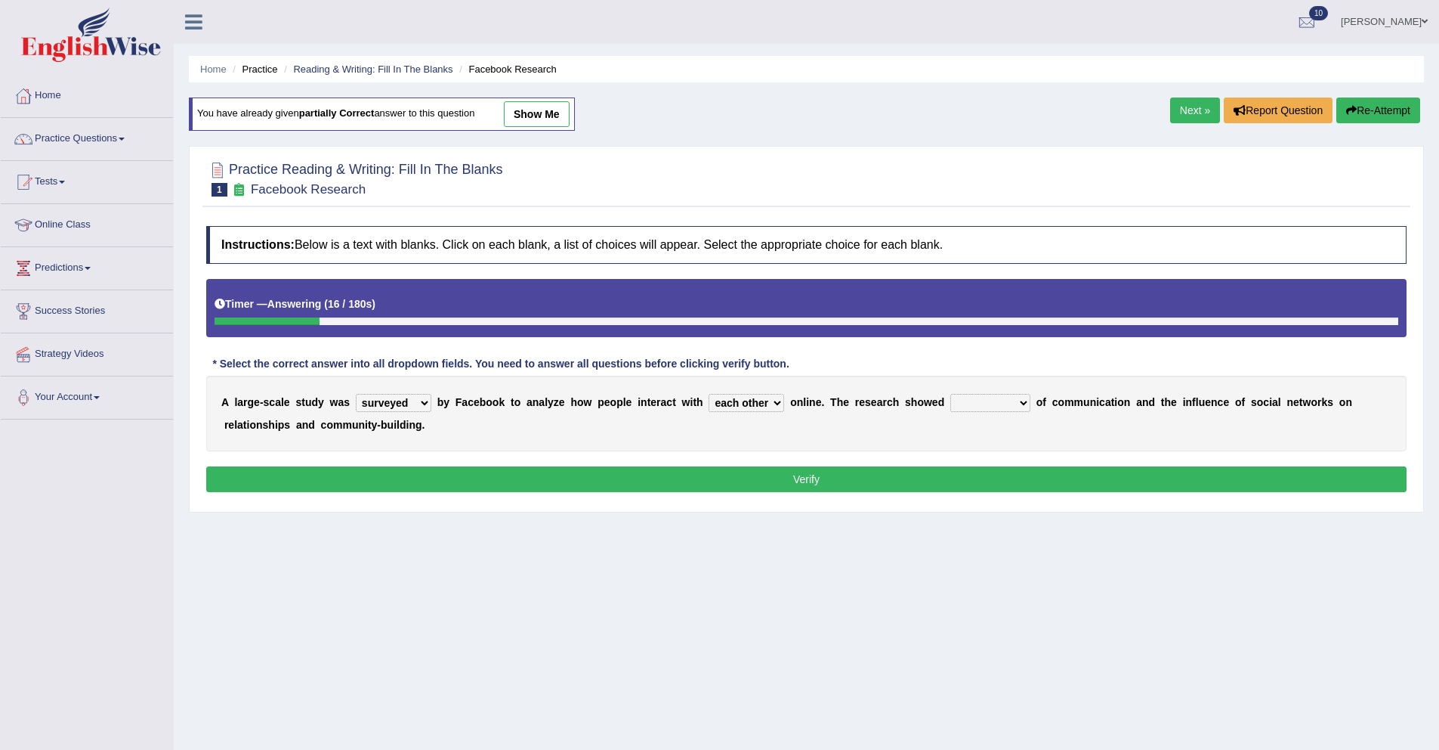
click at [710, 394] on select "together all each other another" at bounding box center [747, 403] width 76 height 18
click at [997, 406] on select "advantages standards fellowships patterns" at bounding box center [991, 403] width 80 height 18
select select "patterns"
click at [951, 394] on select "advantages standards fellowships patterns" at bounding box center [991, 403] width 80 height 18
click at [998, 484] on button "Verify" at bounding box center [806, 479] width 1201 height 26
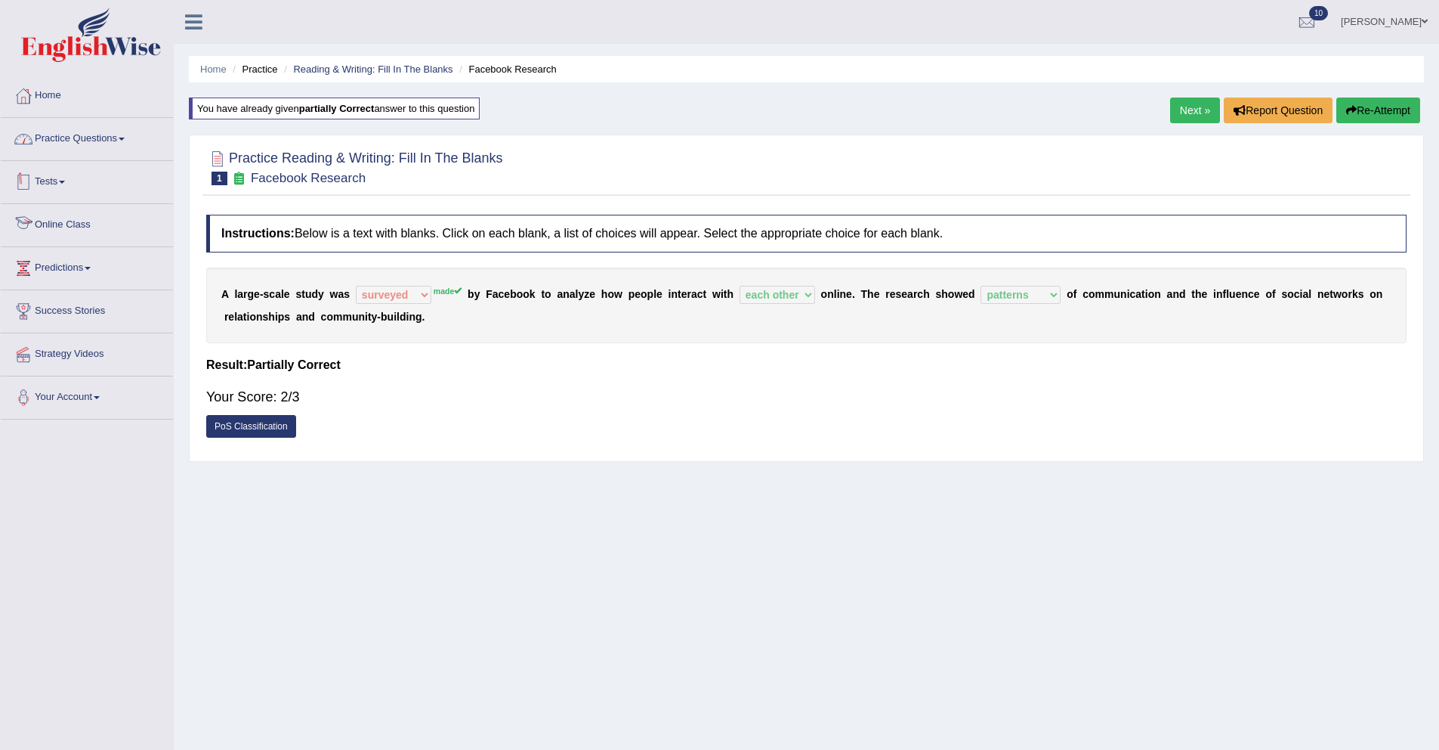
click at [97, 131] on link "Practice Questions" at bounding box center [87, 137] width 172 height 38
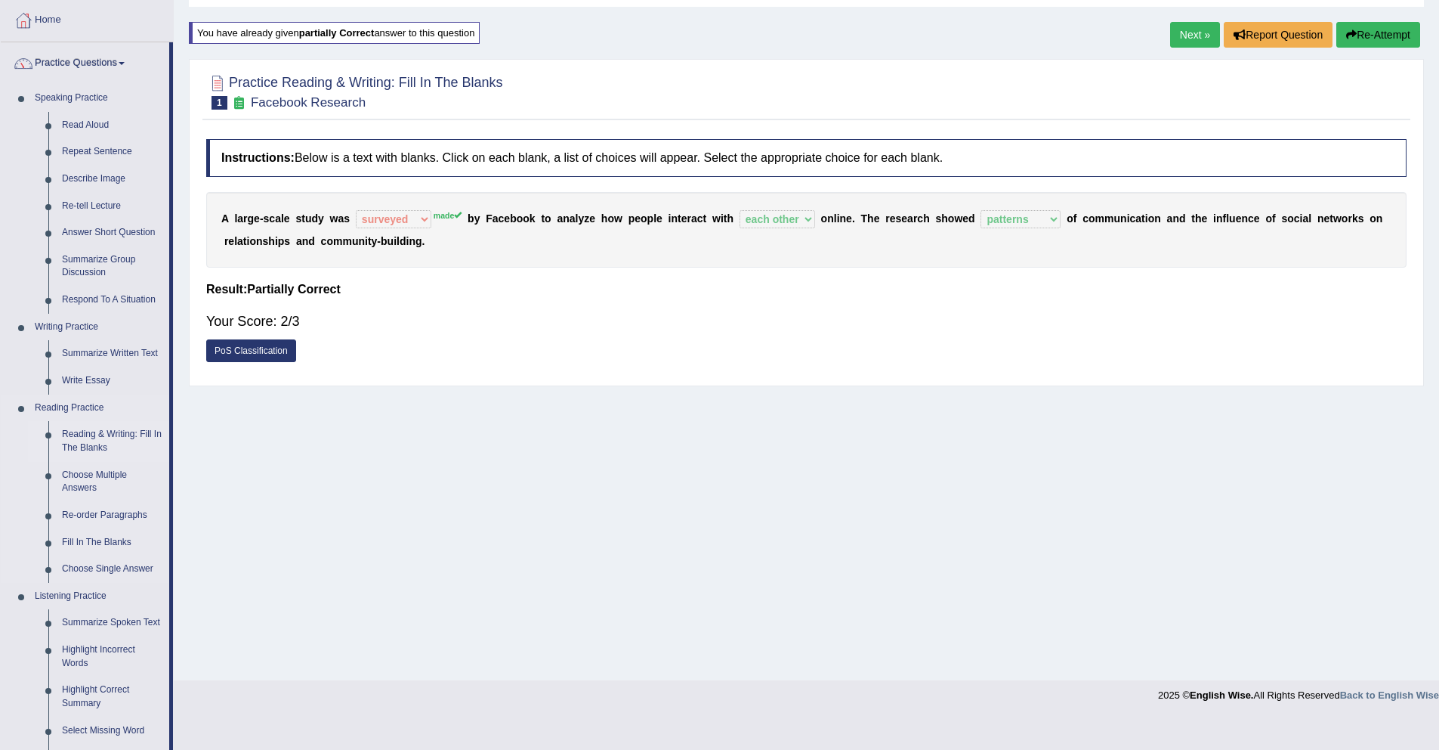
scroll to position [85, 0]
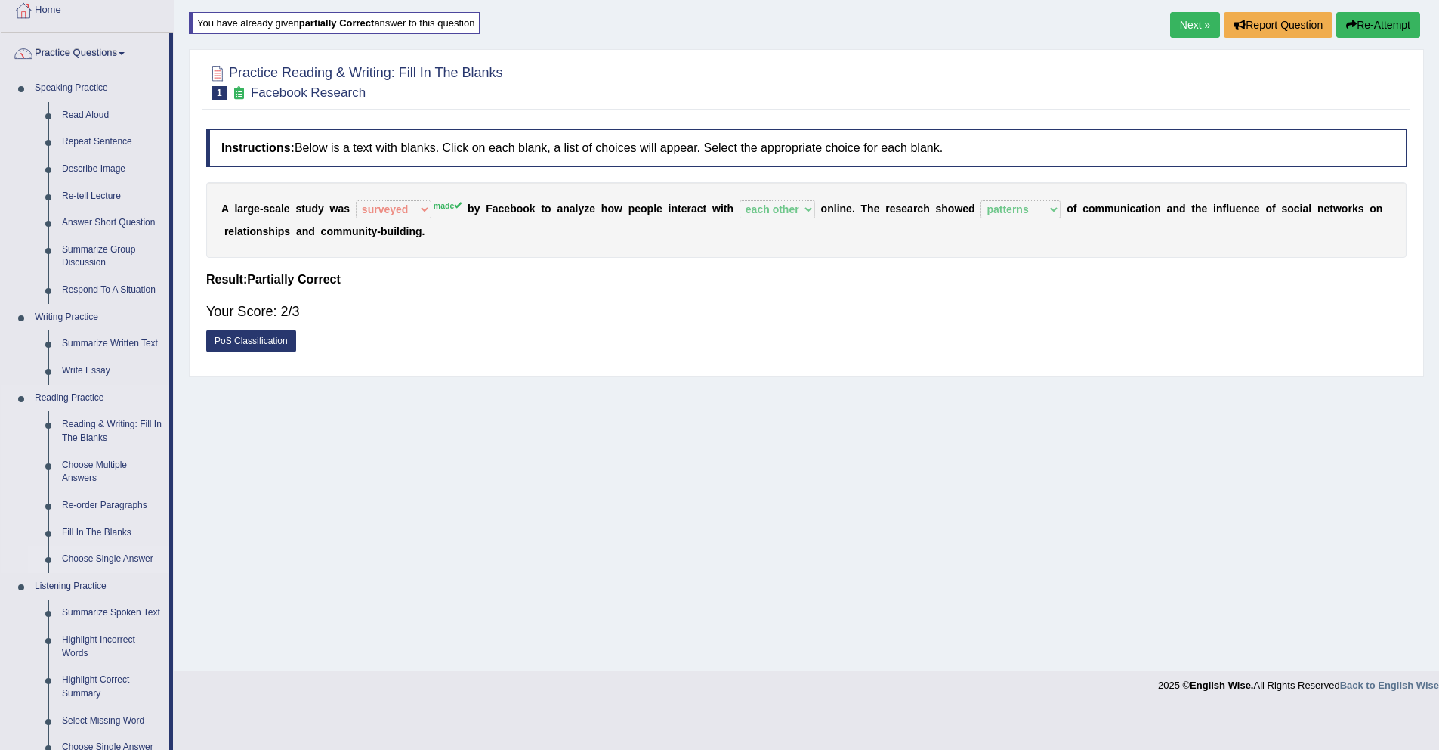
click at [112, 555] on link "Choose Single Answer" at bounding box center [112, 559] width 114 height 27
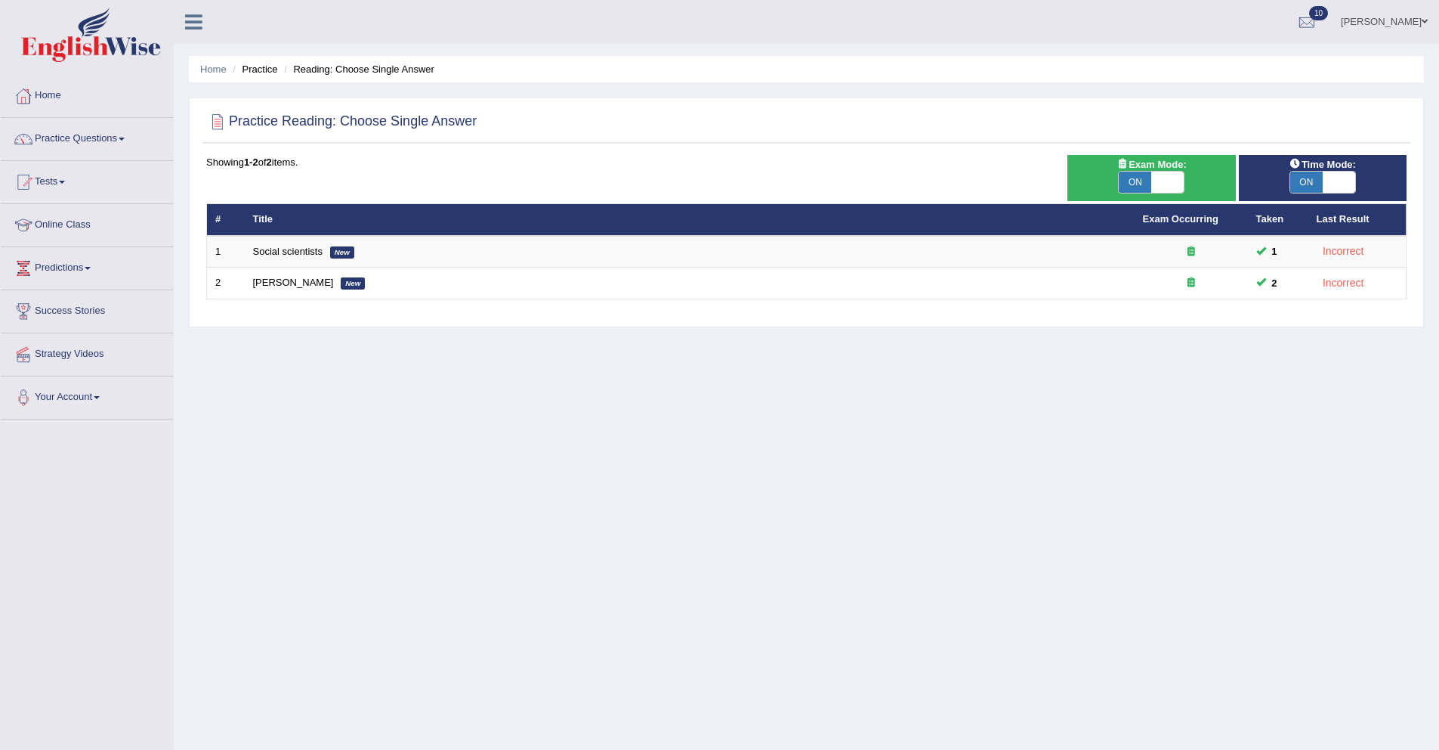
click at [1145, 183] on span "ON" at bounding box center [1135, 182] width 32 height 21
checkbox input "false"
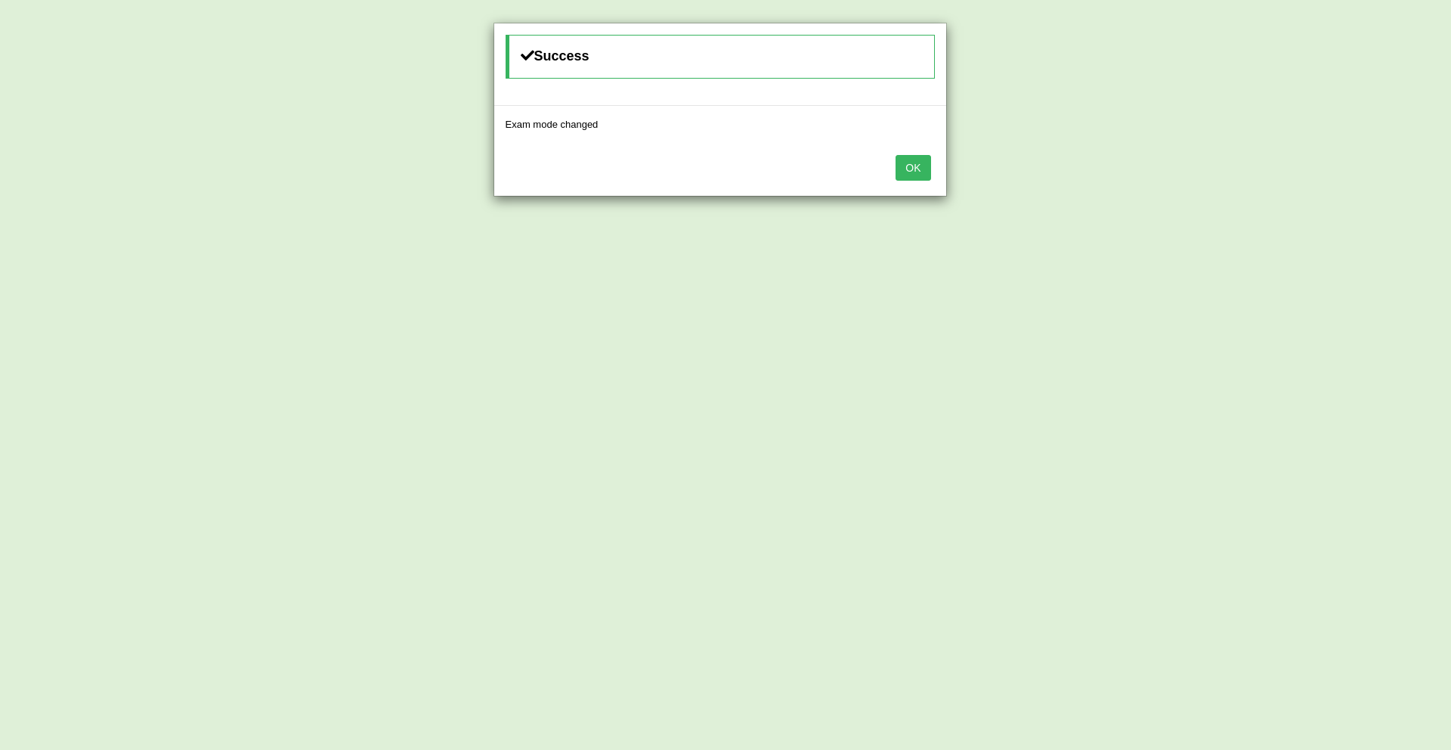
click at [921, 171] on button "OK" at bounding box center [912, 168] width 35 height 26
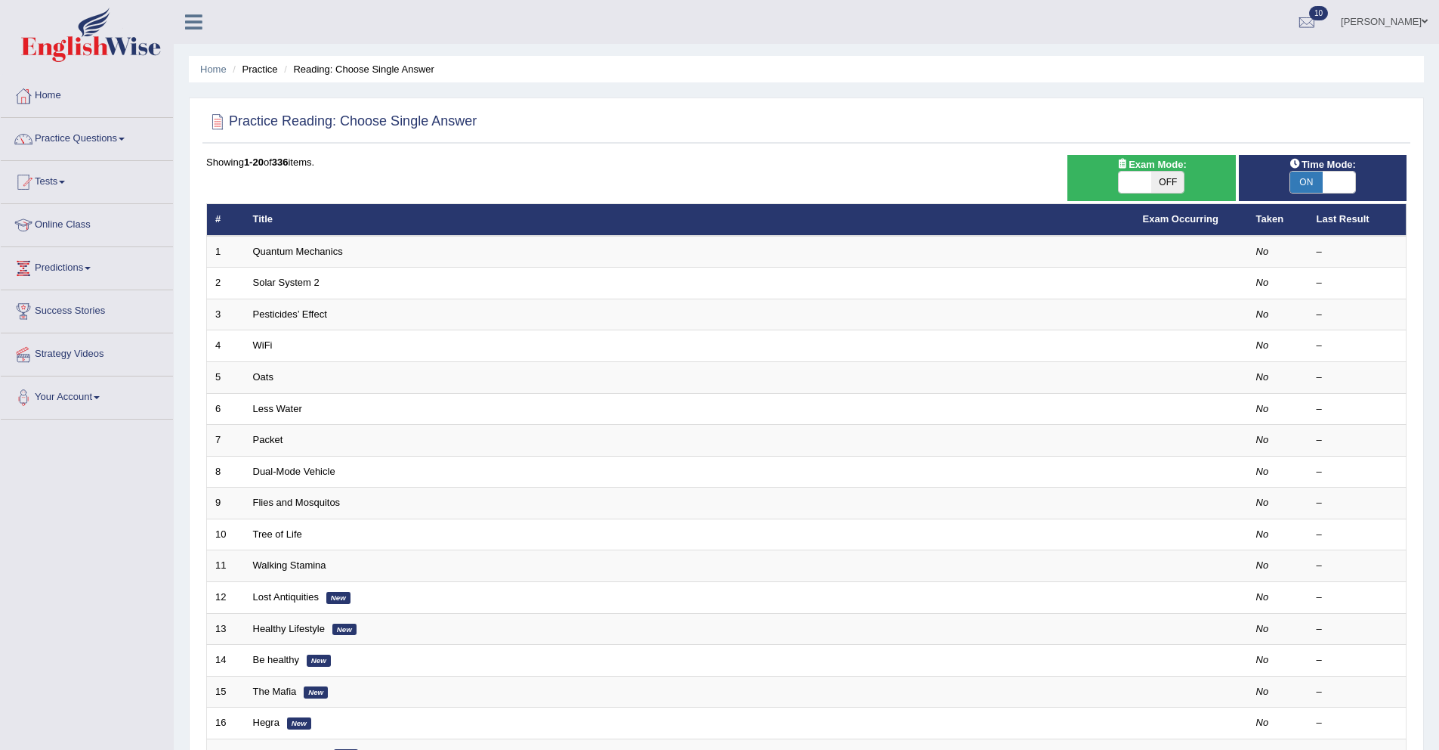
click at [1169, 184] on span "OFF" at bounding box center [1168, 182] width 32 height 21
checkbox input "true"
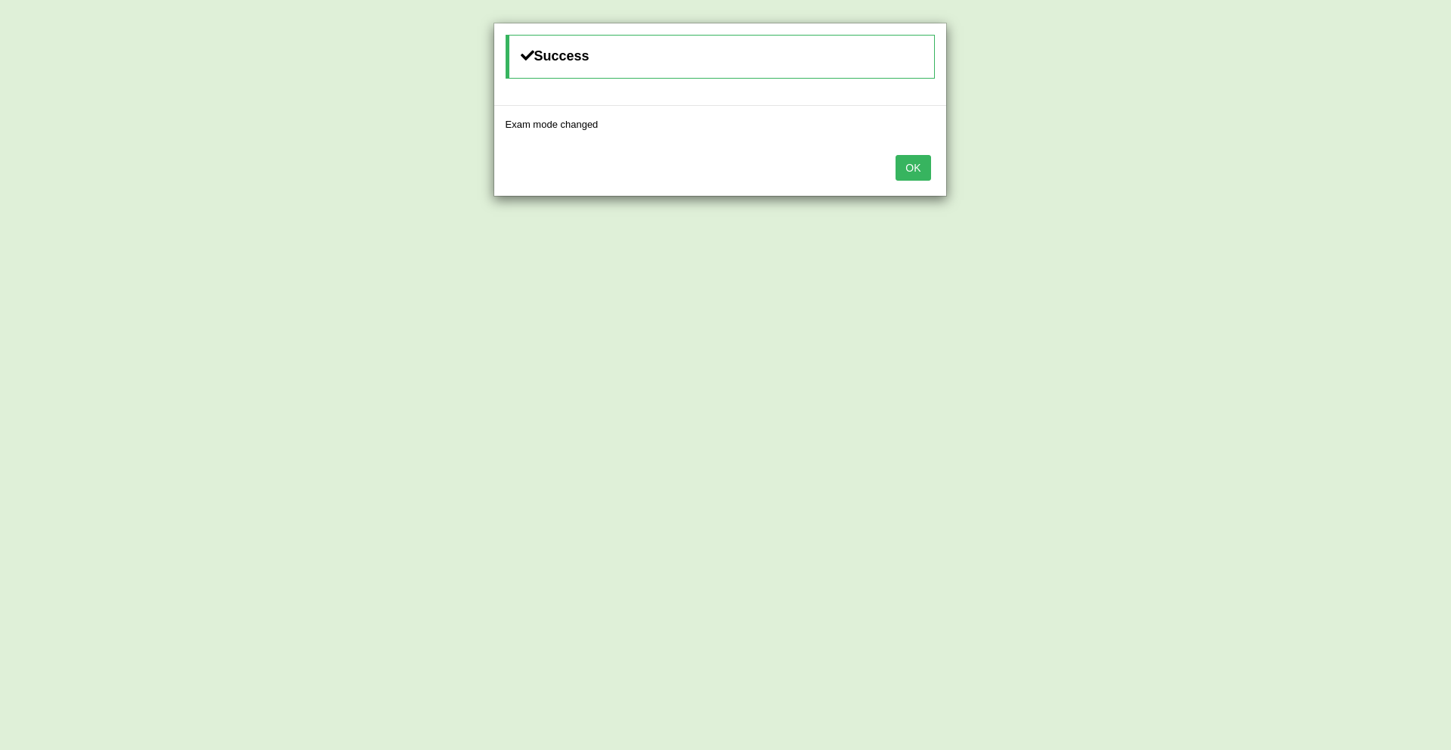
click at [911, 170] on button "OK" at bounding box center [912, 168] width 35 height 26
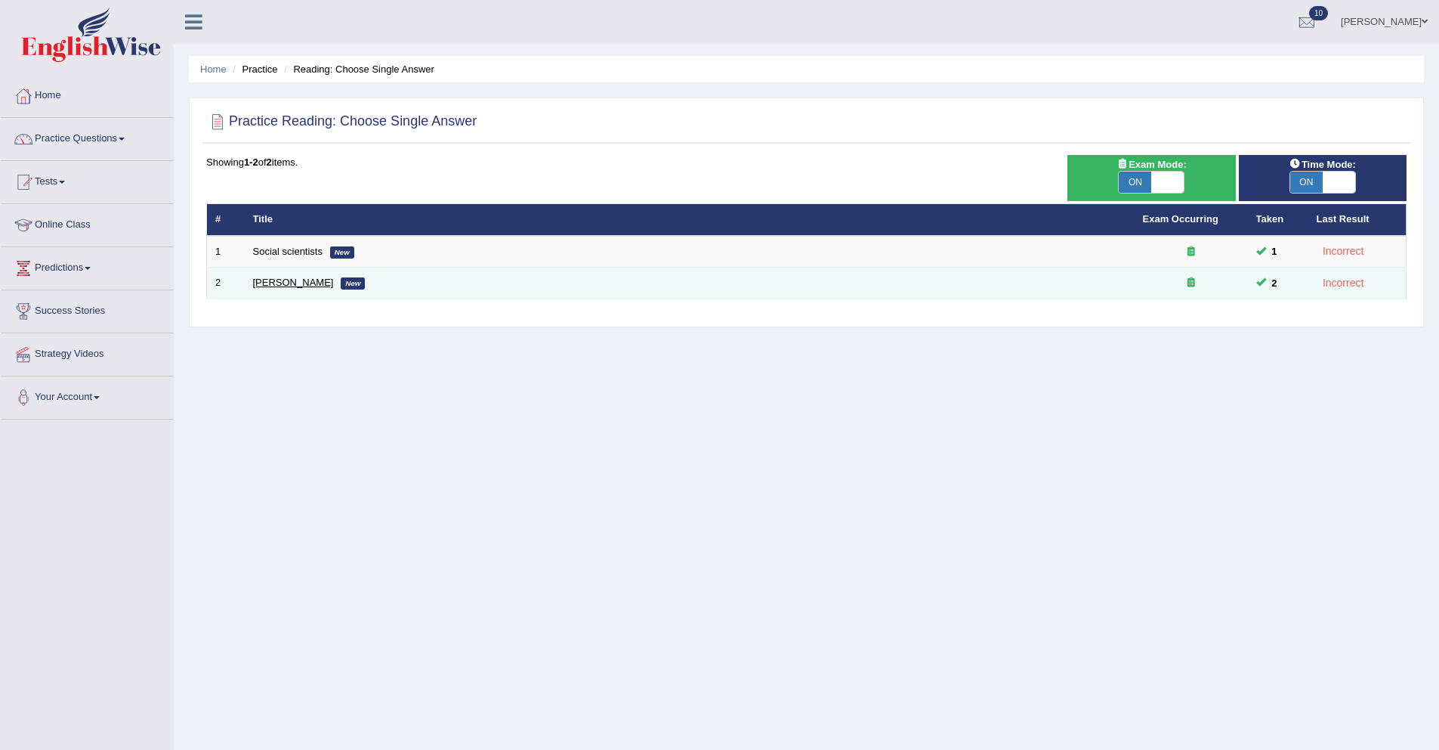
click at [304, 280] on link "[PERSON_NAME]" at bounding box center [293, 282] width 81 height 11
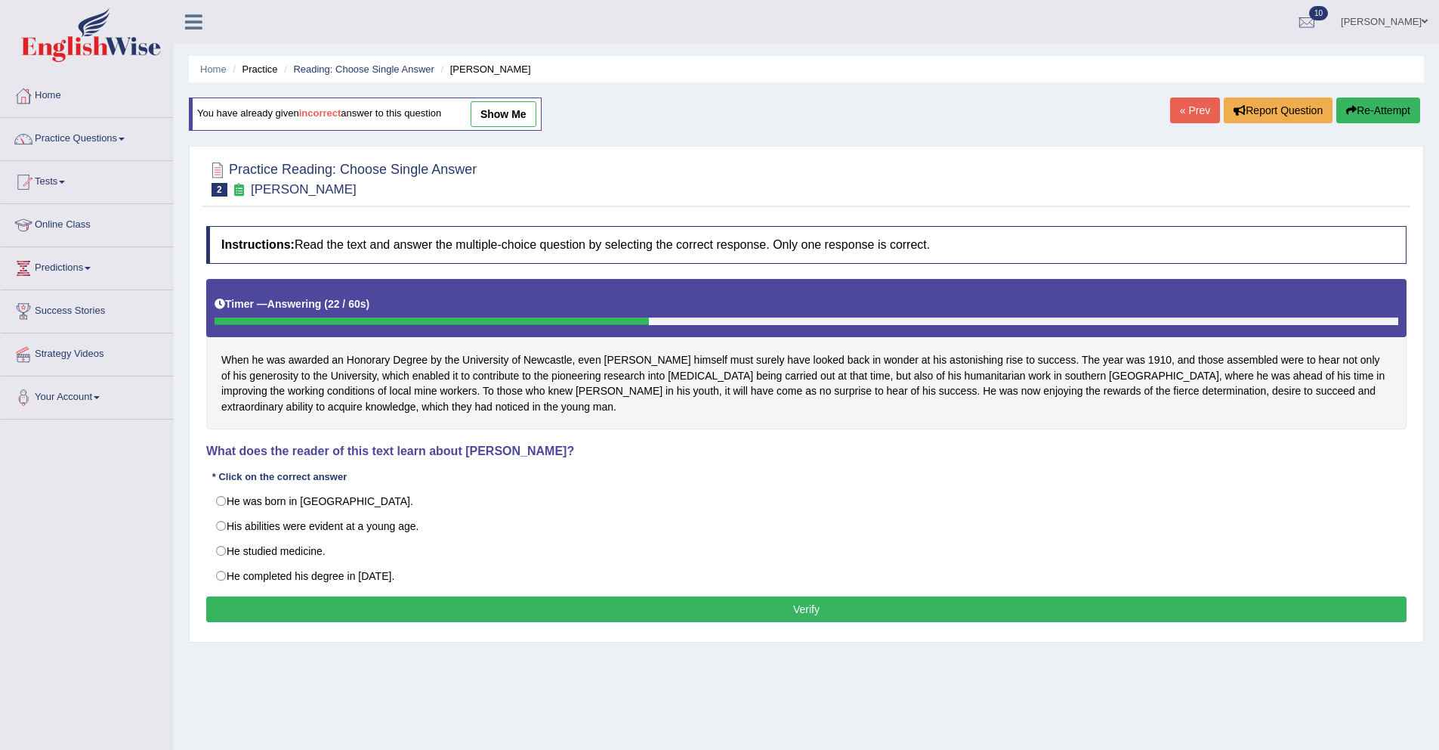
click at [1355, 110] on button "Re-Attempt" at bounding box center [1379, 110] width 84 height 26
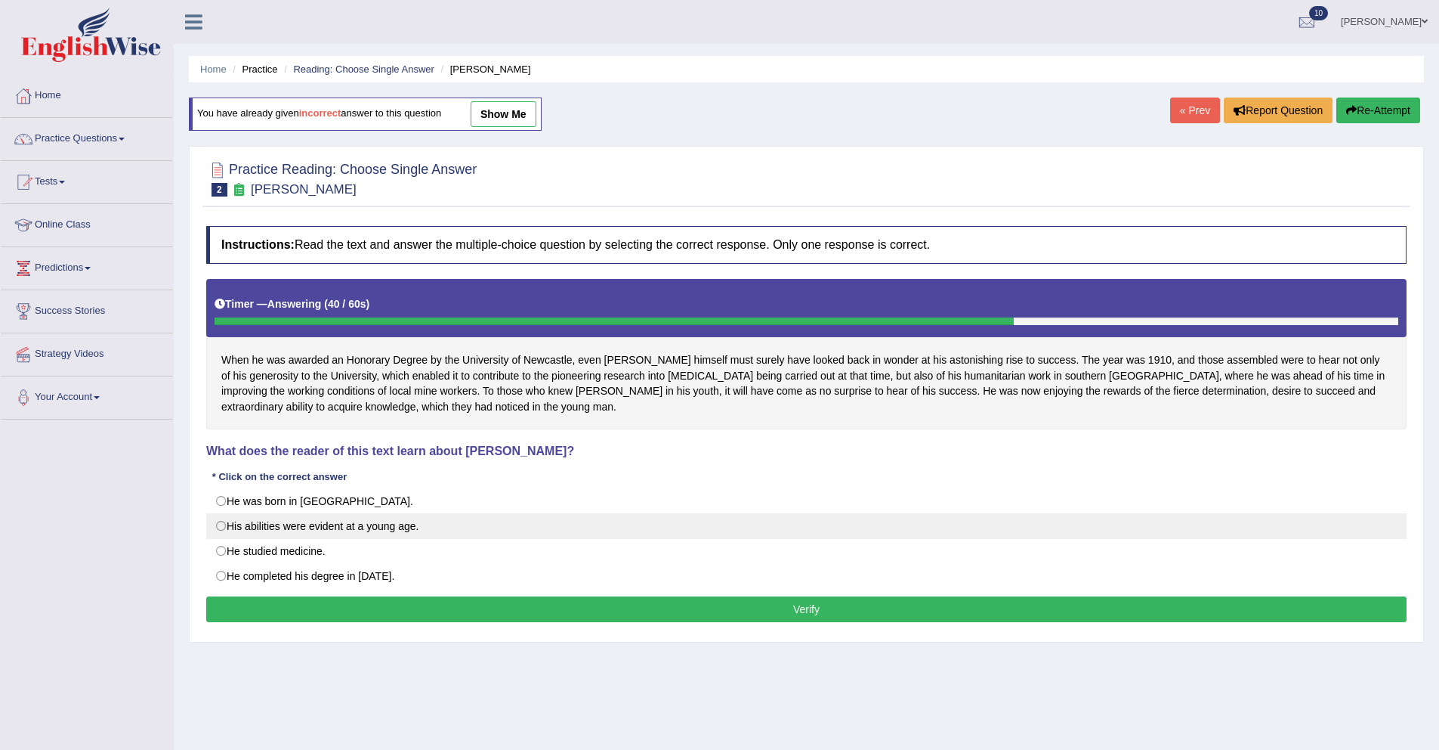
click at [260, 526] on label "His abilities were evident at a young age." at bounding box center [806, 526] width 1201 height 26
radio input "true"
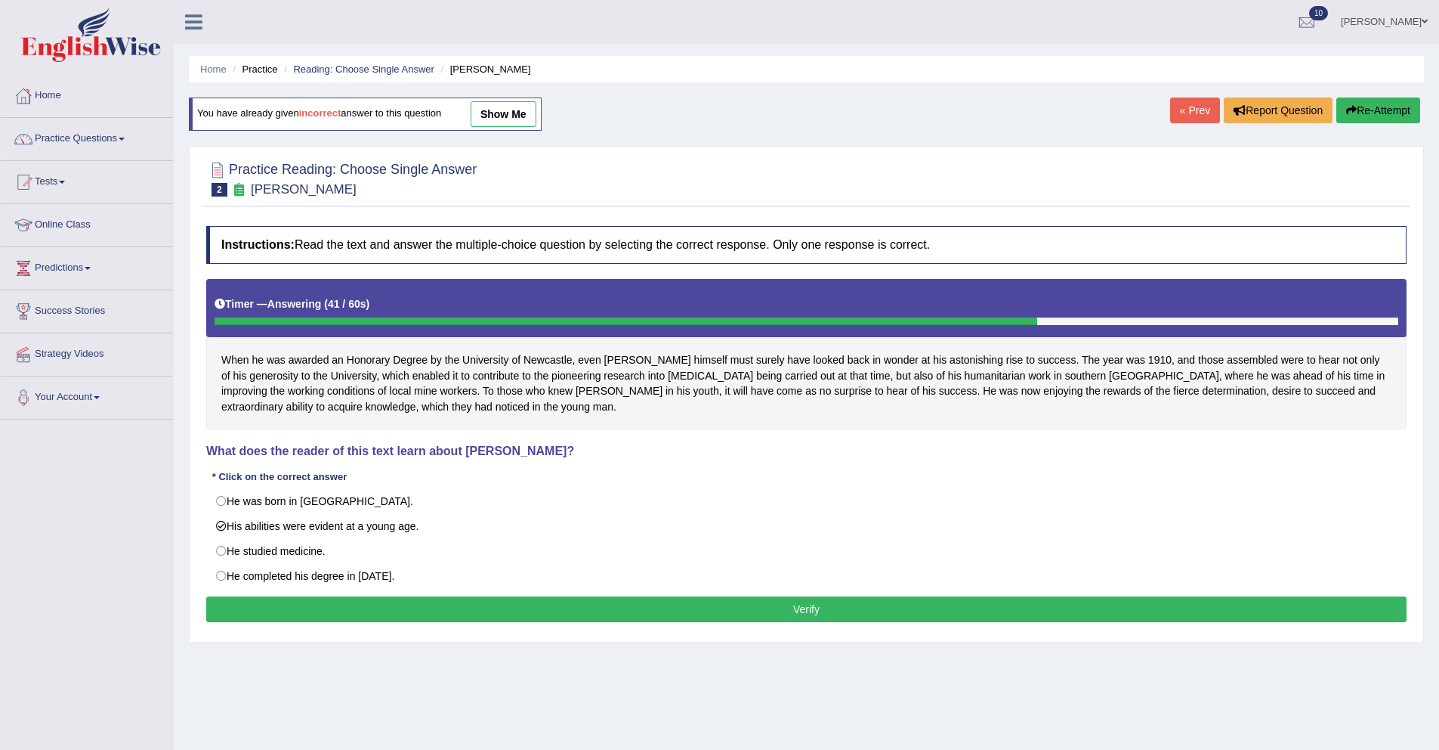
click at [332, 611] on button "Verify" at bounding box center [806, 609] width 1201 height 26
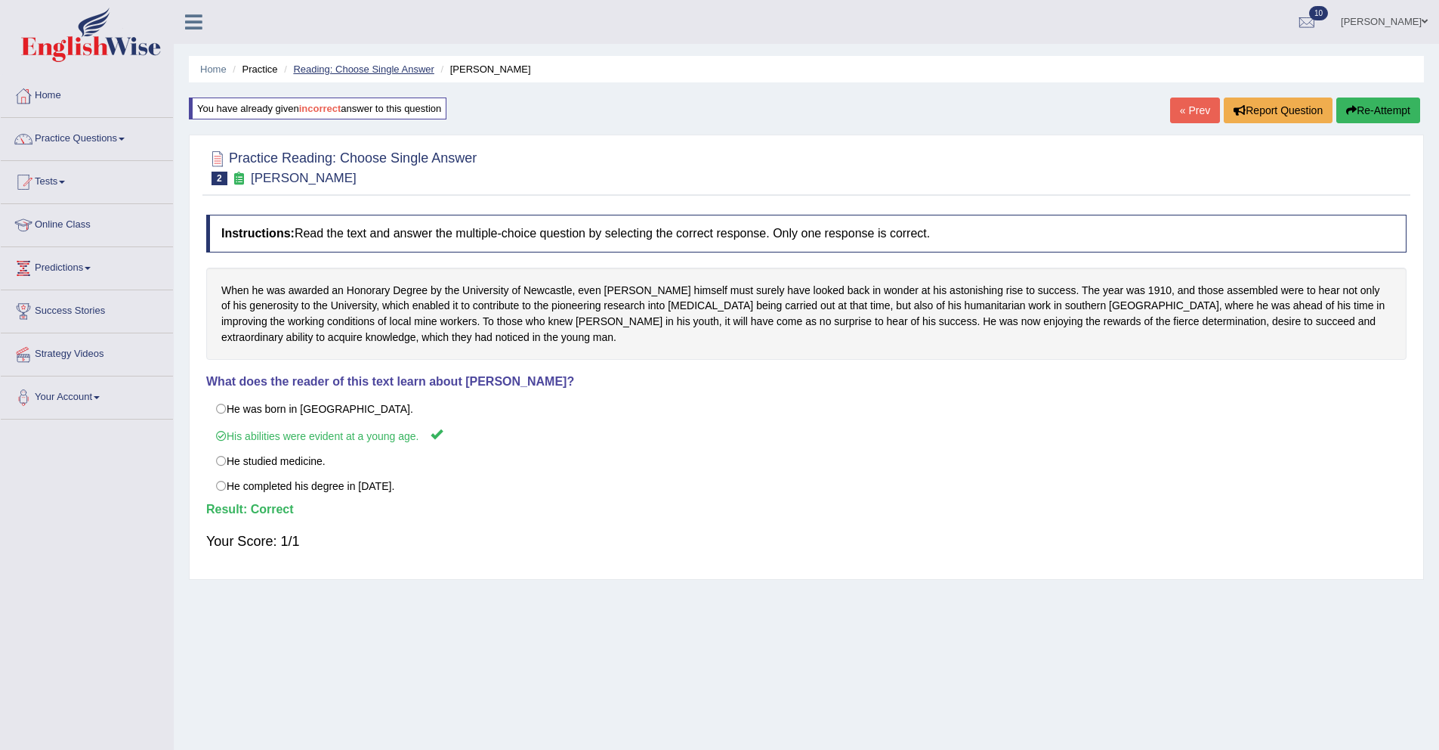
click at [369, 66] on link "Reading: Choose Single Answer" at bounding box center [363, 68] width 141 height 11
